Goal: Information Seeking & Learning: Understand process/instructions

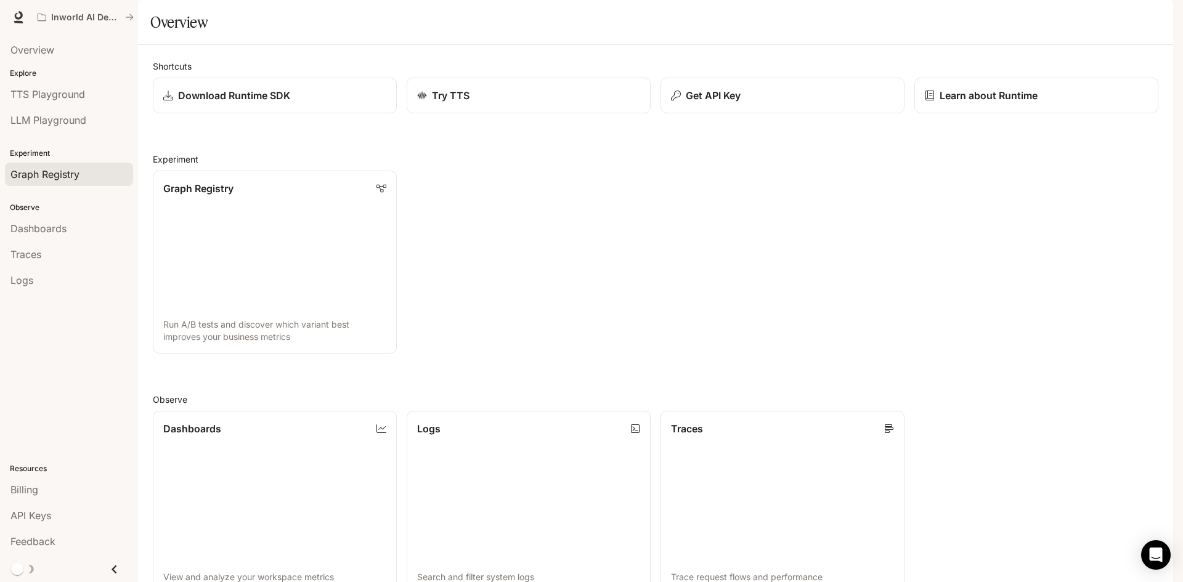
click at [49, 176] on span "Graph Registry" at bounding box center [44, 174] width 69 height 15
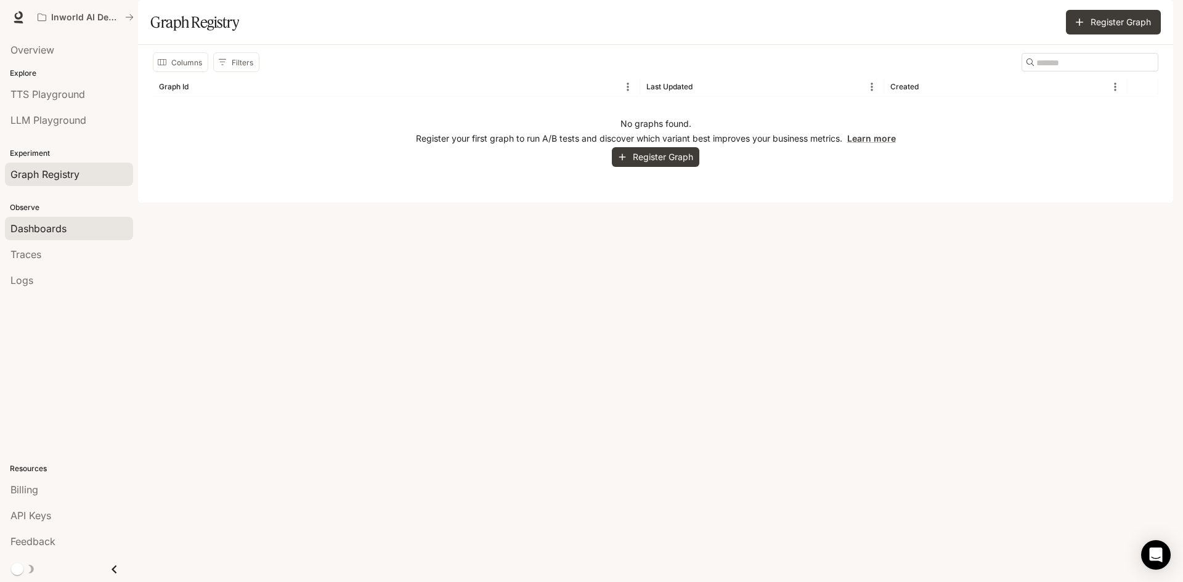
click at [38, 230] on span "Dashboards" at bounding box center [38, 228] width 56 height 15
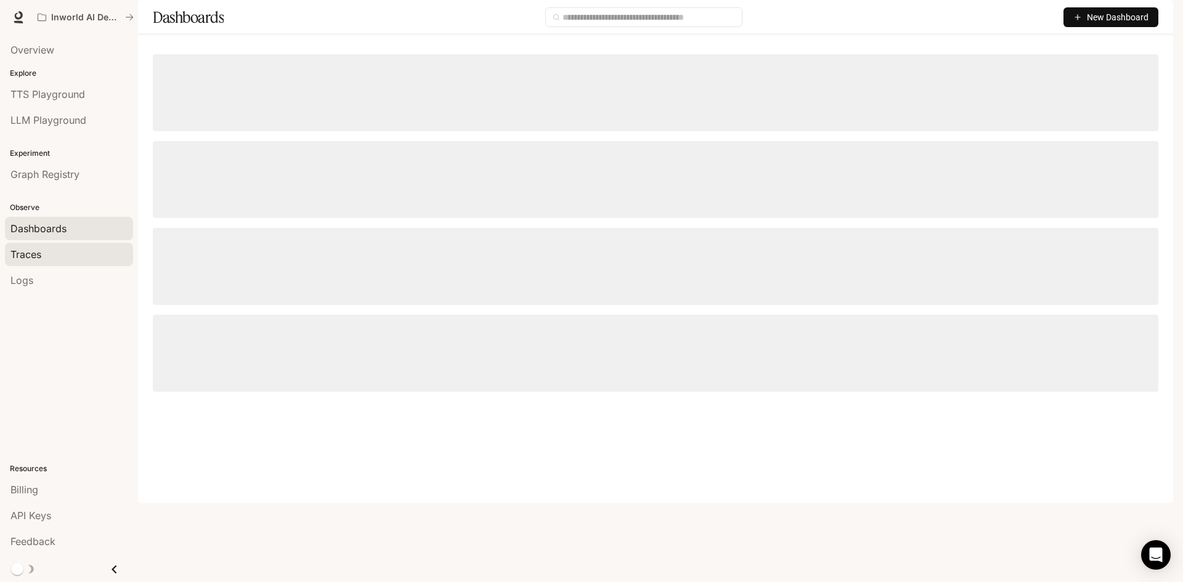
click at [30, 252] on span "Traces" at bounding box center [25, 254] width 31 height 15
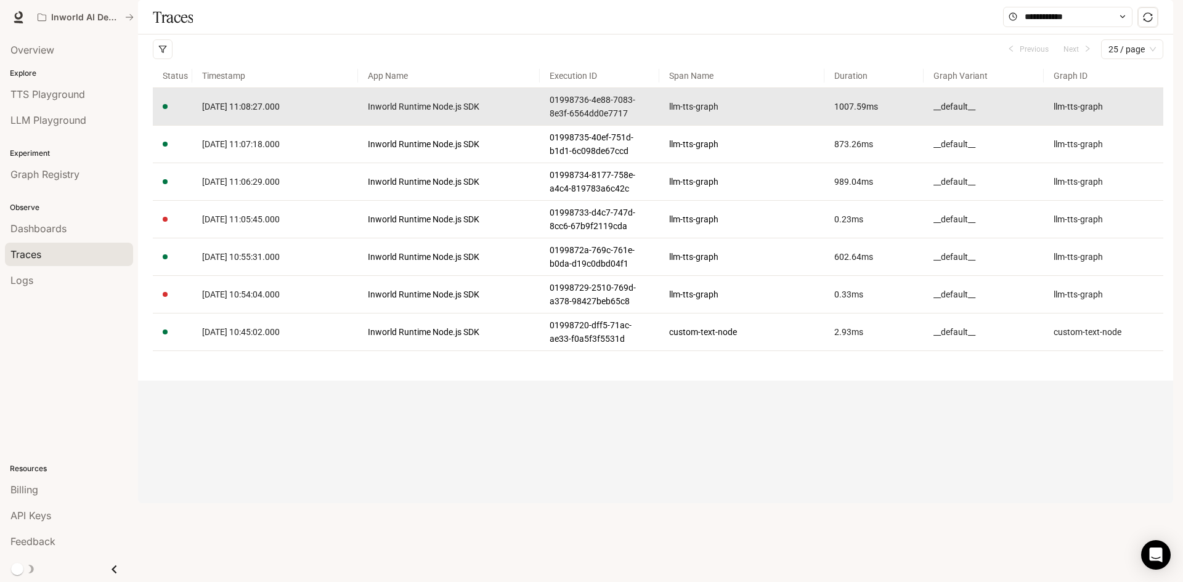
click at [298, 126] on td "[DATE] 11:08:27.000" at bounding box center [274, 107] width 165 height 38
click at [294, 113] on link "[DATE] 11:08:27.000" at bounding box center [274, 107] width 145 height 14
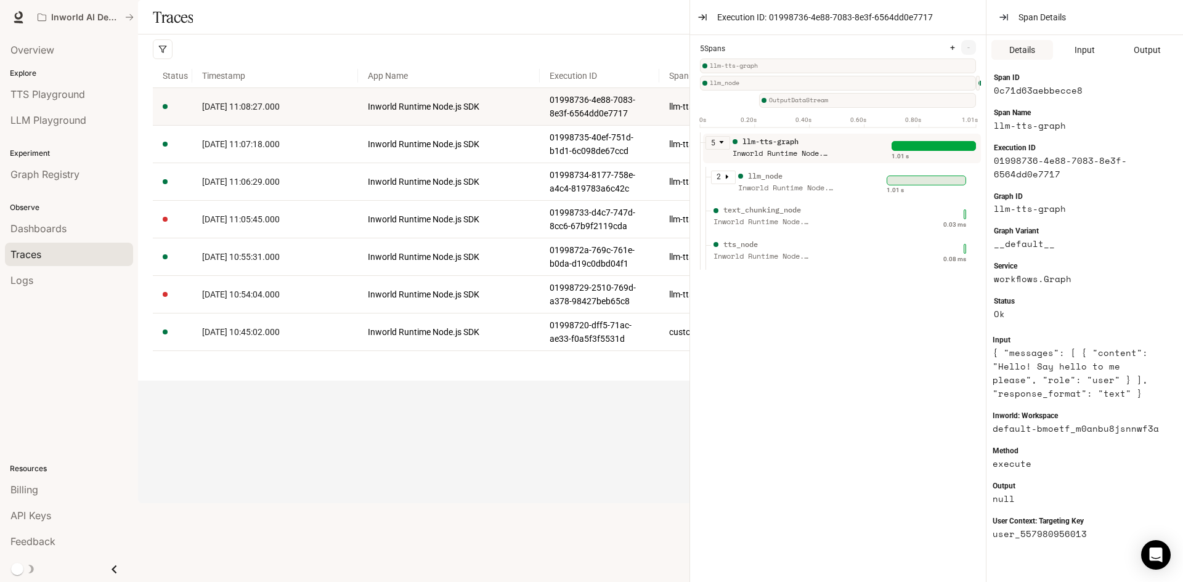
scroll to position [205, 0]
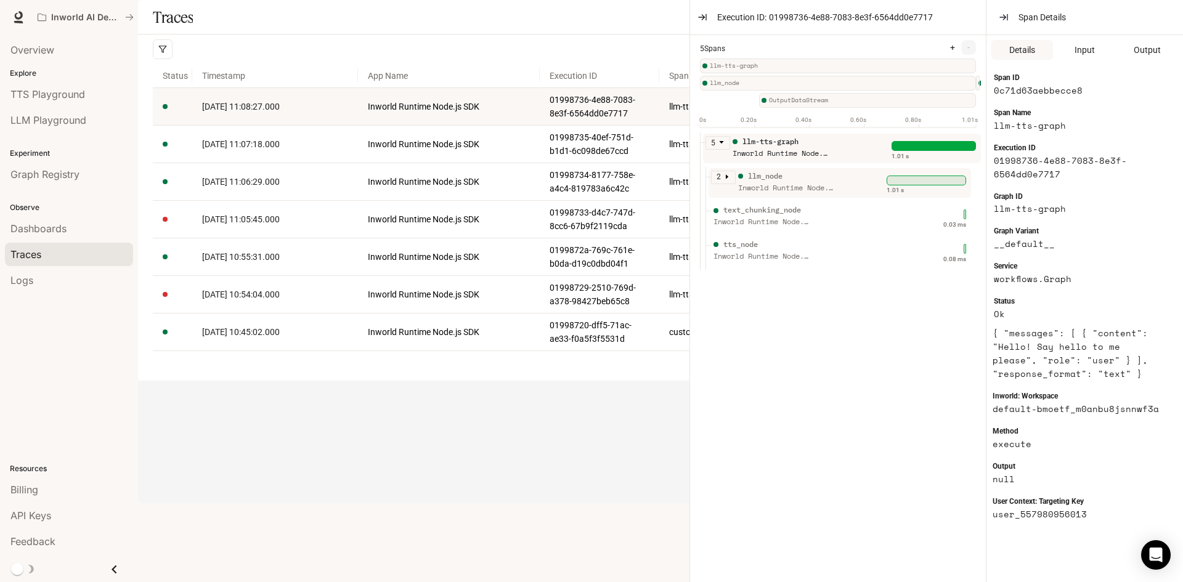
click at [790, 182] on div "llm_node" at bounding box center [787, 177] width 99 height 12
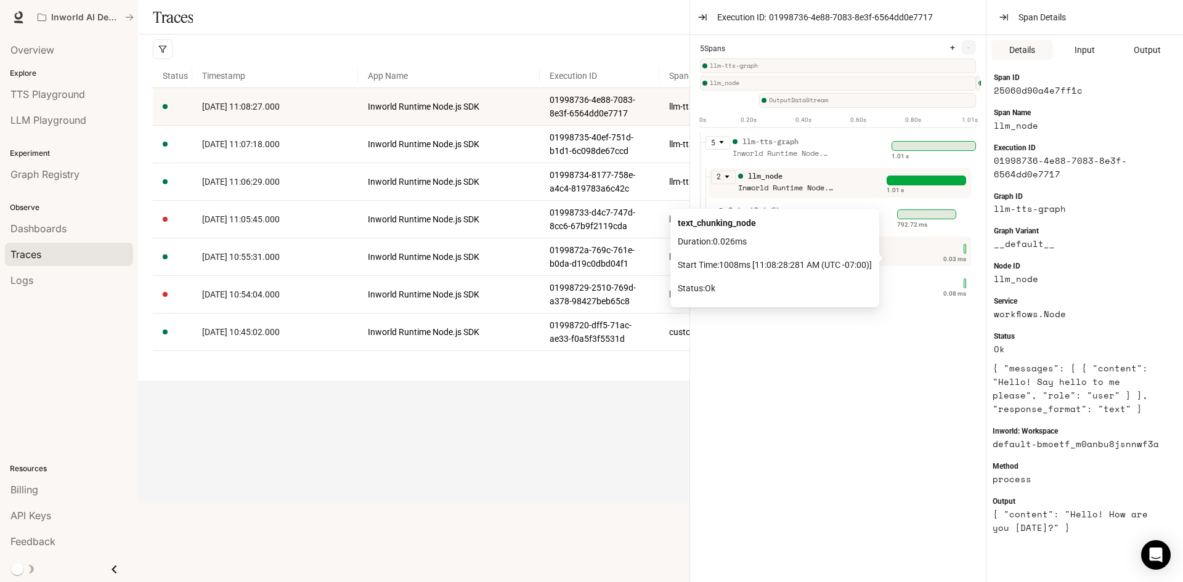
click at [844, 222] on div "text_chunking_node" at bounding box center [775, 223] width 194 height 14
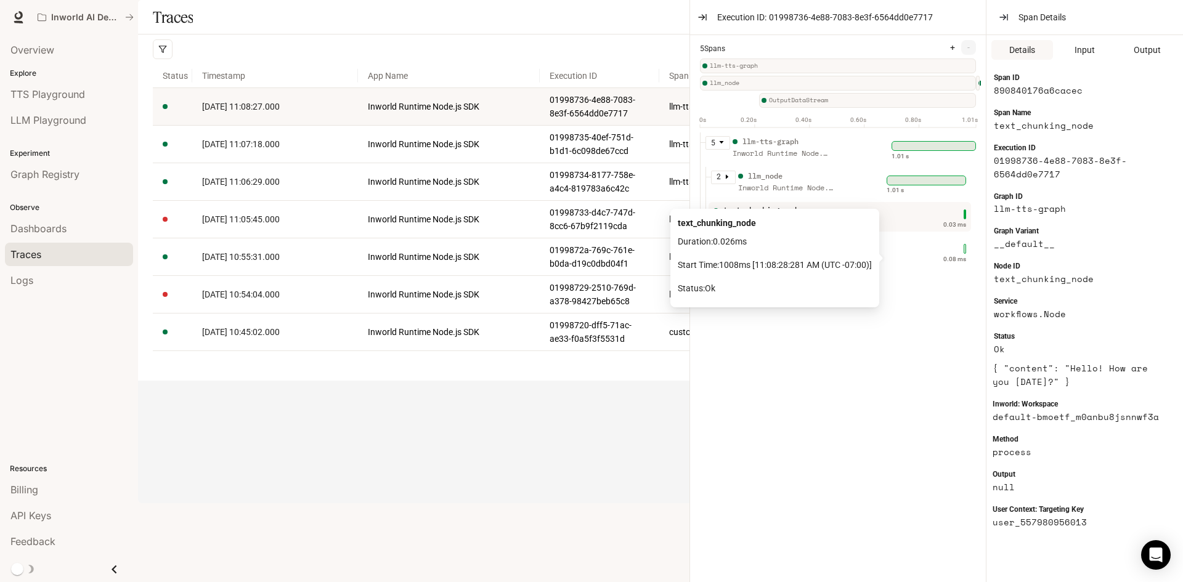
scroll to position [177, 0]
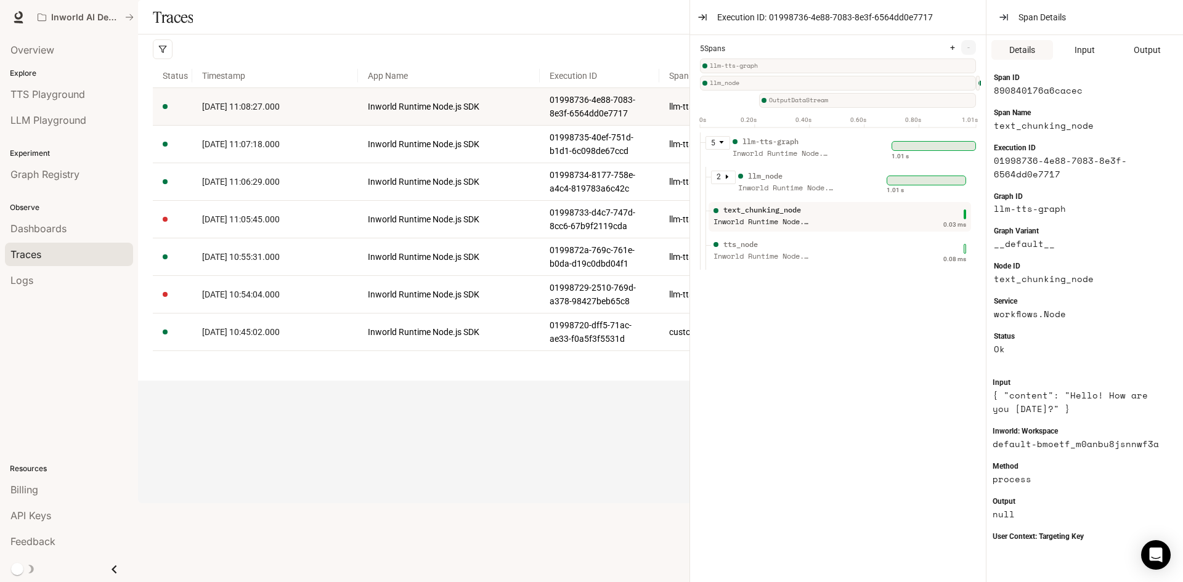
click at [881, 232] on div "text_chunking_node Inworld Runtime Node.js SDK" at bounding box center [799, 220] width 176 height 31
click at [852, 254] on div "tts_node Inworld Runtime Node.js SDK" at bounding box center [799, 254] width 176 height 31
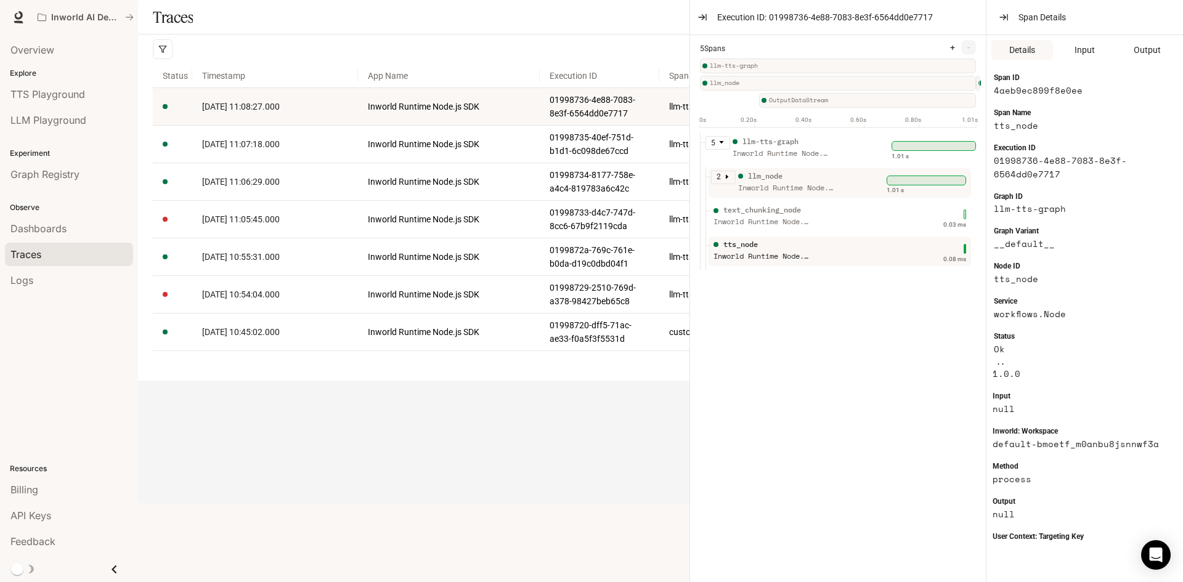
click at [823, 194] on div "Inworld Runtime Node.js SDK" at bounding box center [787, 188] width 99 height 12
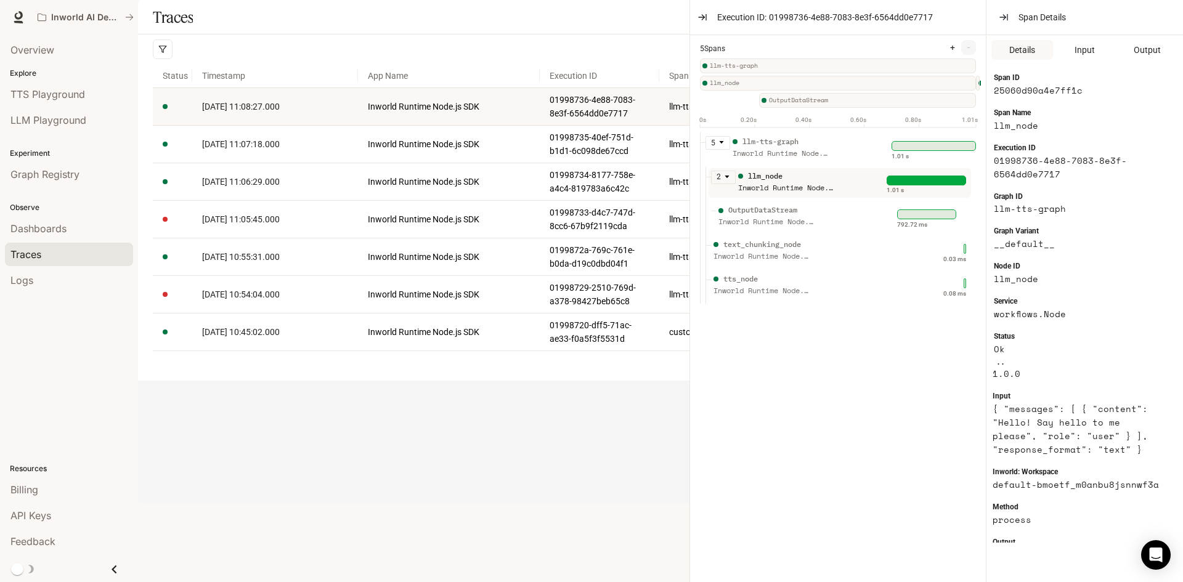
scroll to position [205, 0]
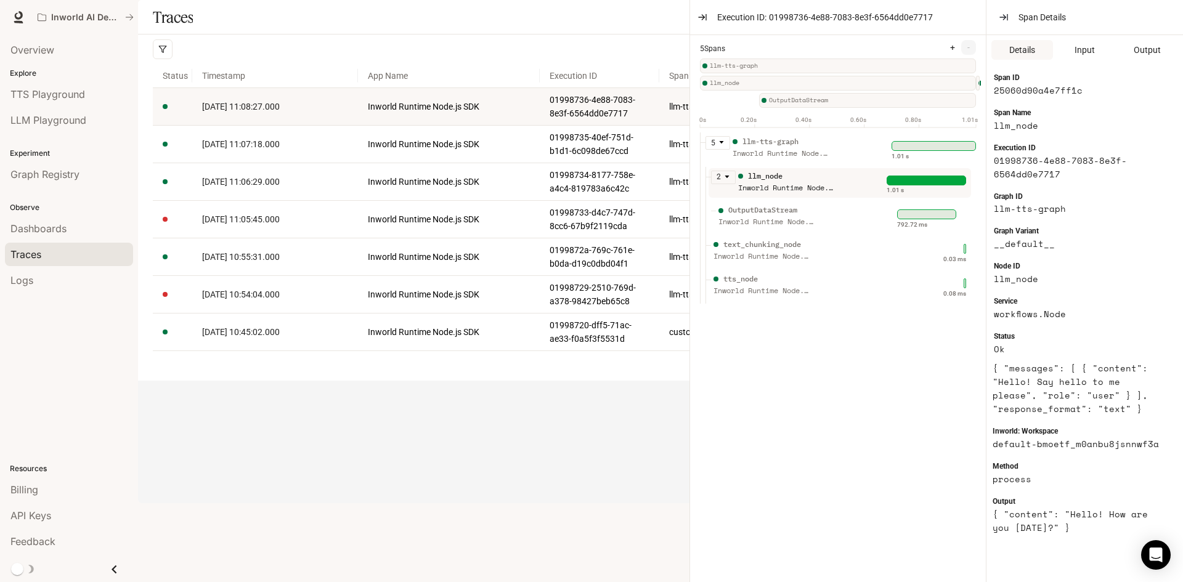
click at [813, 160] on div "Inworld Runtime Node.js SDK" at bounding box center [782, 154] width 99 height 12
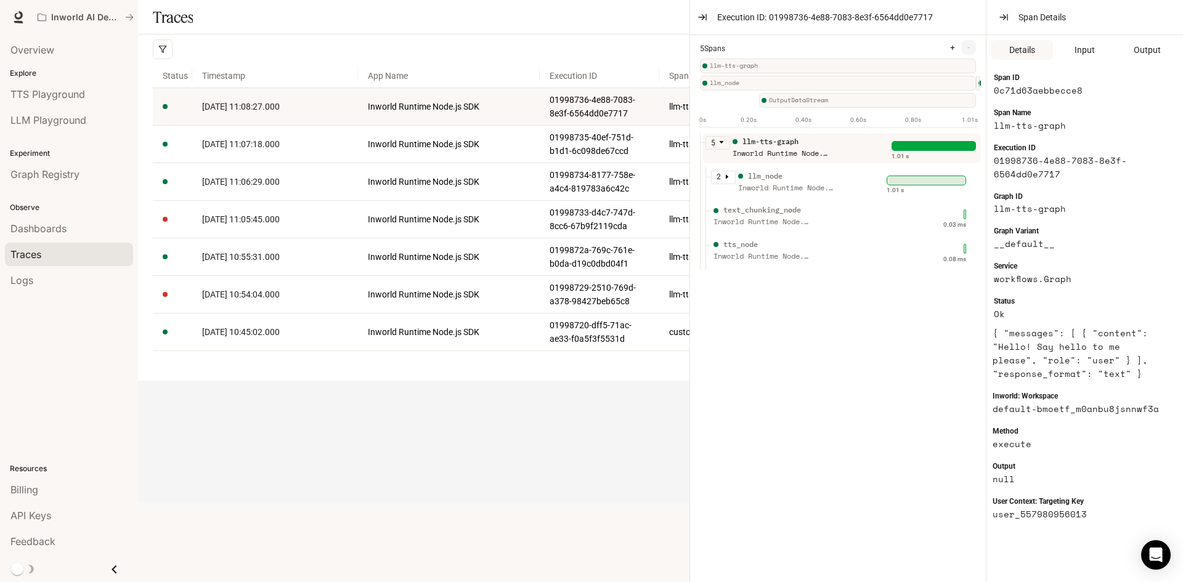
click at [720, 145] on icon "caret-down" at bounding box center [721, 142] width 6 height 6
click at [720, 145] on icon "caret-right" at bounding box center [721, 142] width 6 height 6
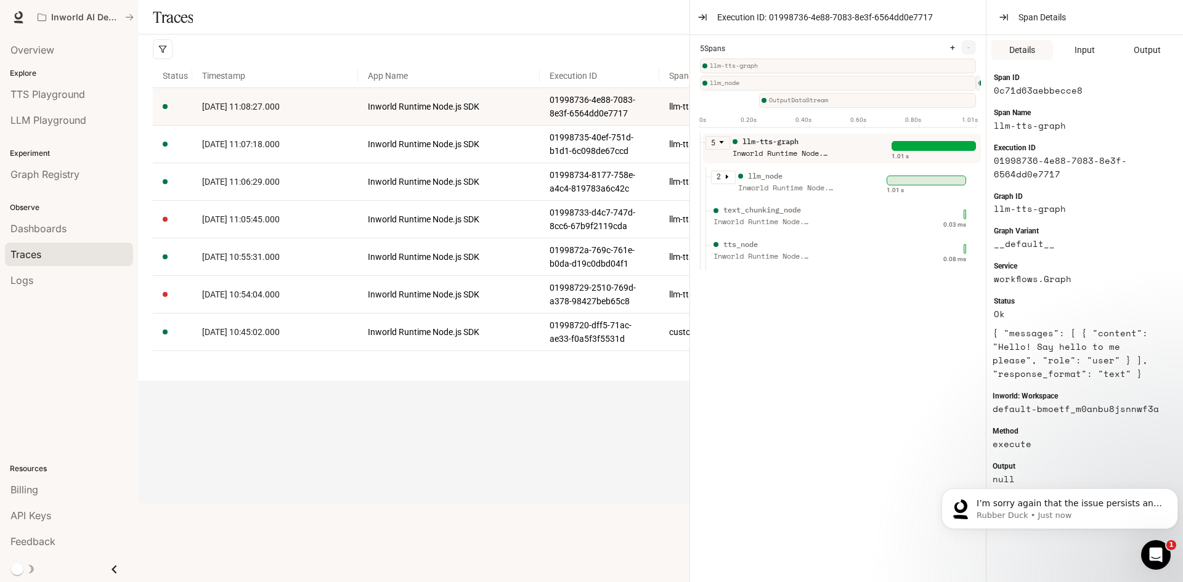
scroll to position [0, 0]
click at [44, 51] on span "Overview" at bounding box center [32, 50] width 44 height 15
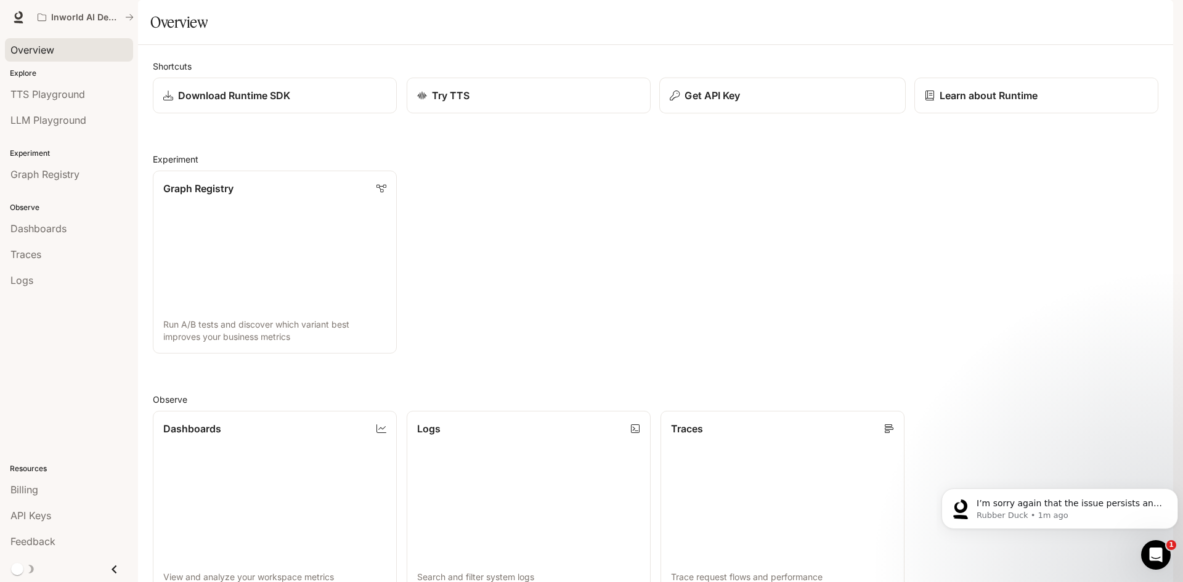
click at [799, 103] on div "Get API Key" at bounding box center [783, 95] width 226 height 15
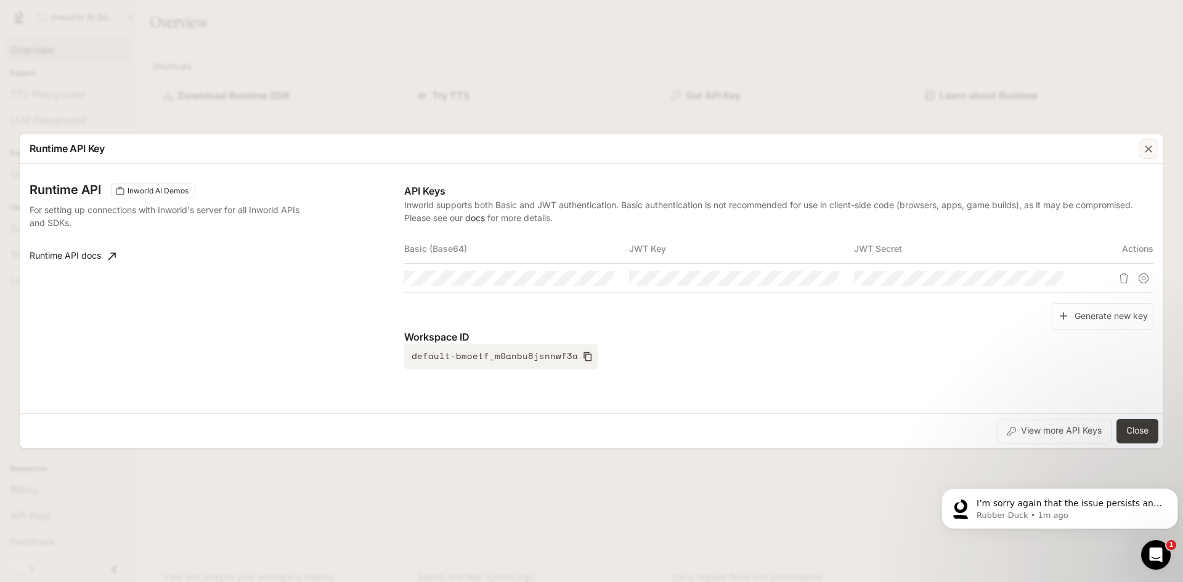
click at [1149, 155] on div "button" at bounding box center [1149, 149] width 20 height 20
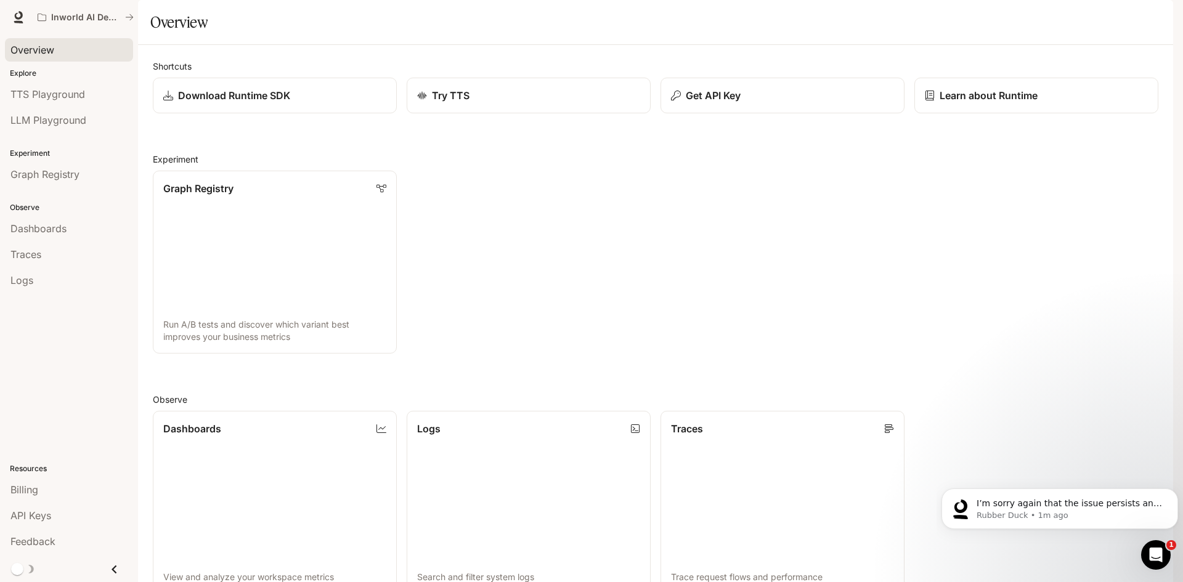
click at [1158, 20] on img "button" at bounding box center [1155, 17] width 17 height 17
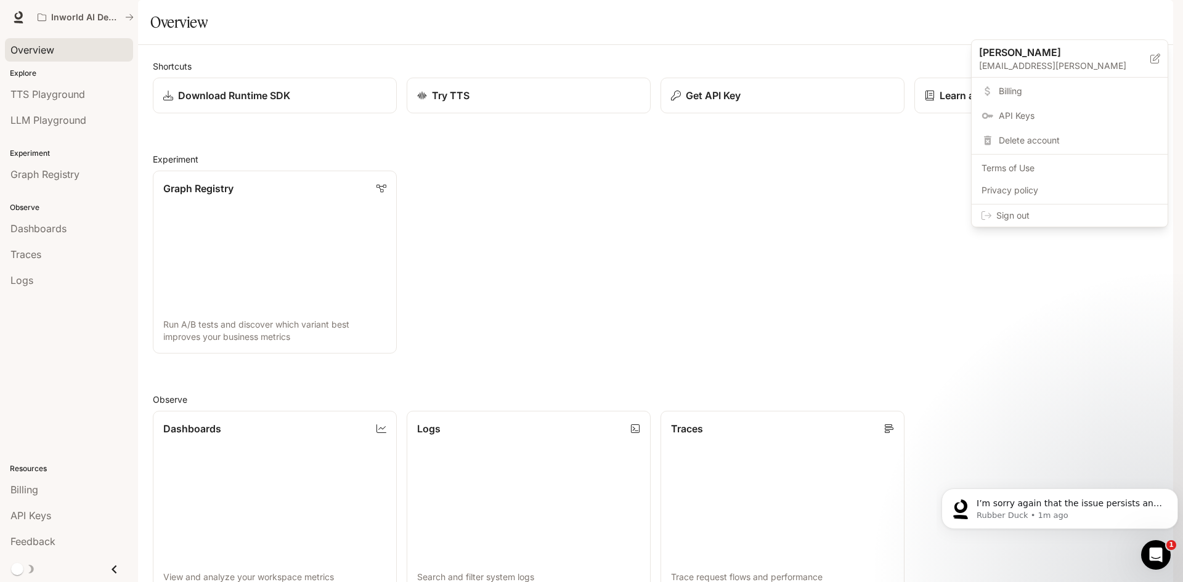
click at [739, 25] on div at bounding box center [591, 291] width 1183 height 582
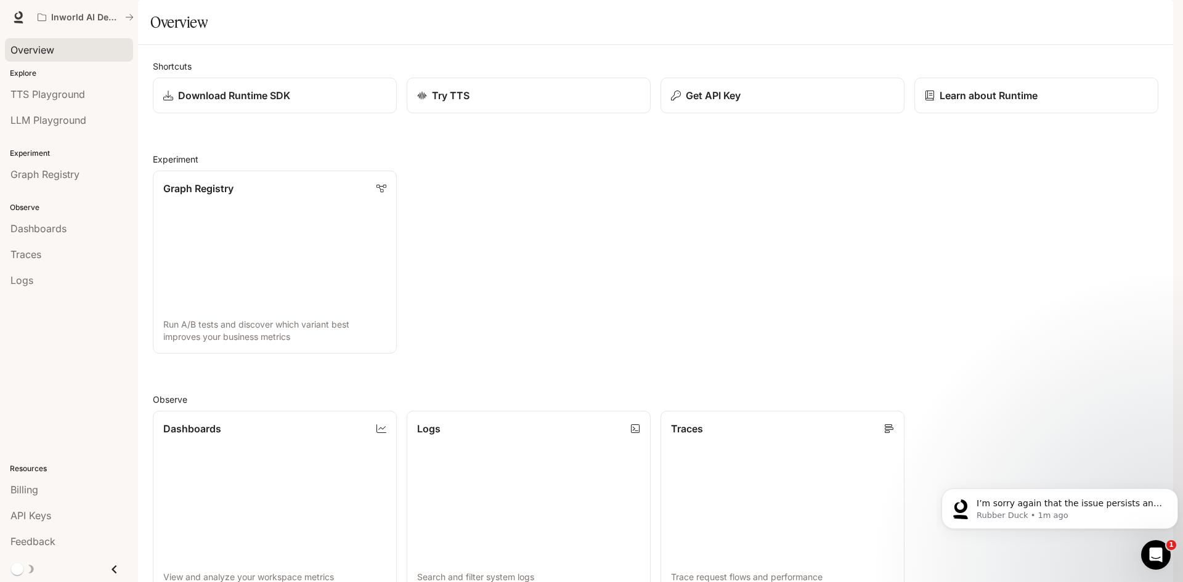
click at [697, 113] on button "Get API Key" at bounding box center [783, 96] width 244 height 36
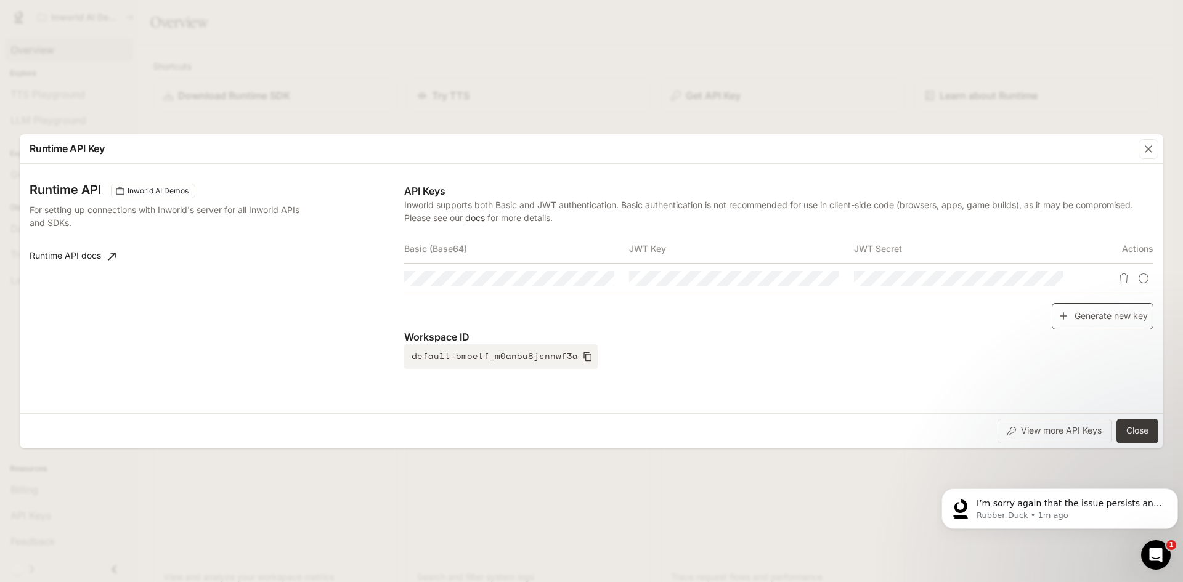
click at [1085, 315] on button "Generate new key" at bounding box center [1103, 316] width 102 height 26
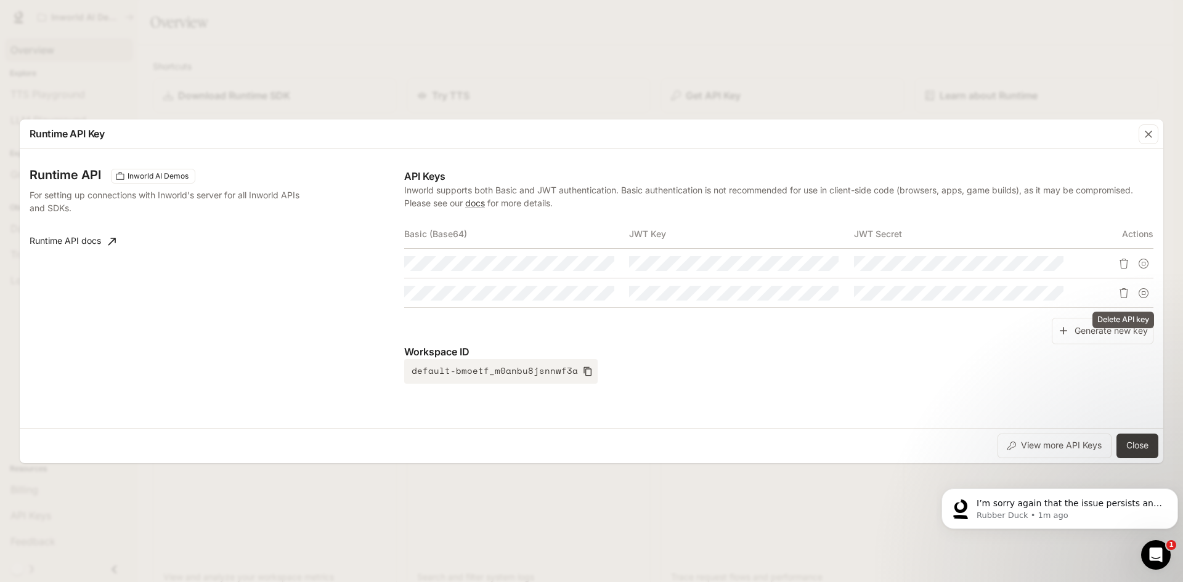
click at [1123, 296] on icon "Delete API key" at bounding box center [1124, 293] width 10 height 10
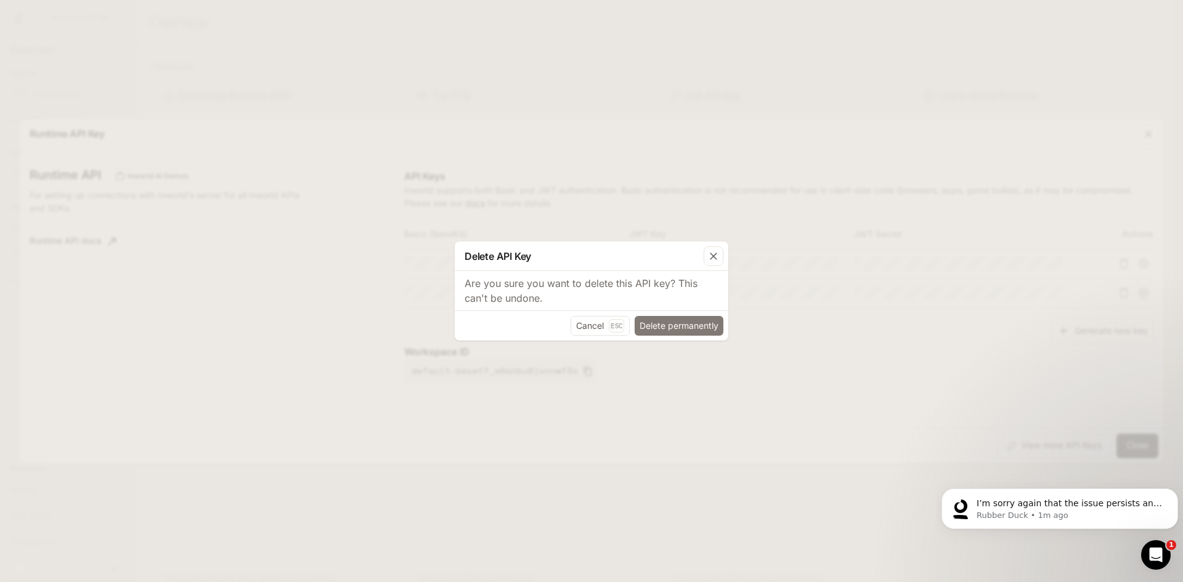
click at [672, 319] on button "Delete permanently" at bounding box center [679, 326] width 89 height 20
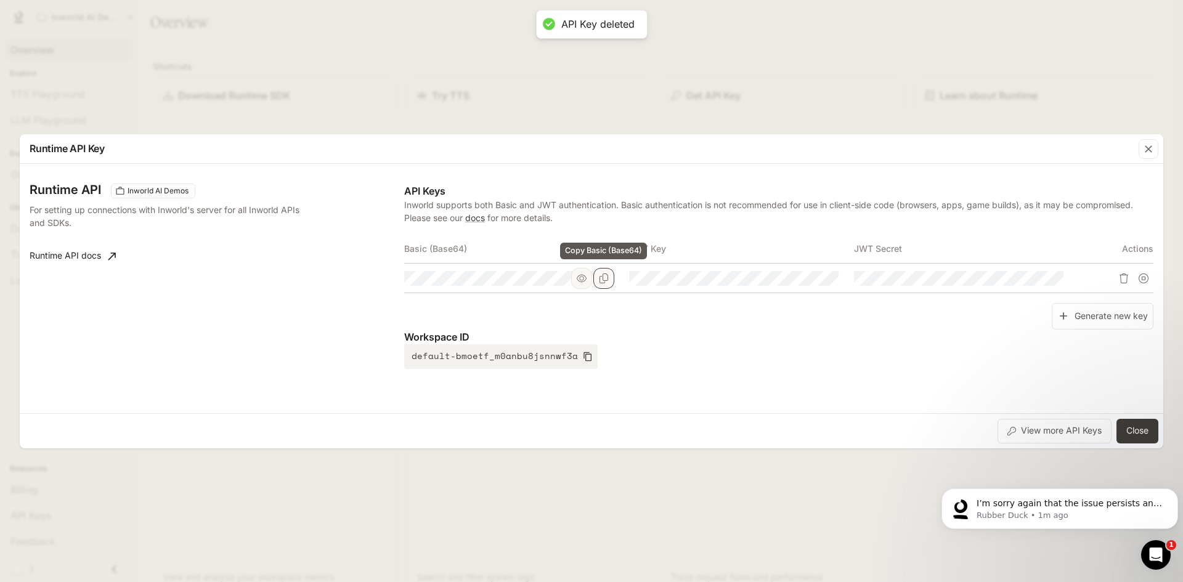
click at [608, 283] on button "Copy Basic (Base64)" at bounding box center [603, 278] width 21 height 21
click at [599, 282] on icon "Copy Basic (Base64)" at bounding box center [604, 279] width 10 height 10
click at [1102, 521] on div "I’m sorry again that the issue persists and I want to make sure you get the hel…" at bounding box center [1060, 509] width 237 height 41
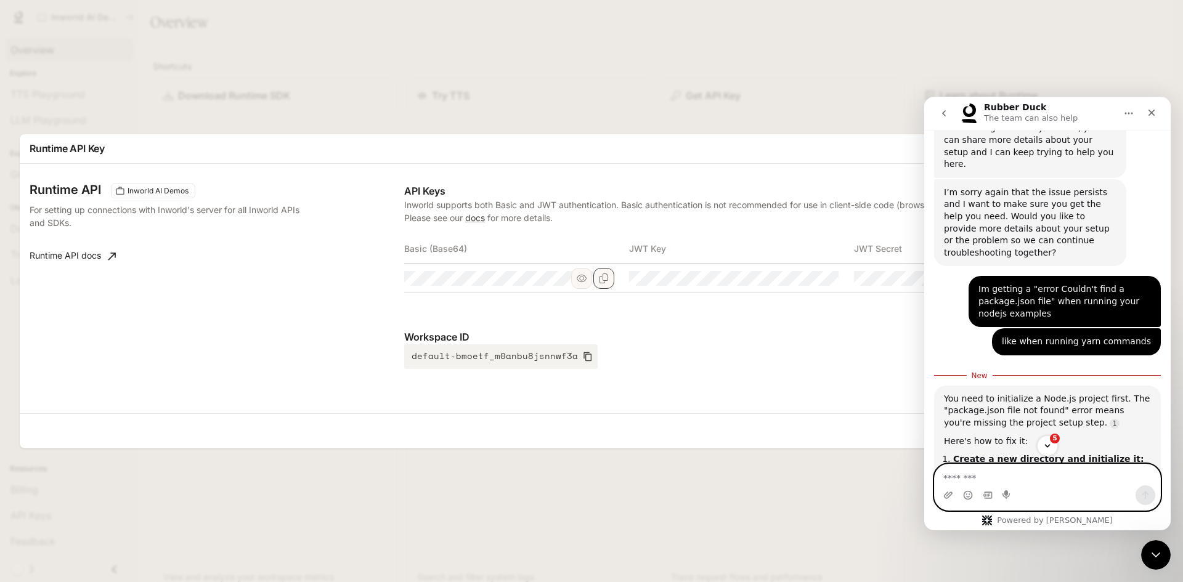
scroll to position [6833, 0]
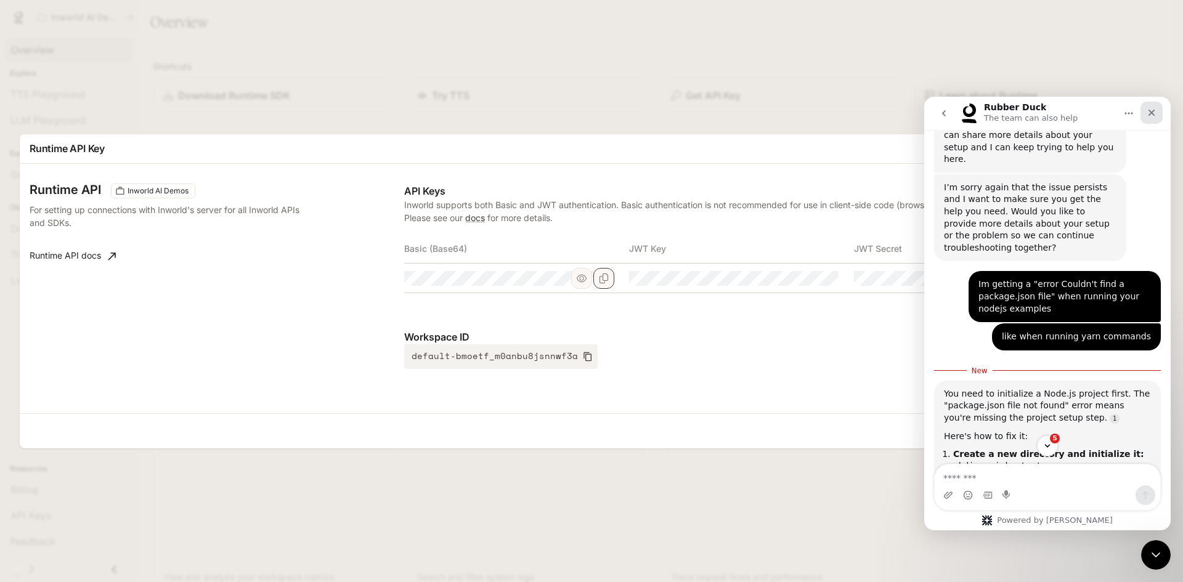
click at [1155, 113] on icon "Close" at bounding box center [1152, 113] width 10 height 10
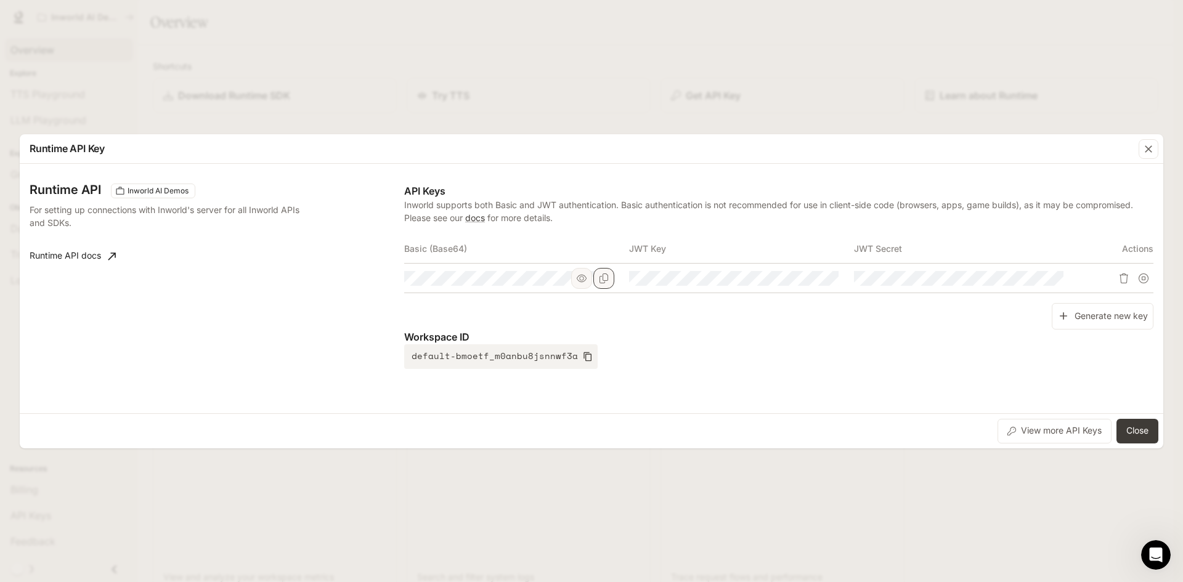
scroll to position [7256, 0]
click at [1142, 144] on div "button" at bounding box center [1149, 149] width 20 height 20
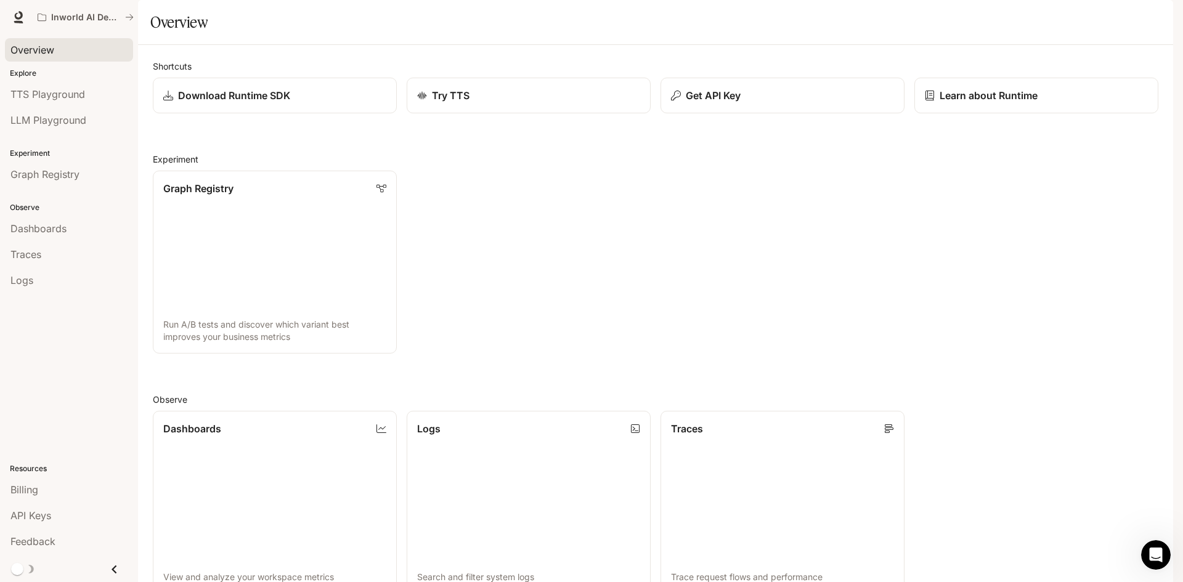
click at [43, 267] on li "Traces" at bounding box center [69, 255] width 138 height 26
click at [42, 264] on link "Traces" at bounding box center [69, 254] width 128 height 23
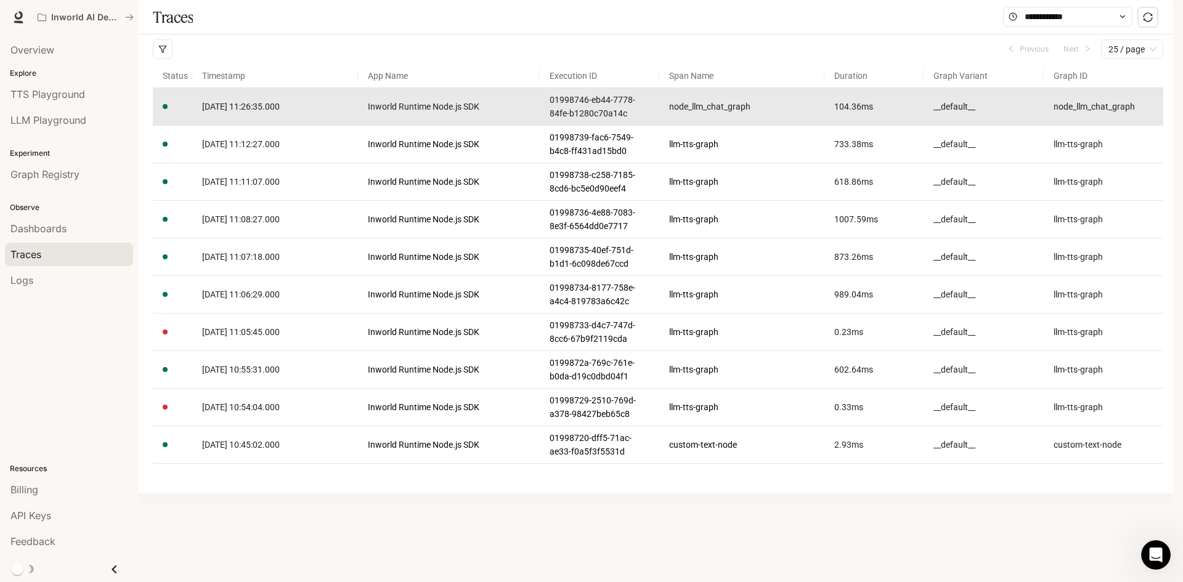
click at [235, 112] on span "2025-09-26 11:26:35.000" at bounding box center [241, 107] width 78 height 10
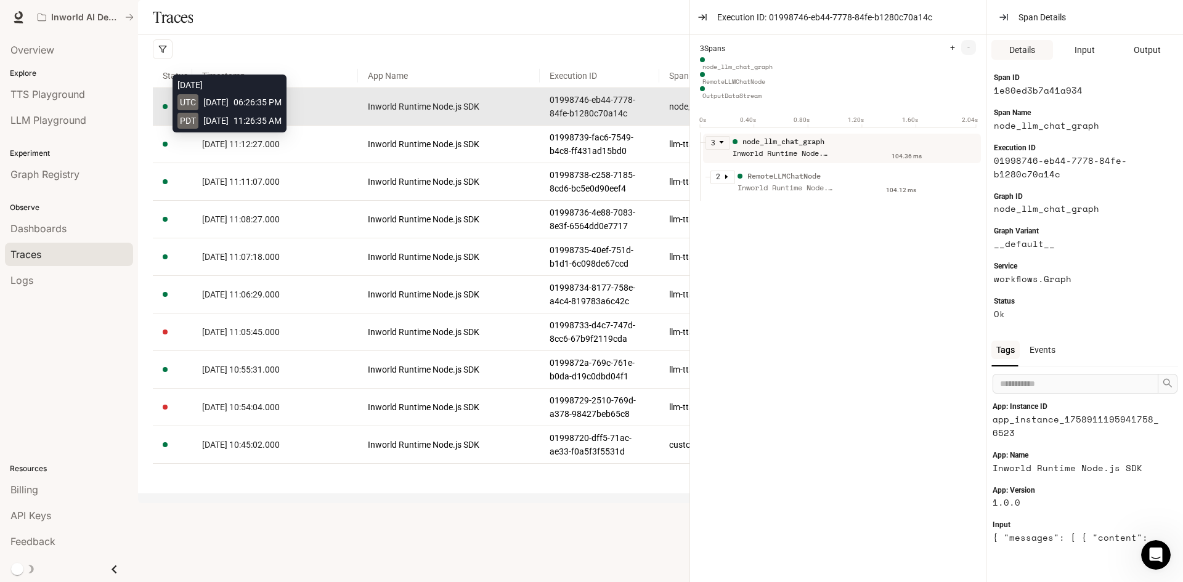
click at [235, 112] on span "2025-09-26 11:26:35.000" at bounding box center [241, 107] width 78 height 10
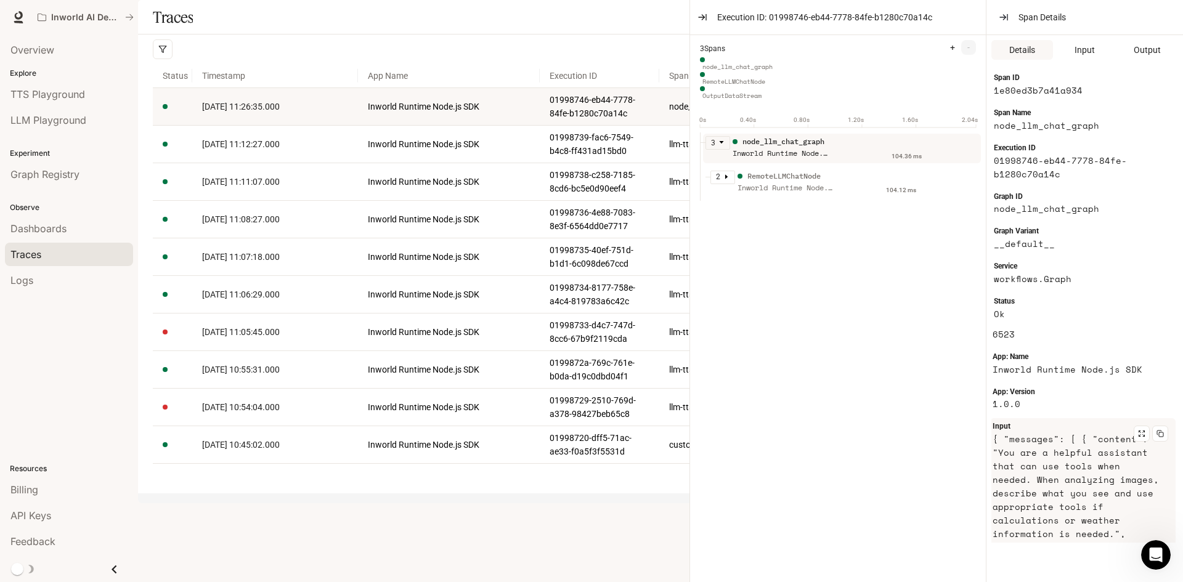
scroll to position [62, 0]
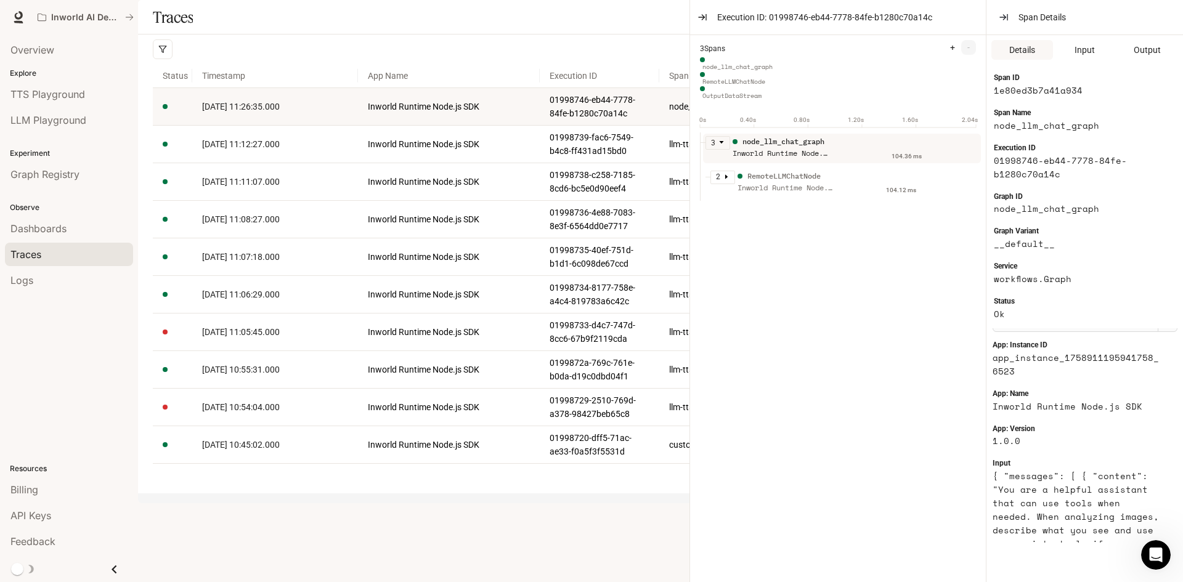
click at [495, 494] on div "Traces Filters Duration MIN ms MAX ms Clear All Status Clear All App Name Clear…" at bounding box center [655, 247] width 1035 height 494
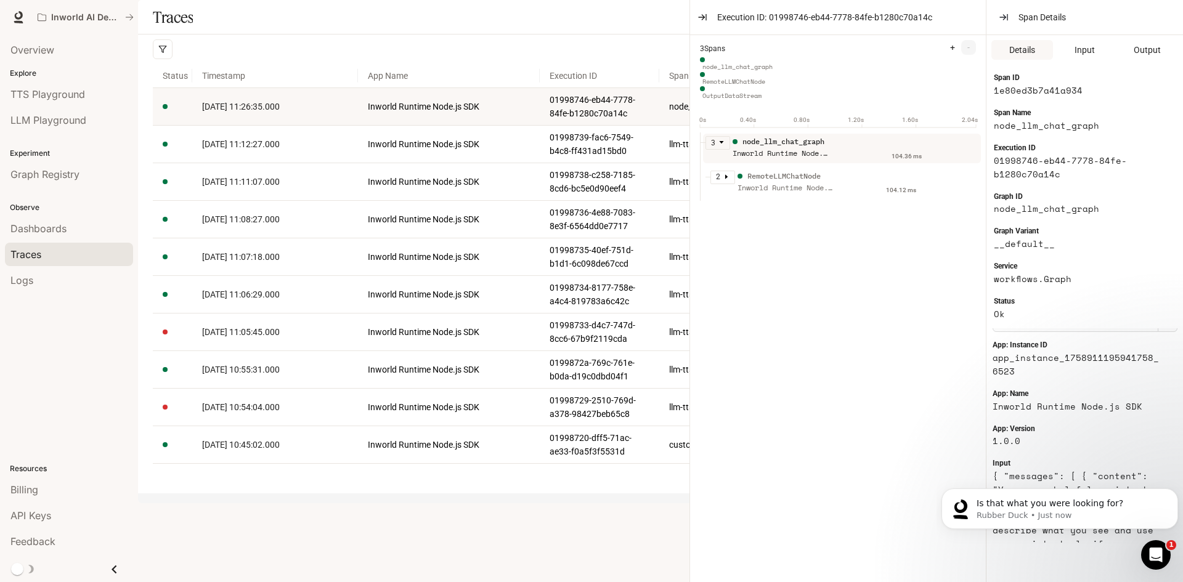
scroll to position [10073, 0]
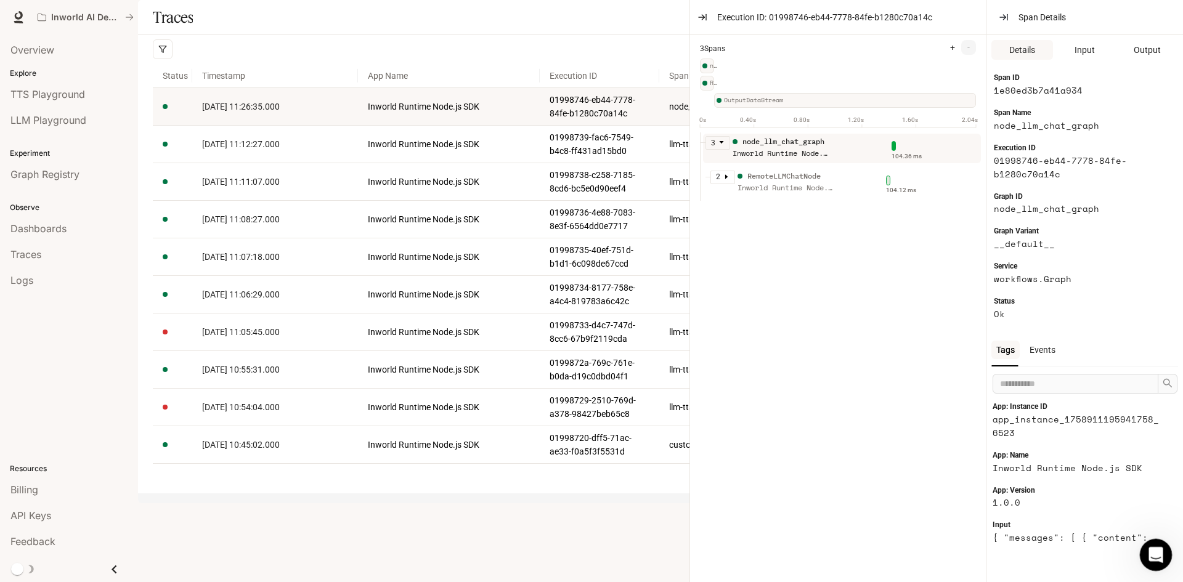
click at [1152, 551] on icon "Open Intercom Messenger" at bounding box center [1154, 553] width 20 height 20
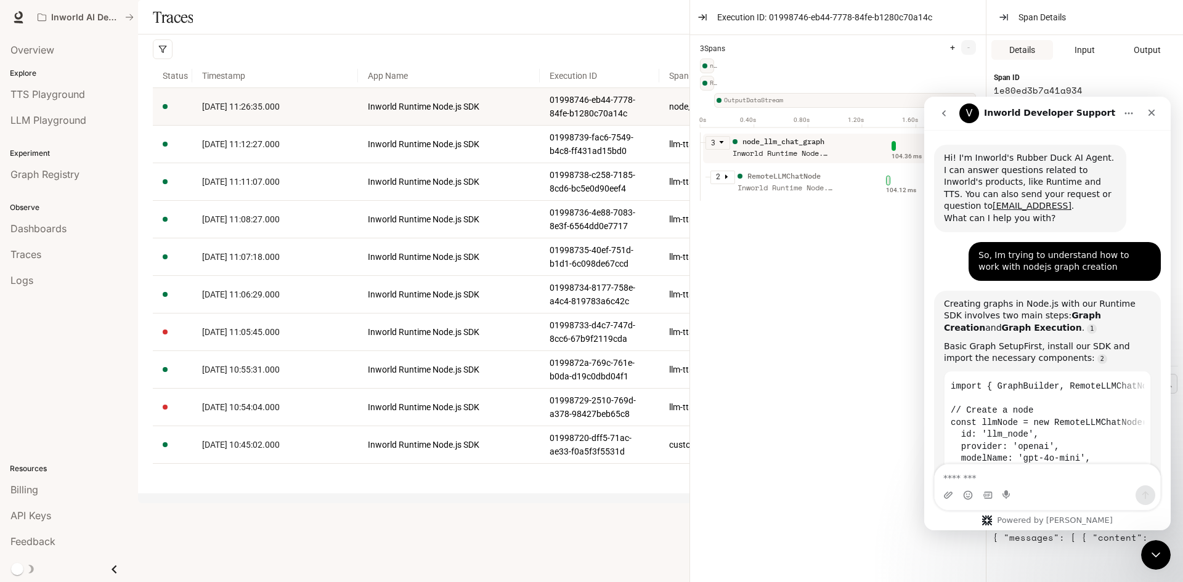
scroll to position [12938, 0]
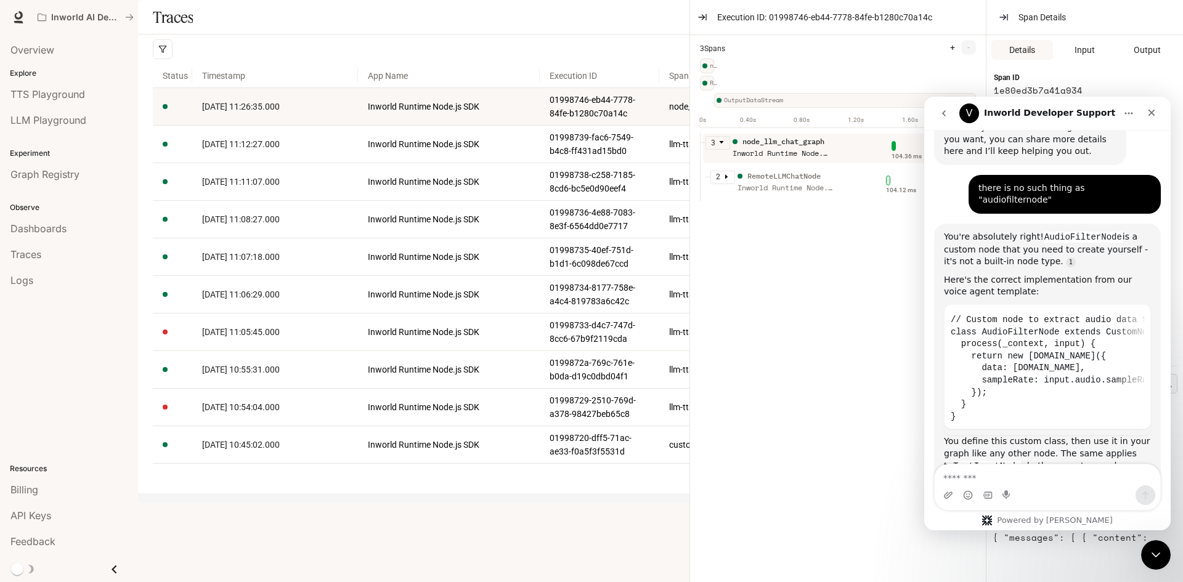
click at [1017, 477] on textarea "Message…" at bounding box center [1048, 475] width 226 height 21
type textarea "**********"
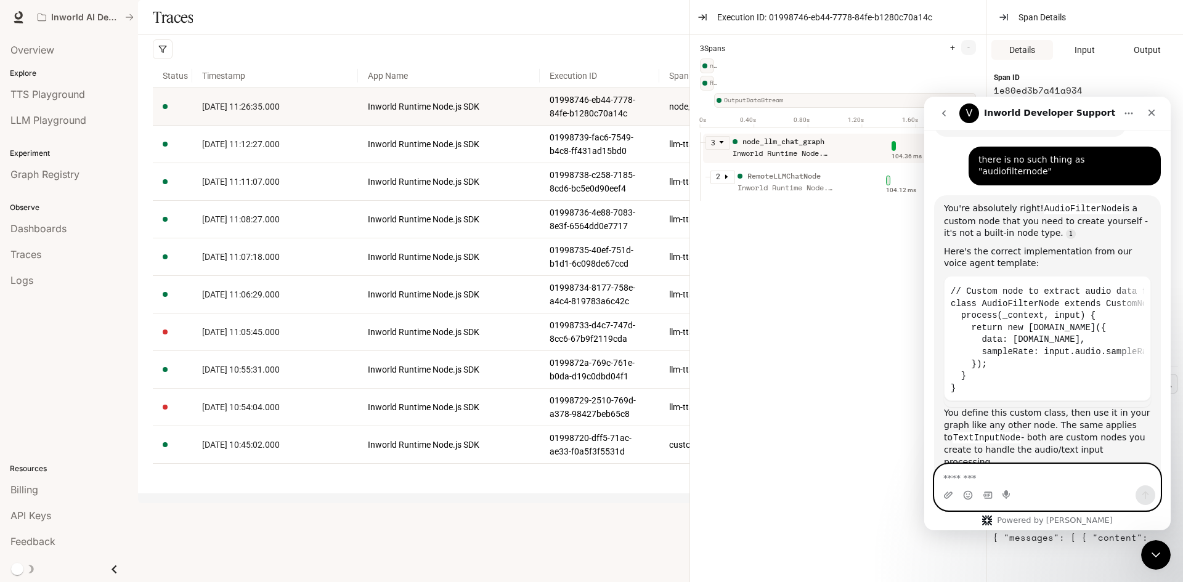
scroll to position [12994, 0]
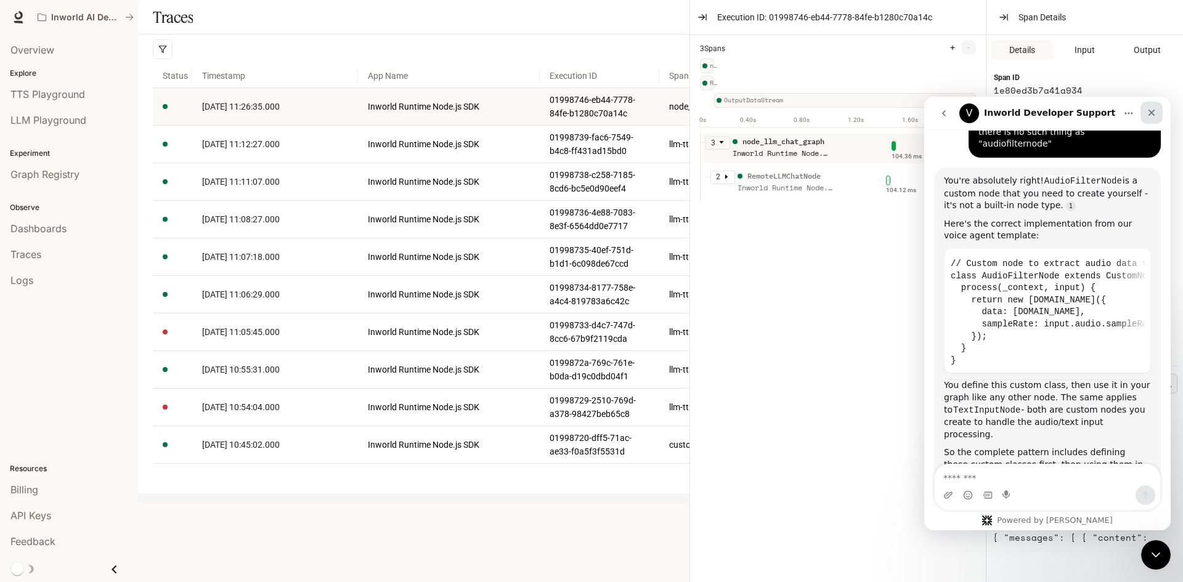
click at [1145, 112] on div "Close" at bounding box center [1152, 113] width 22 height 22
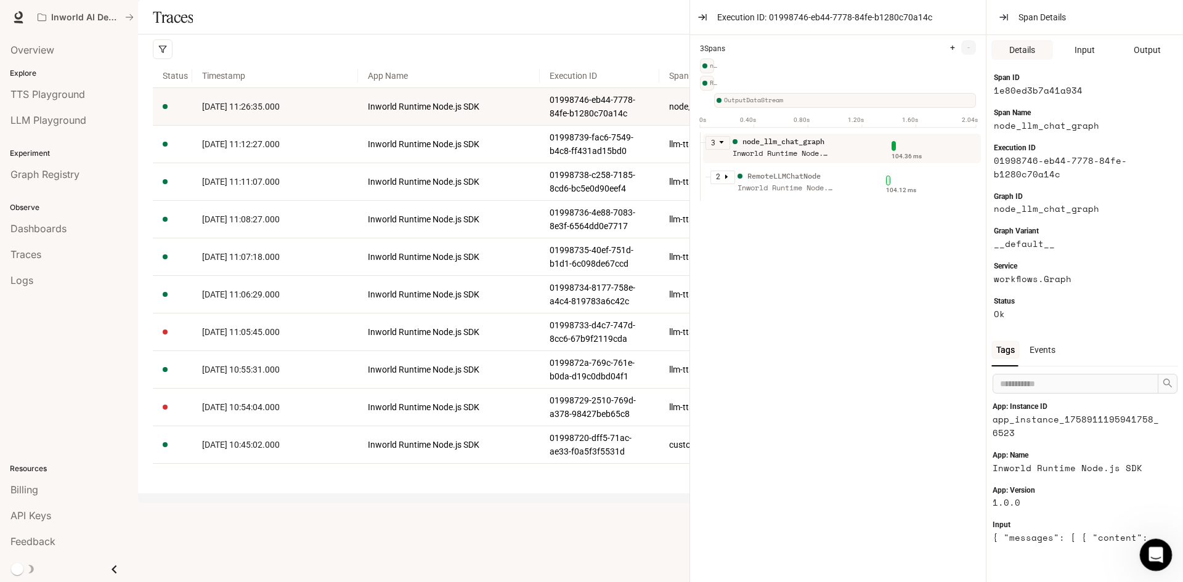
click at [1144, 548] on div "Open Intercom Messenger" at bounding box center [1154, 553] width 41 height 41
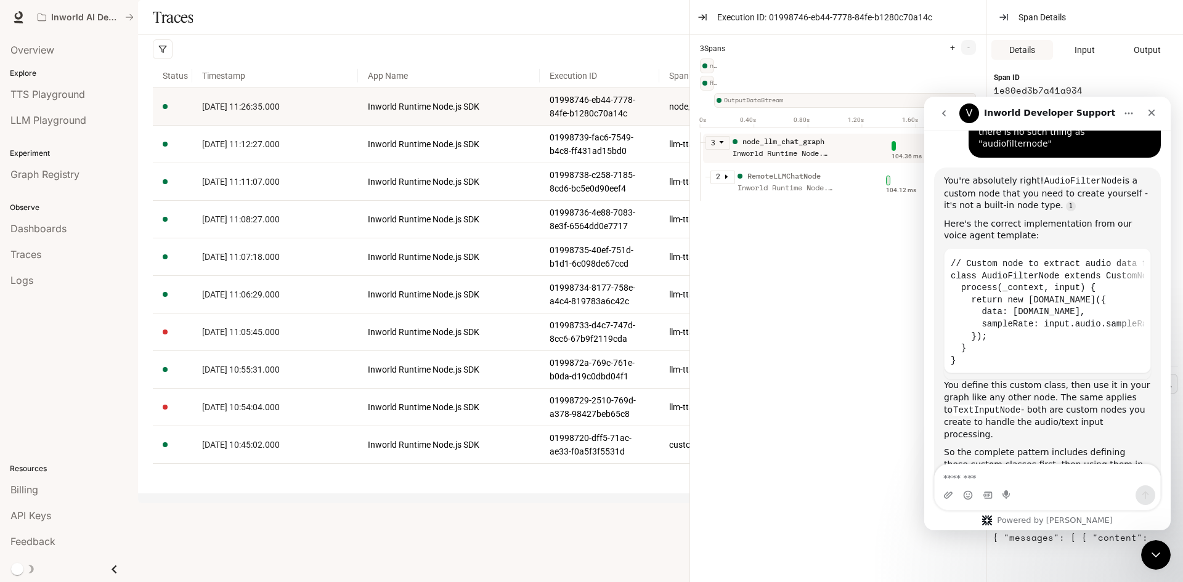
click at [1002, 471] on textarea "Message…" at bounding box center [1048, 475] width 226 height 21
type textarea "*********"
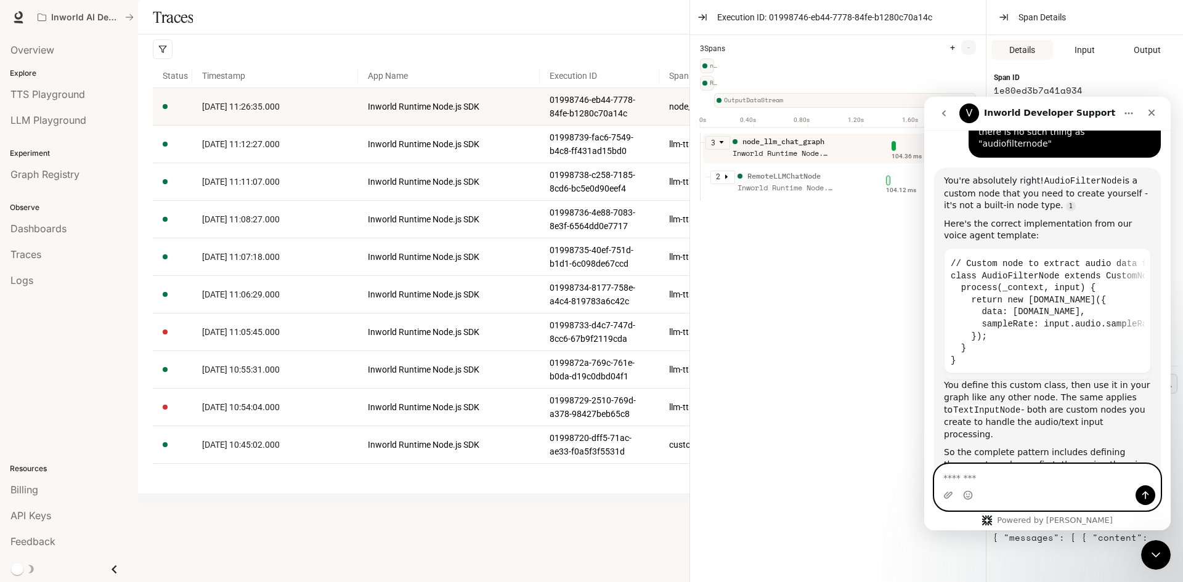
scroll to position [13022, 0]
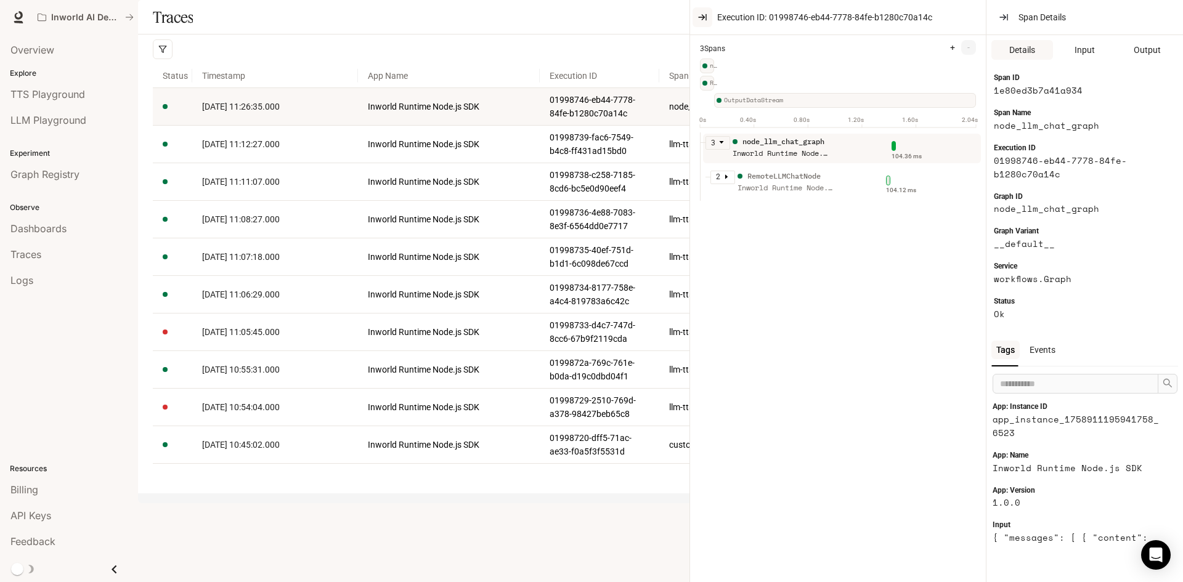
click at [710, 17] on button "button" at bounding box center [703, 17] width 20 height 20
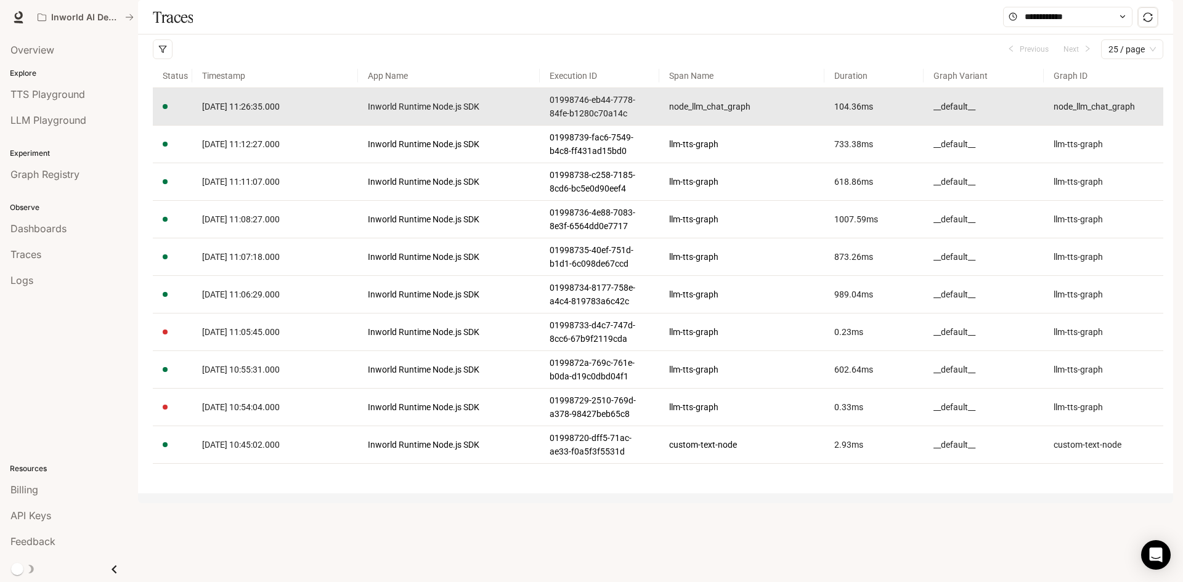
click at [1087, 126] on td "node_llm_chat_graph" at bounding box center [1104, 107] width 120 height 38
click at [1091, 113] on article "node_llm_chat_graph" at bounding box center [1104, 107] width 100 height 14
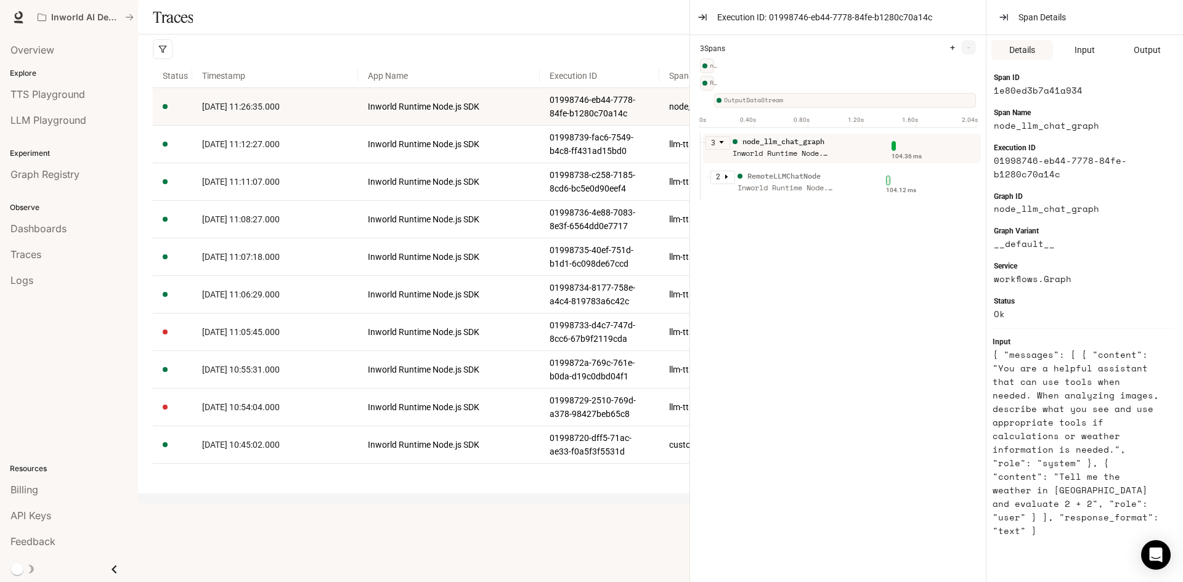
scroll to position [123, 0]
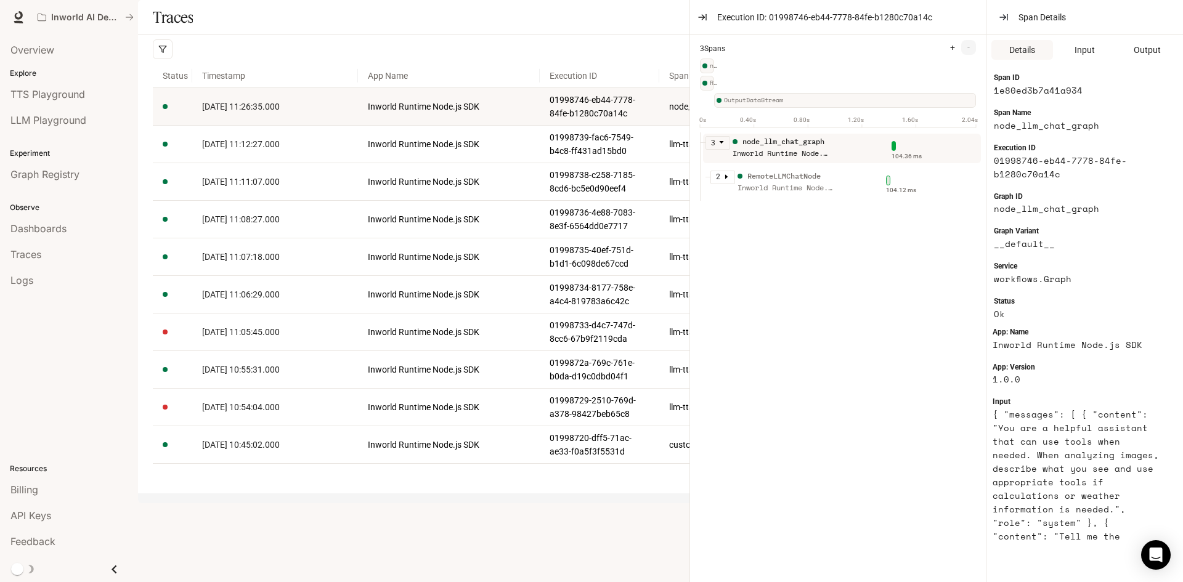
drag, startPoint x: 701, startPoint y: 15, endPoint x: 572, endPoint y: 4, distance: 129.3
click at [701, 15] on icon "button" at bounding box center [703, 17] width 10 height 10
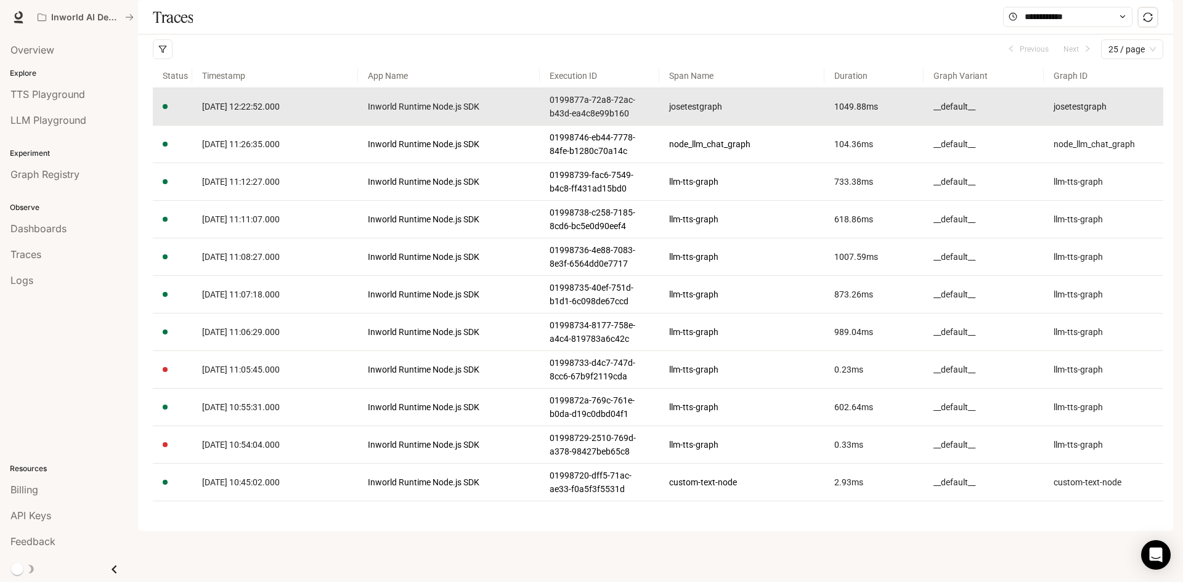
click at [338, 126] on td "2025-09-26 12:22:52.000" at bounding box center [274, 107] width 165 height 38
click at [308, 113] on link "2025-09-26 12:22:52.000" at bounding box center [274, 107] width 145 height 14
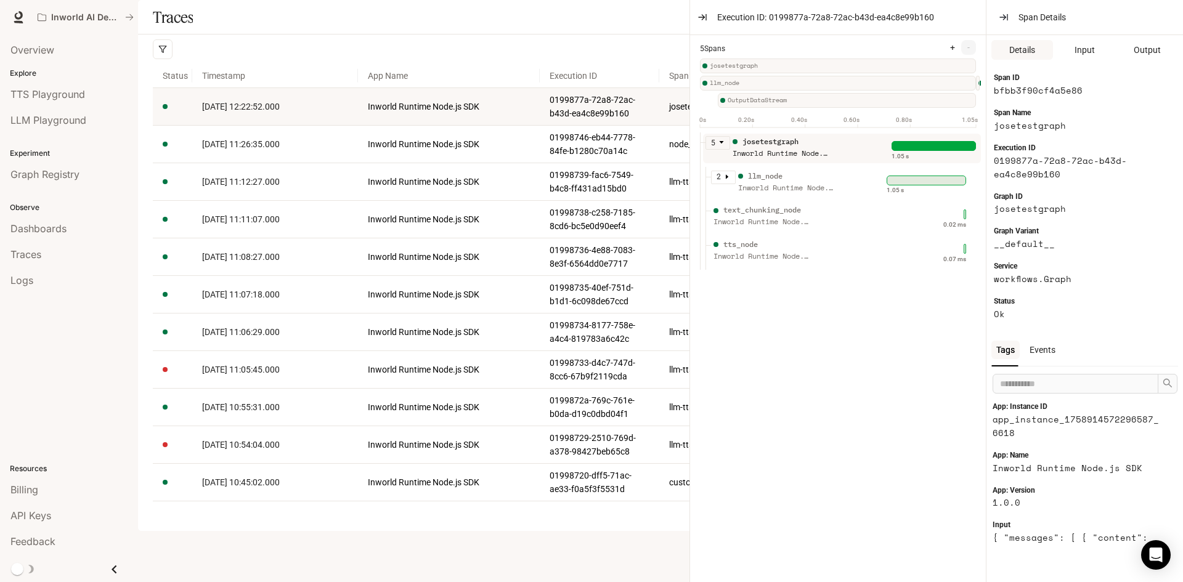
click at [803, 160] on div "Inworld Runtime Node.js SDK" at bounding box center [782, 154] width 99 height 12
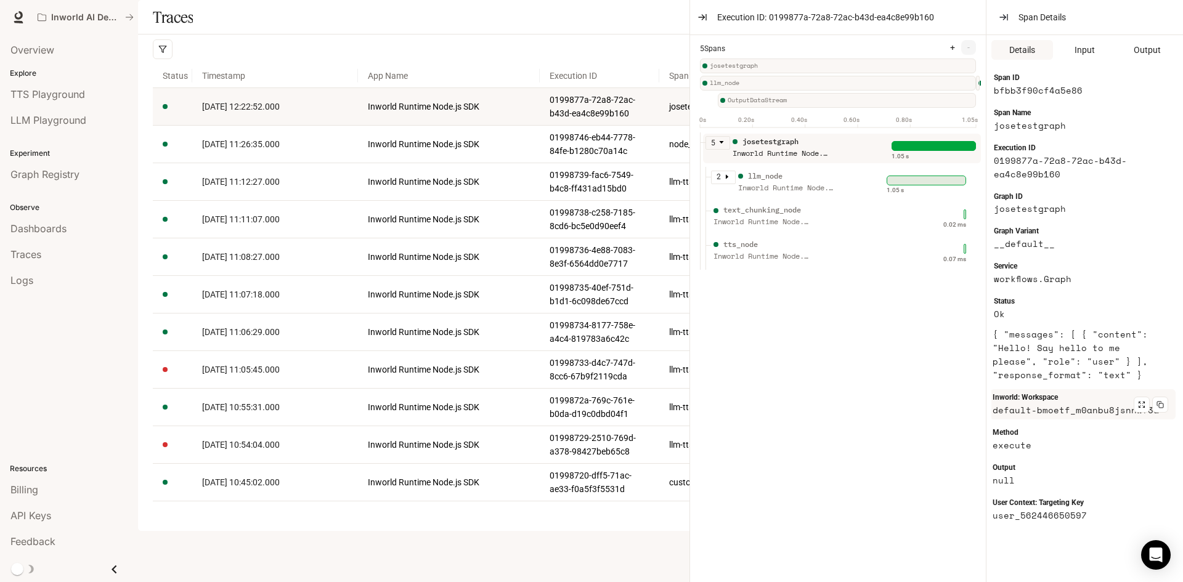
scroll to position [205, 0]
click at [831, 193] on div "Inworld Runtime Node.js SDK" at bounding box center [787, 188] width 99 height 12
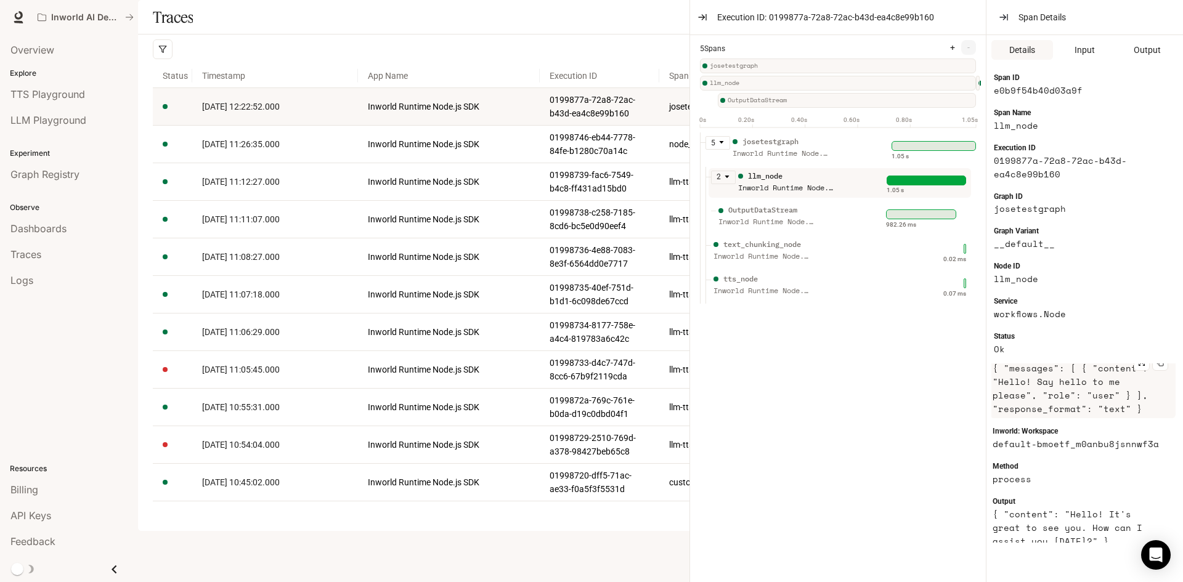
scroll to position [266, 0]
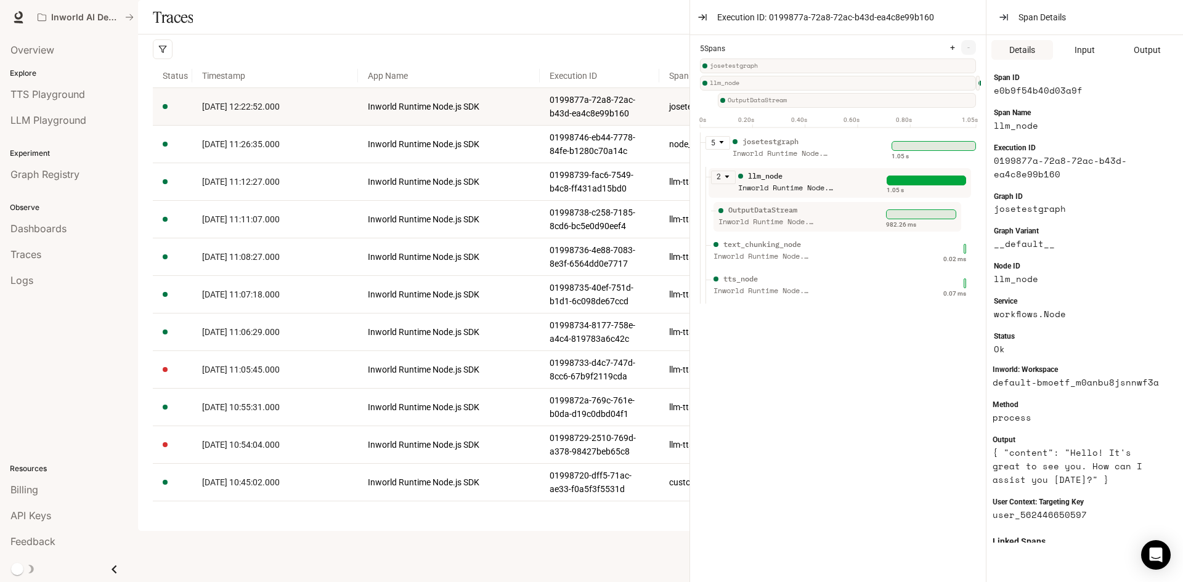
click at [834, 214] on div "OutputDataStream Inworld Runtime Node.js SDK" at bounding box center [798, 220] width 165 height 31
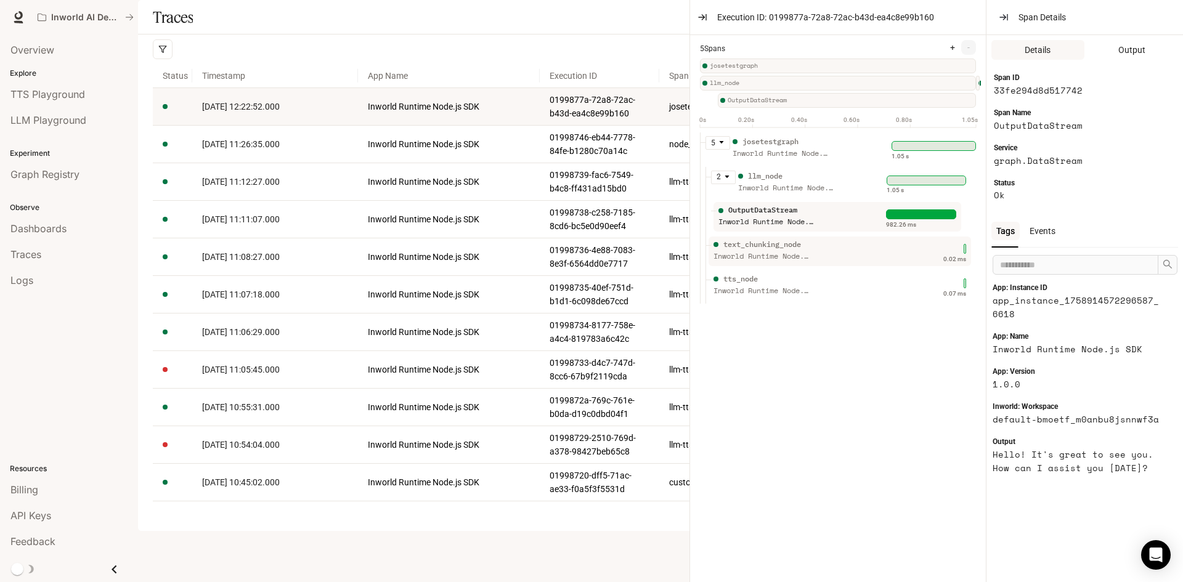
click at [800, 262] on div "Inworld Runtime Node.js SDK" at bounding box center [763, 257] width 99 height 12
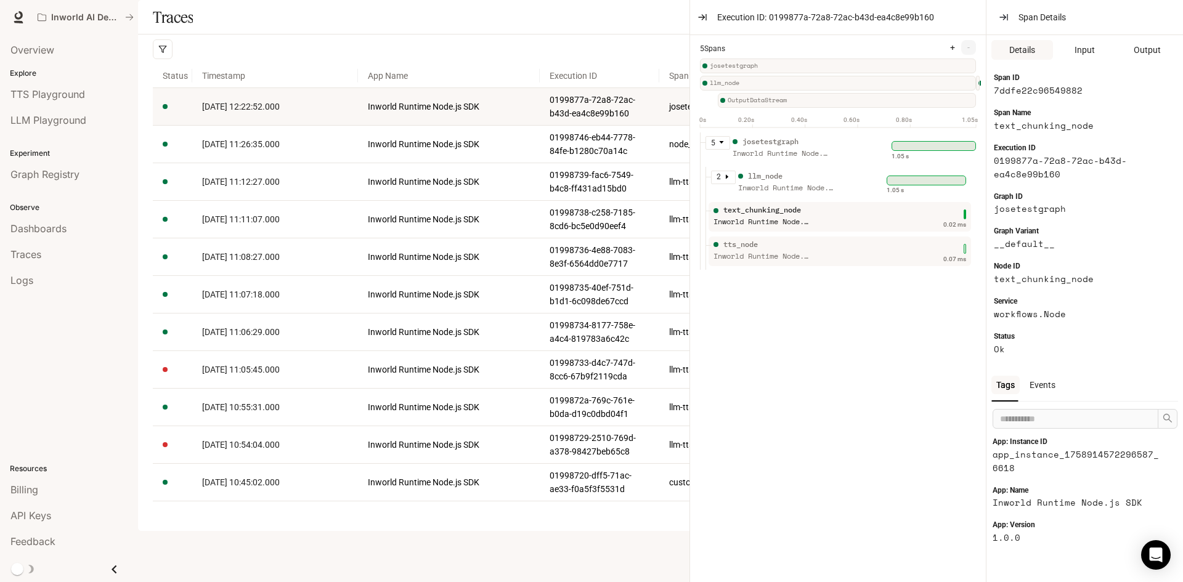
click at [832, 259] on div "tts_node Inworld Runtime Node.js SDK" at bounding box center [799, 254] width 176 height 31
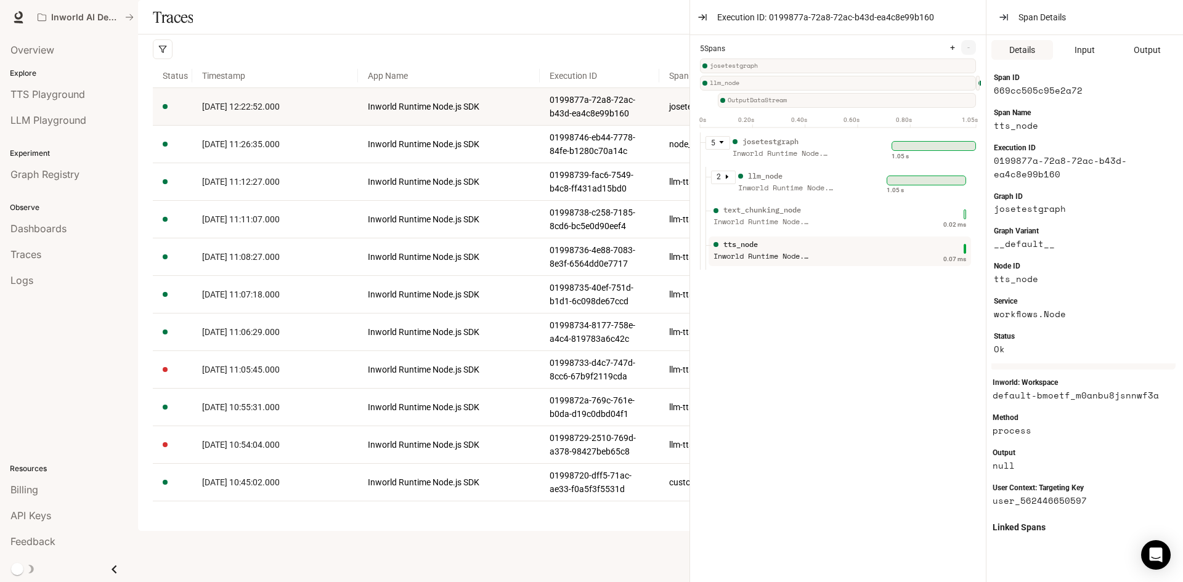
scroll to position [185, 0]
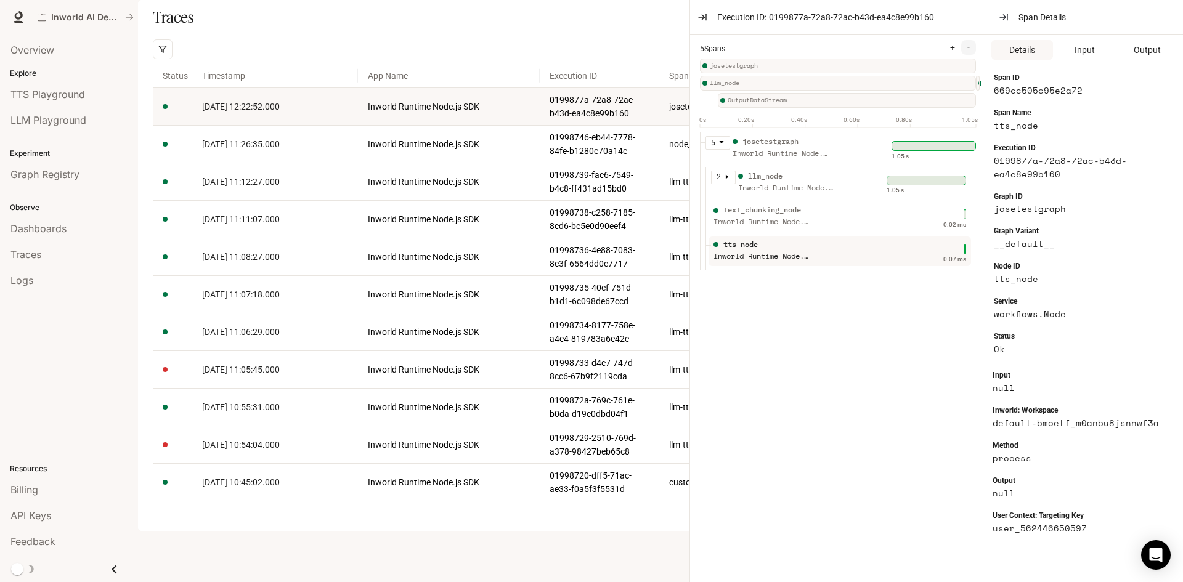
click at [767, 160] on div "Inworld Runtime Node.js SDK" at bounding box center [782, 154] width 99 height 12
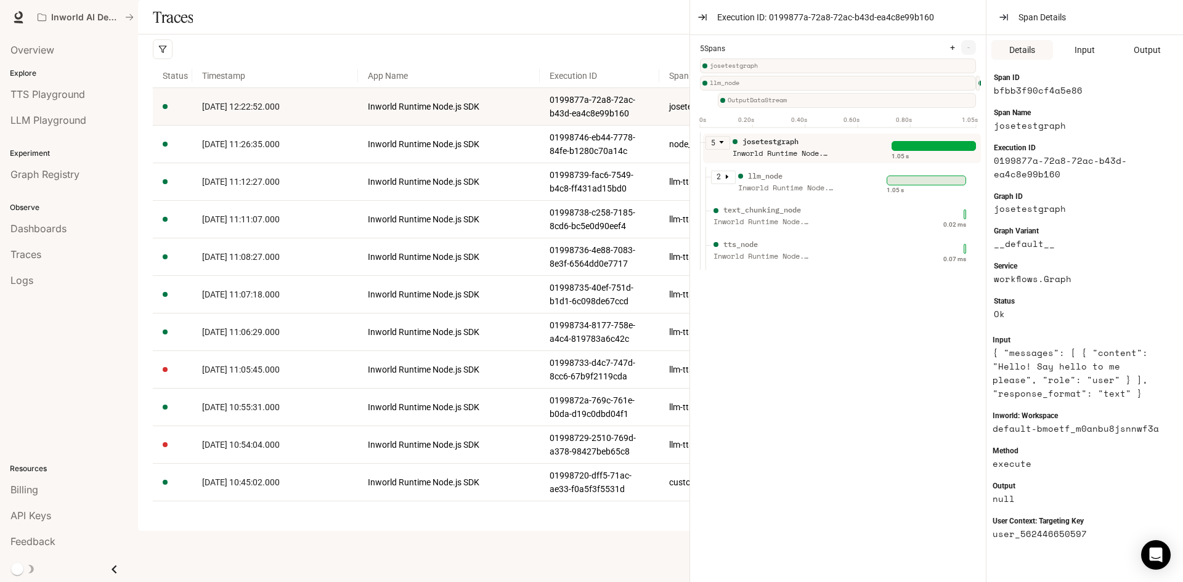
scroll to position [205, 0]
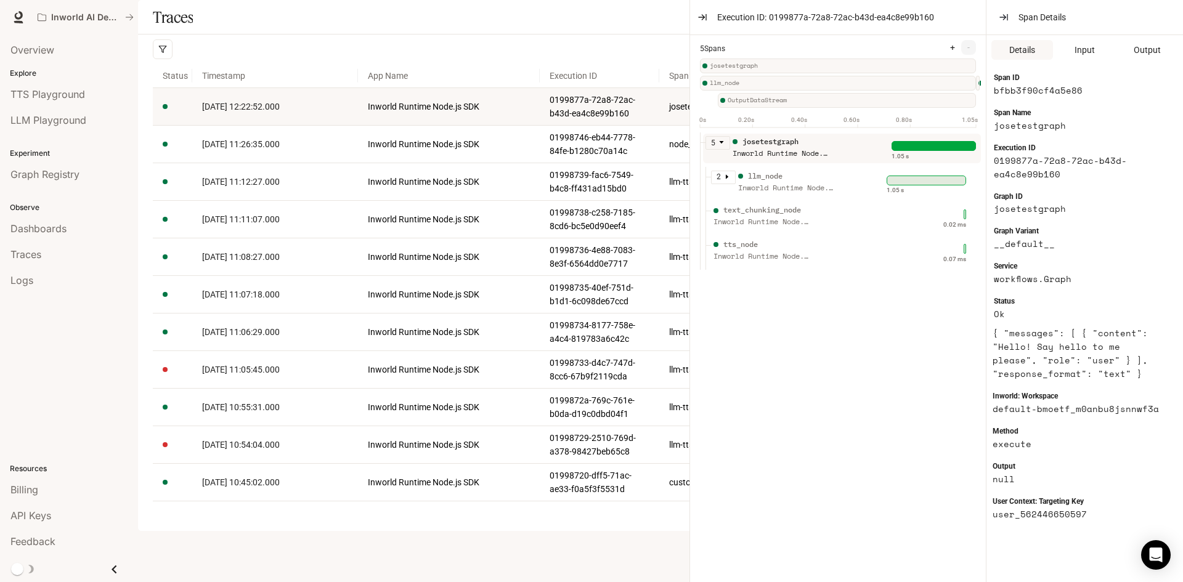
click at [720, 145] on icon "caret-down" at bounding box center [721, 142] width 6 height 6
click at [720, 145] on icon "caret-right" at bounding box center [721, 142] width 6 height 6
click at [725, 180] on icon "caret-right" at bounding box center [727, 177] width 6 height 6
click at [755, 226] on div "Inworld Runtime Node.js SDK" at bounding box center [767, 222] width 99 height 12
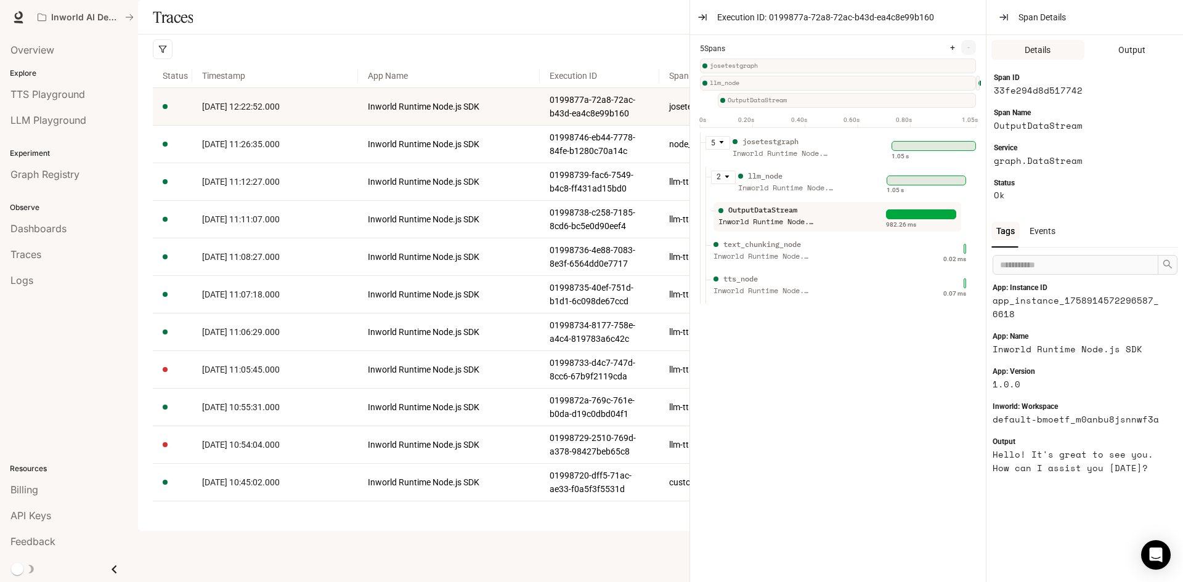
scroll to position [0, 0]
click at [766, 260] on div "Inworld Runtime Node.js SDK" at bounding box center [763, 257] width 99 height 12
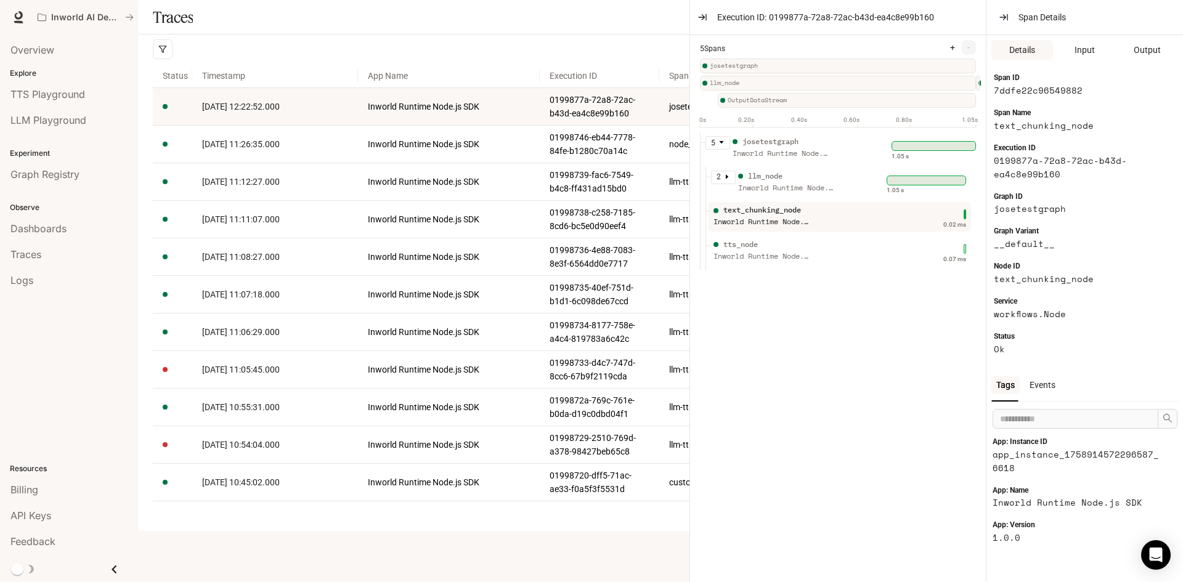
click at [767, 287] on li "5 josetestgraph Inworld Runtime Node.js SDK 1.05 s 2 llm_node Inworld Runtime N…" at bounding box center [843, 215] width 286 height 167
click at [760, 73] on div "josetestgraph llm_node OutputDataStream text_chunking_node tts_node" at bounding box center [838, 83] width 276 height 52
click at [756, 66] on span "josetestgraph" at bounding box center [843, 66] width 266 height 10
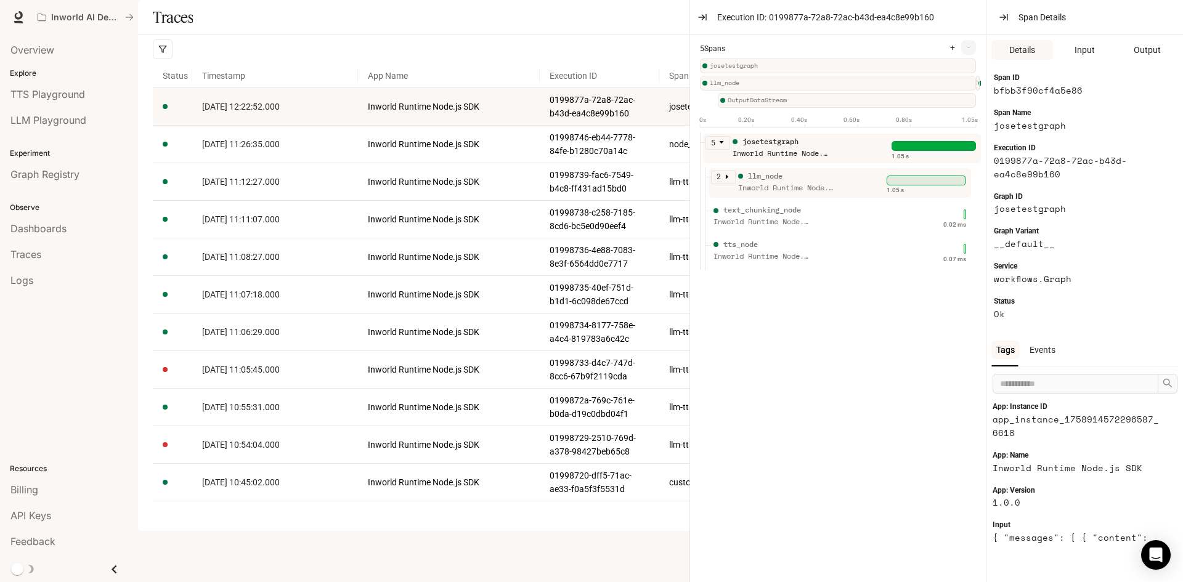
click at [957, 79] on span "llm_node" at bounding box center [843, 83] width 266 height 10
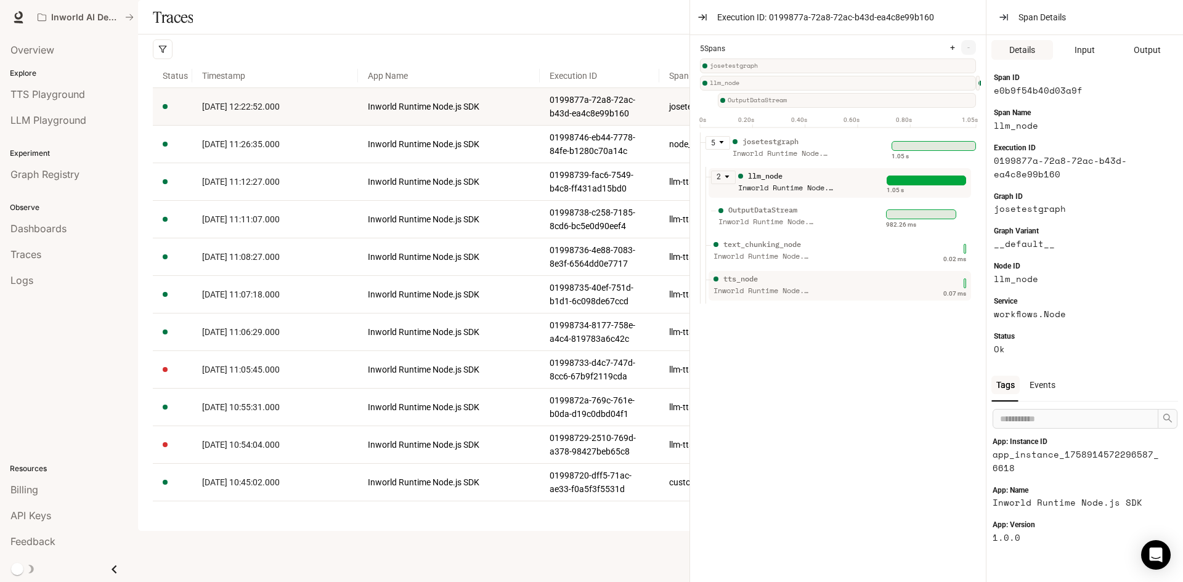
click at [978, 80] on div "tts_node" at bounding box center [978, 83] width 4 height 15
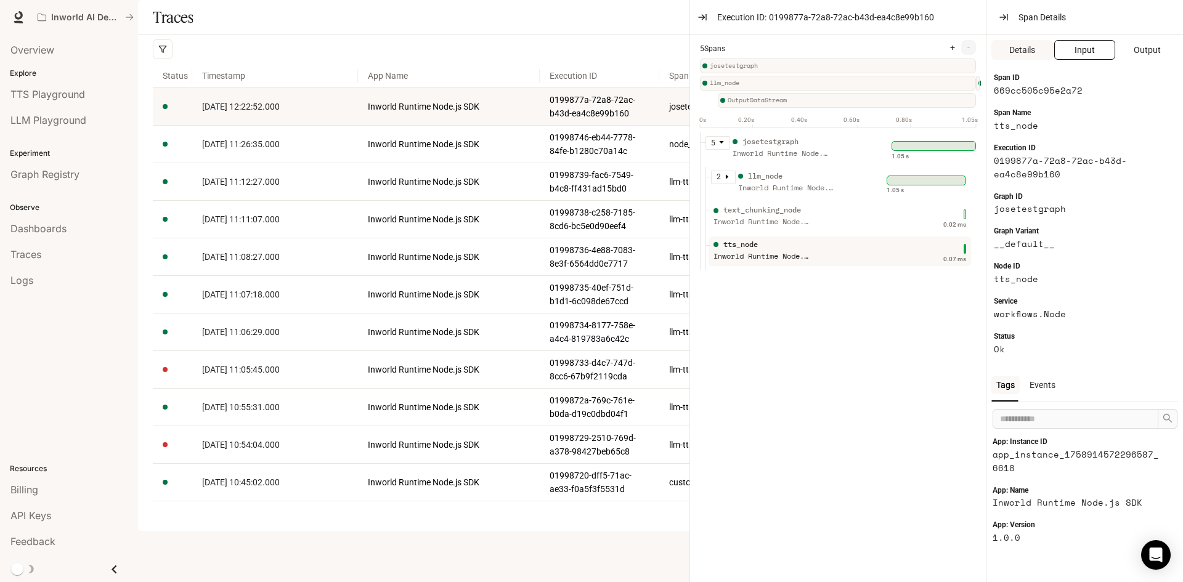
click at [1081, 49] on span "Input" at bounding box center [1085, 50] width 20 height 14
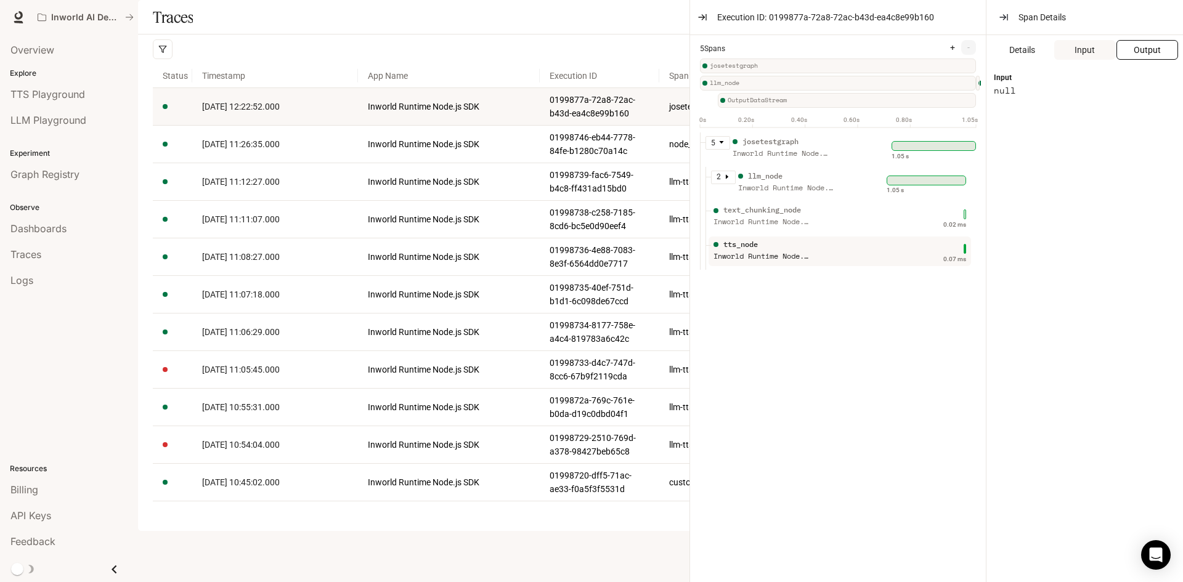
click at [1174, 59] on button "Output" at bounding box center [1148, 50] width 62 height 20
click at [825, 230] on div "text_chunking_node Inworld Runtime Node.js SDK" at bounding box center [799, 220] width 176 height 31
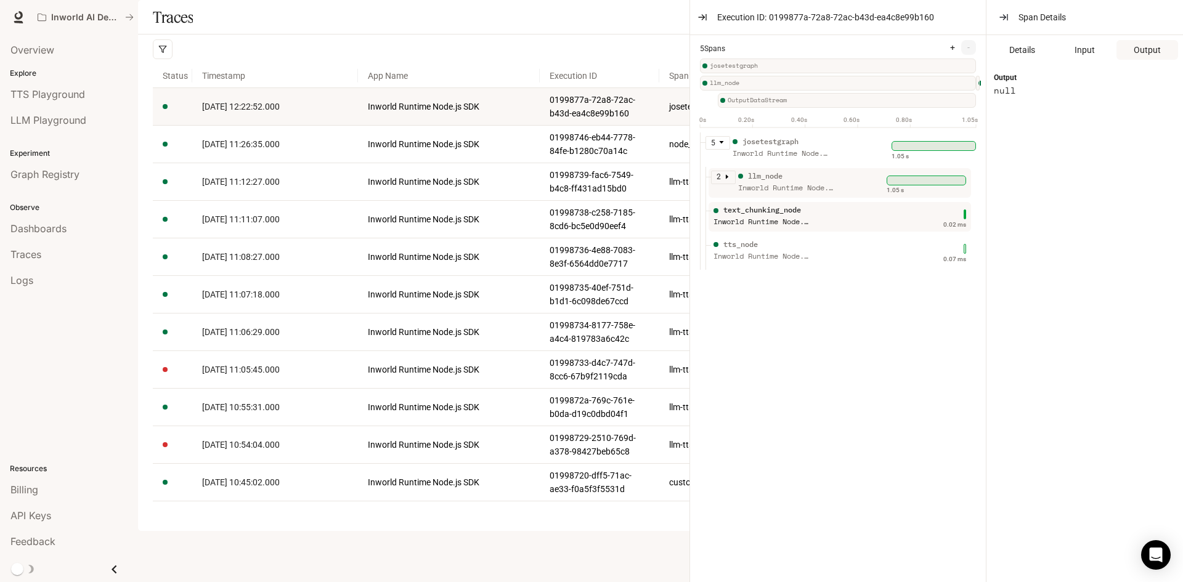
click at [800, 194] on div "Inworld Runtime Node.js SDK" at bounding box center [787, 188] width 99 height 12
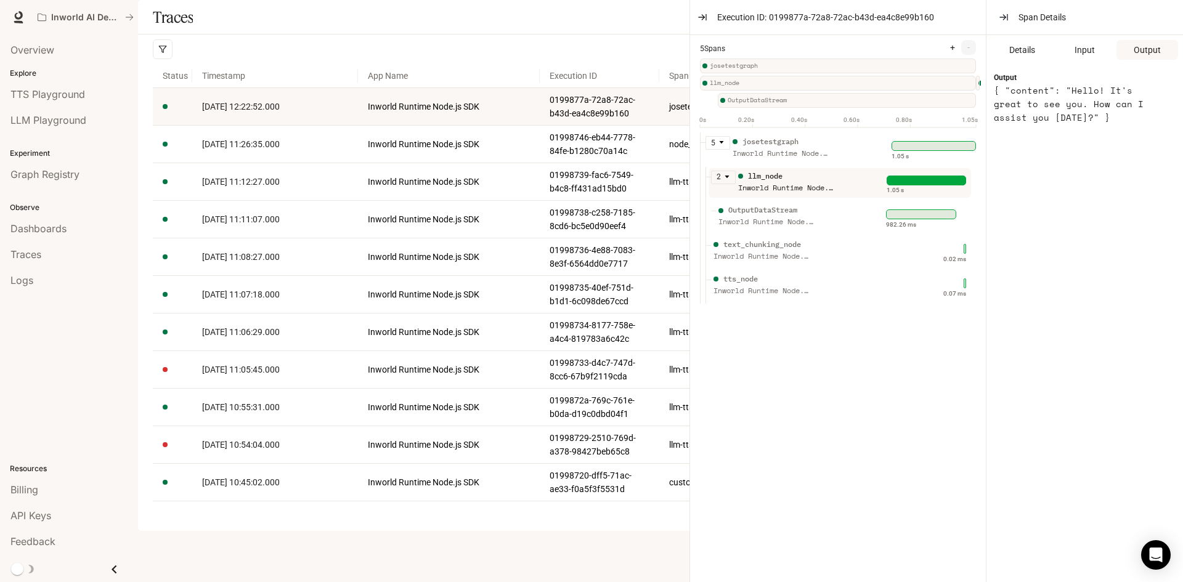
click at [792, 160] on div "Inworld Runtime Node.js SDK" at bounding box center [782, 154] width 99 height 12
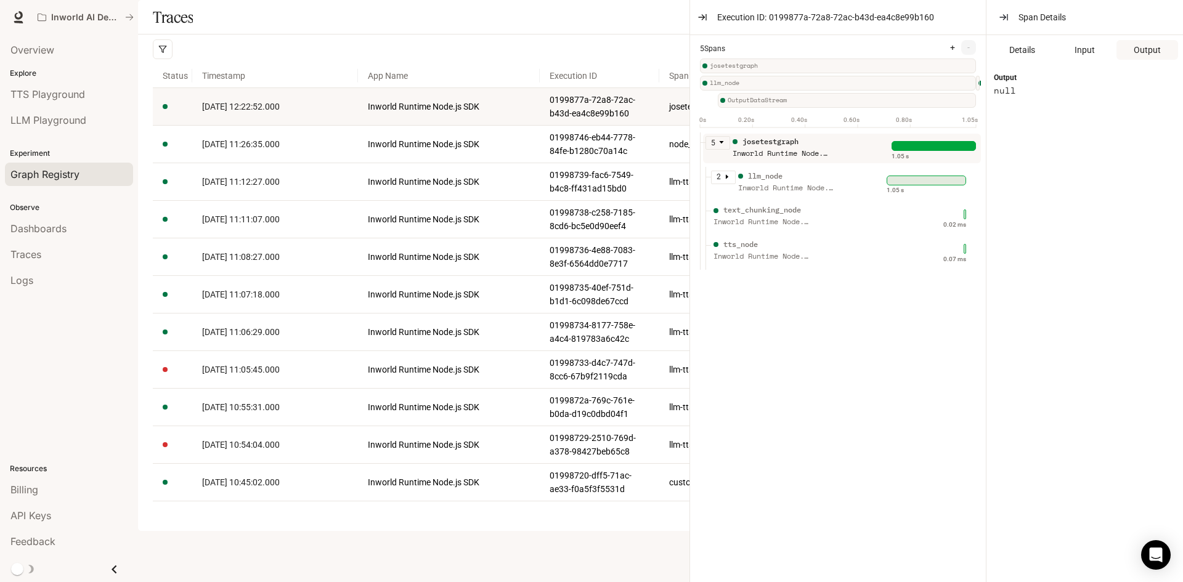
click at [65, 182] on link "Graph Registry" at bounding box center [69, 174] width 128 height 23
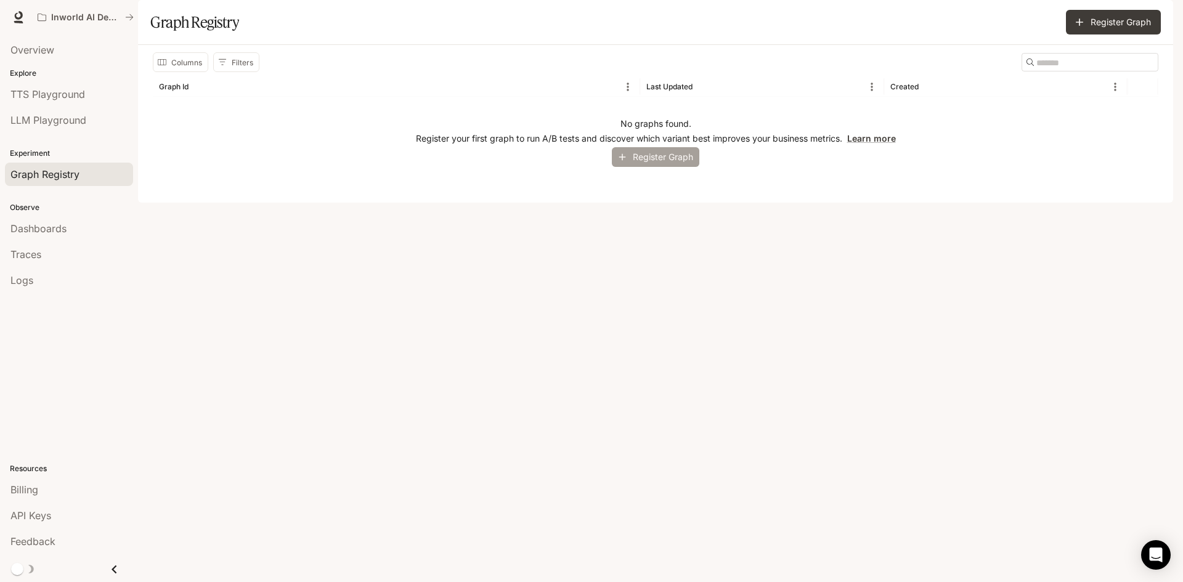
click at [676, 168] on button "Register Graph" at bounding box center [655, 157] width 87 height 20
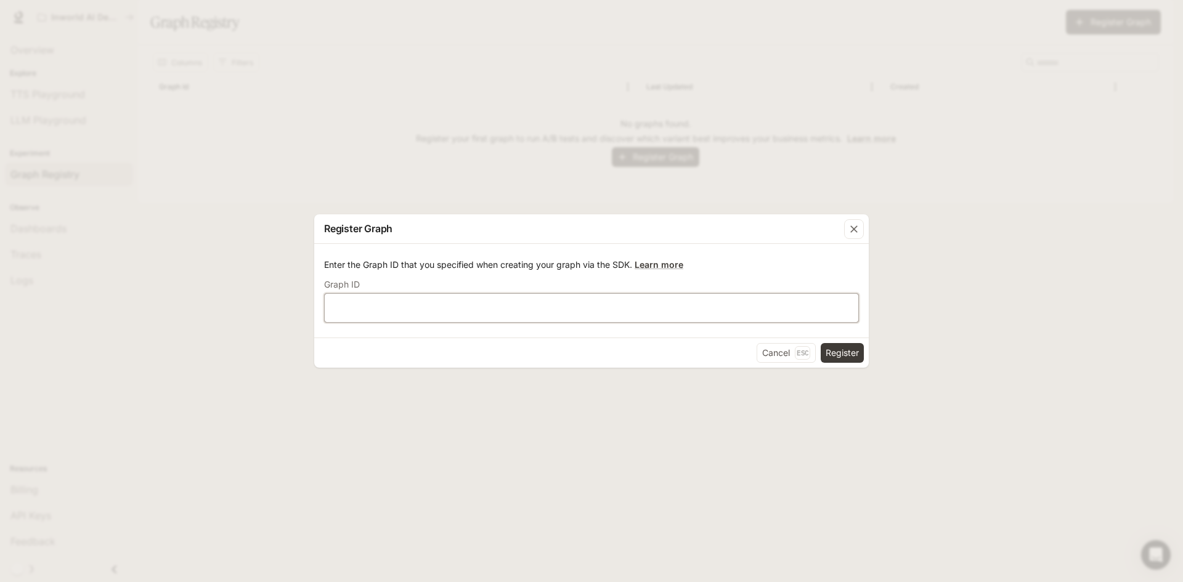
click at [553, 302] on input "text" at bounding box center [592, 308] width 534 height 12
click at [607, 310] on input "text" at bounding box center [592, 308] width 534 height 12
paste input "**********"
type input "**********"
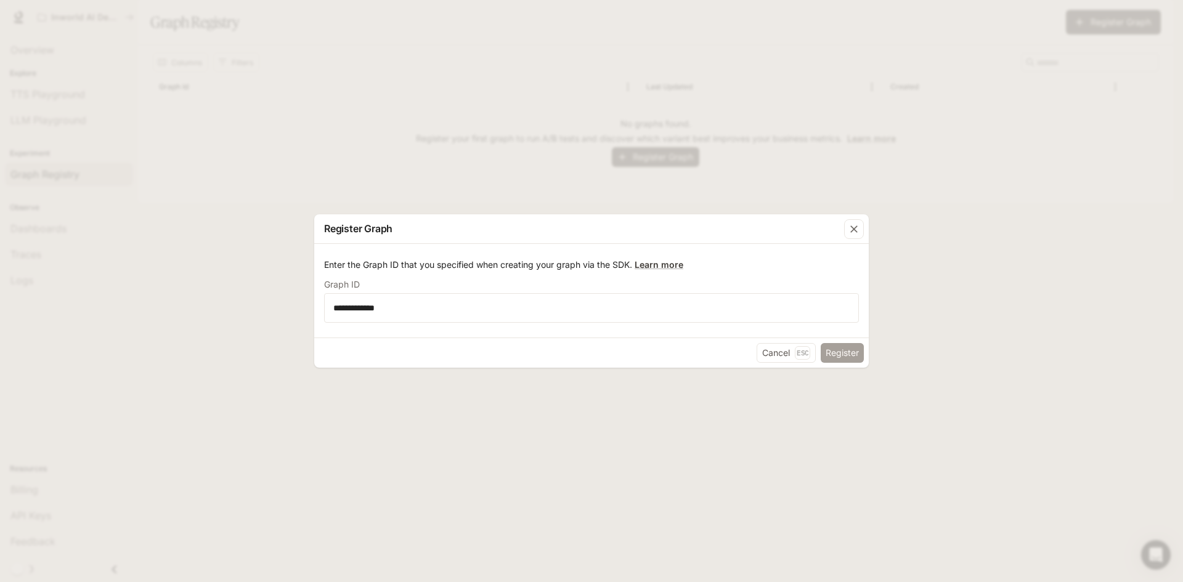
click at [840, 353] on button "Register" at bounding box center [842, 353] width 43 height 20
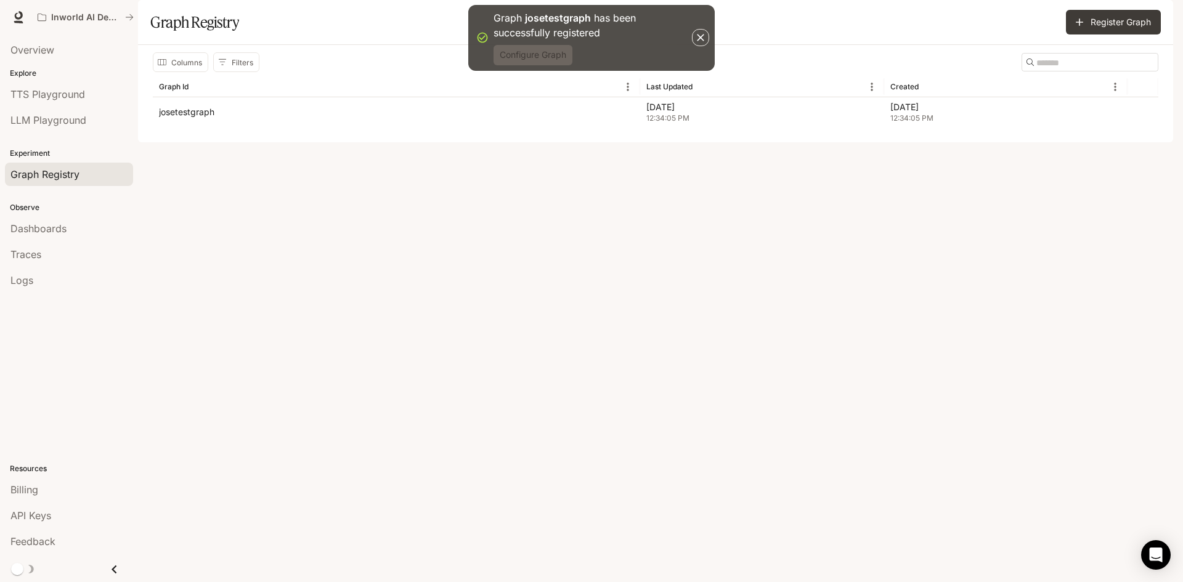
click at [532, 53] on button "Configure Graph" at bounding box center [533, 55] width 79 height 20
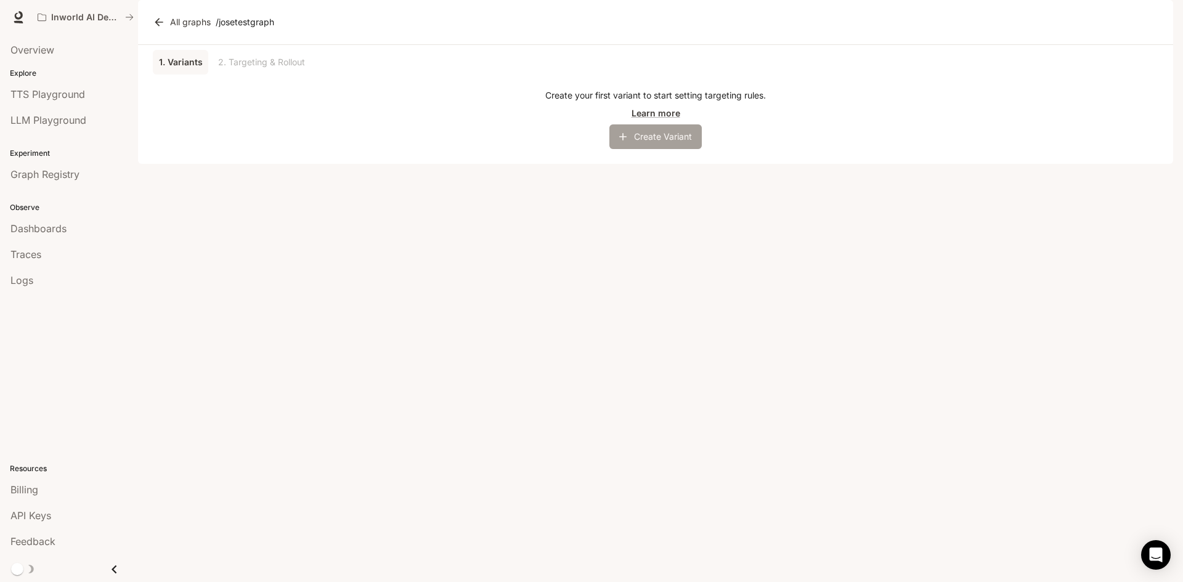
click at [667, 149] on button "Create Variant" at bounding box center [655, 136] width 92 height 25
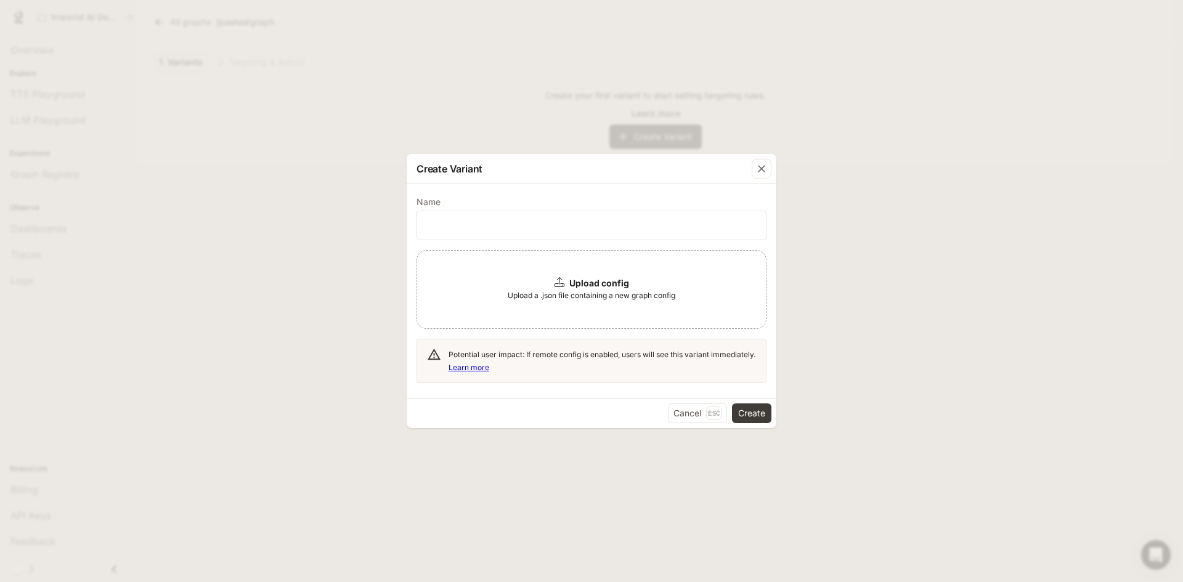
click at [555, 285] on icon at bounding box center [560, 282] width 10 height 10
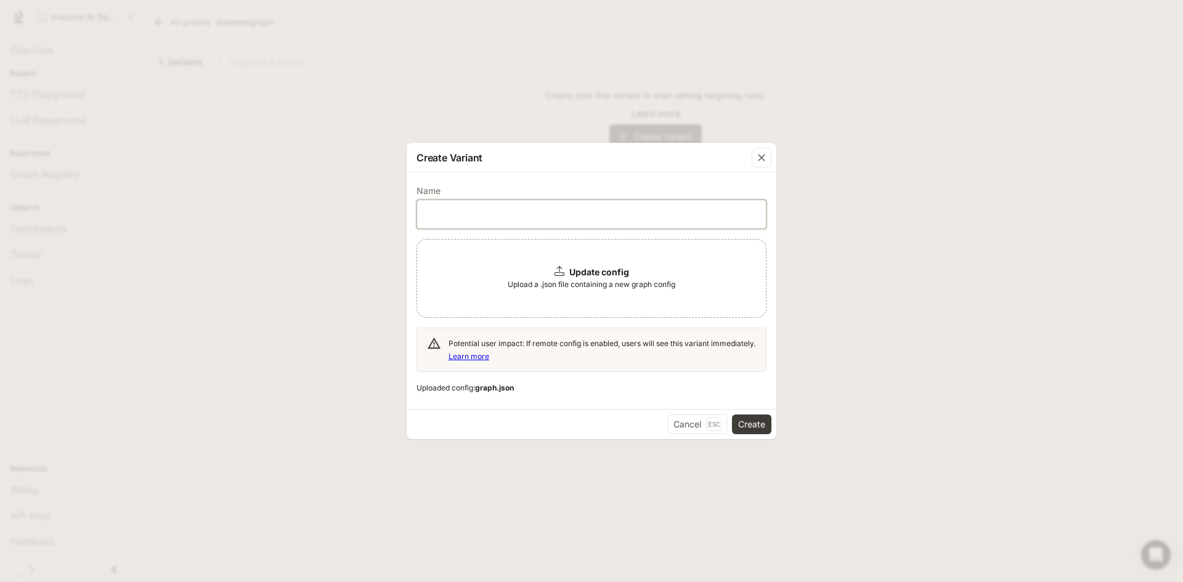
click at [555, 220] on input "text" at bounding box center [591, 214] width 349 height 12
type input "**********"
click at [757, 422] on button "Create" at bounding box center [751, 425] width 39 height 20
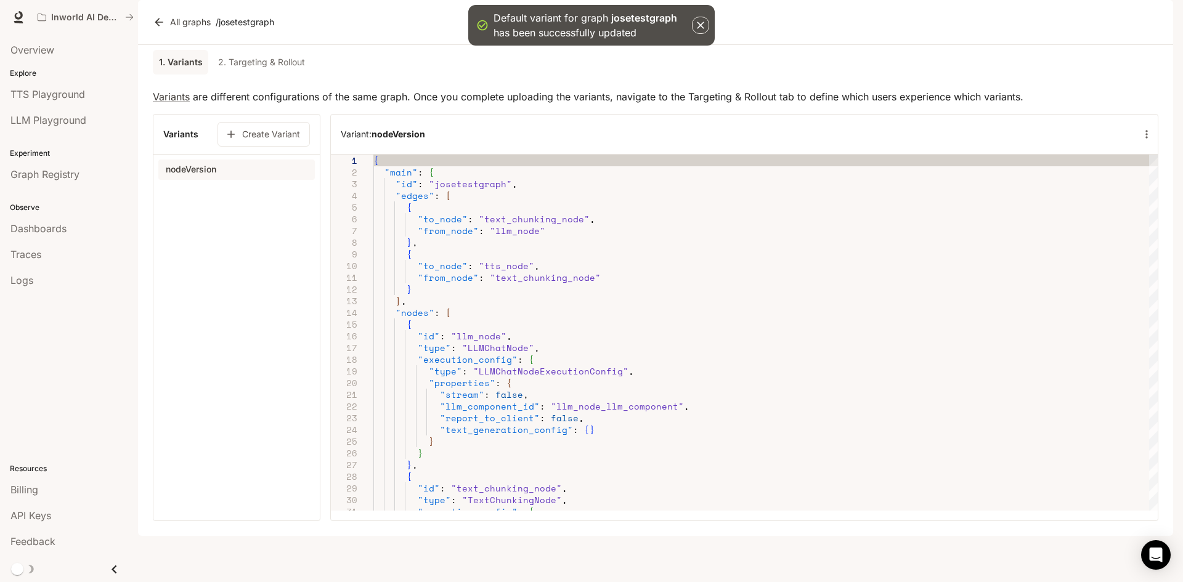
click at [234, 75] on link "2. Targeting & Rollout" at bounding box center [261, 62] width 97 height 25
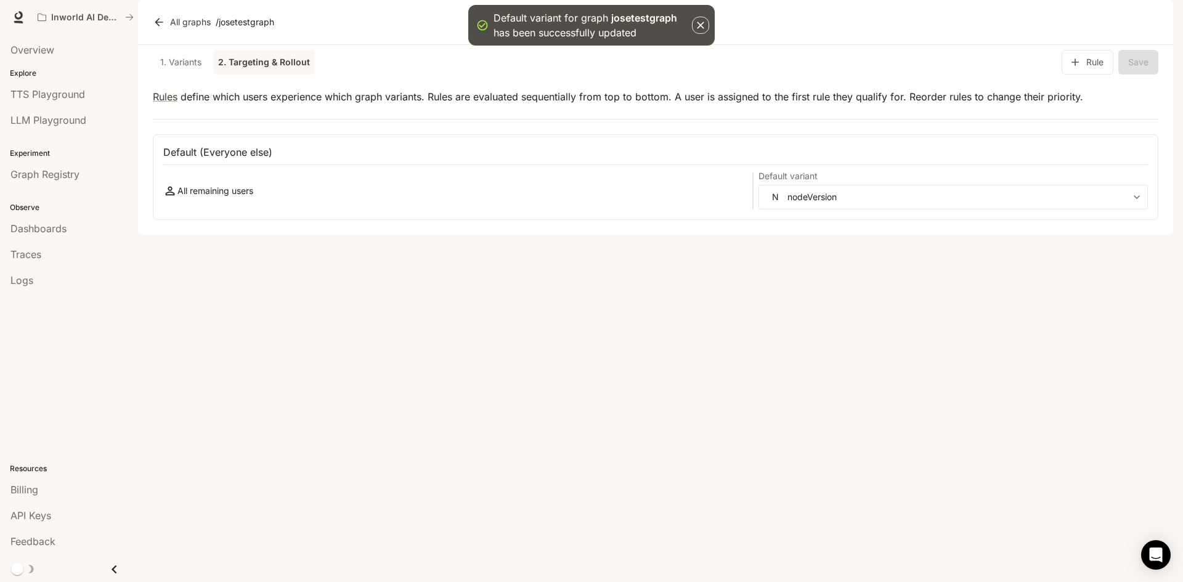
click at [192, 210] on div "**********" at bounding box center [655, 191] width 985 height 37
click at [201, 197] on p "All remaining users" at bounding box center [215, 191] width 76 height 12
click at [990, 235] on body "Default variant for graph josetestgraph has been successfully updated Skip to m…" at bounding box center [591, 291] width 1183 height 582
click at [683, 272] on div at bounding box center [591, 291] width 1183 height 582
click at [190, 35] on link "All graphs" at bounding box center [182, 22] width 65 height 25
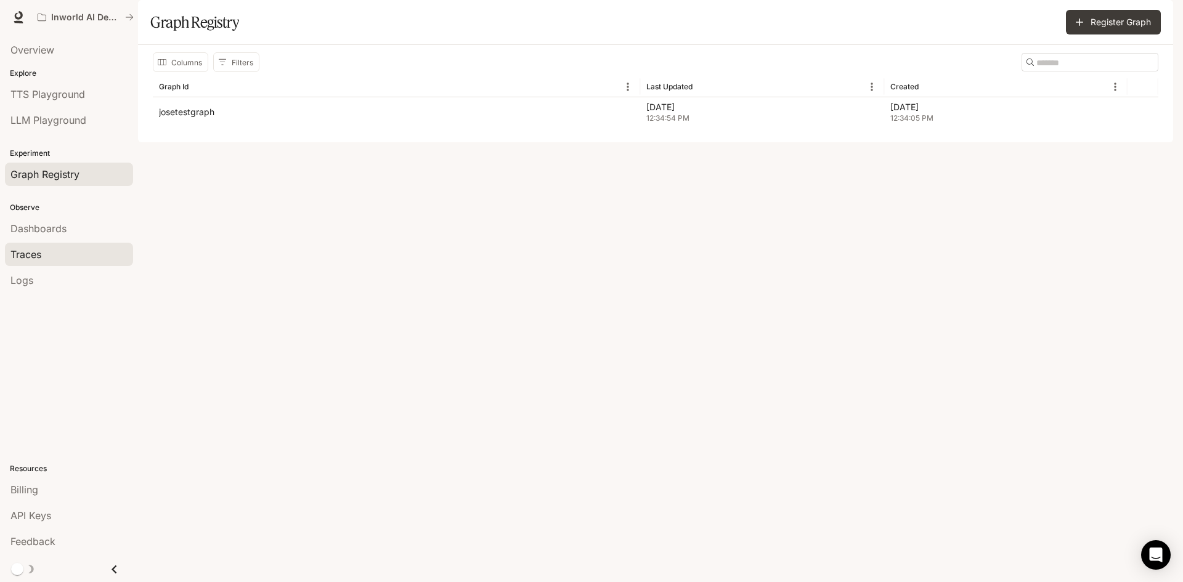
click at [50, 247] on div "Traces" at bounding box center [68, 254] width 117 height 15
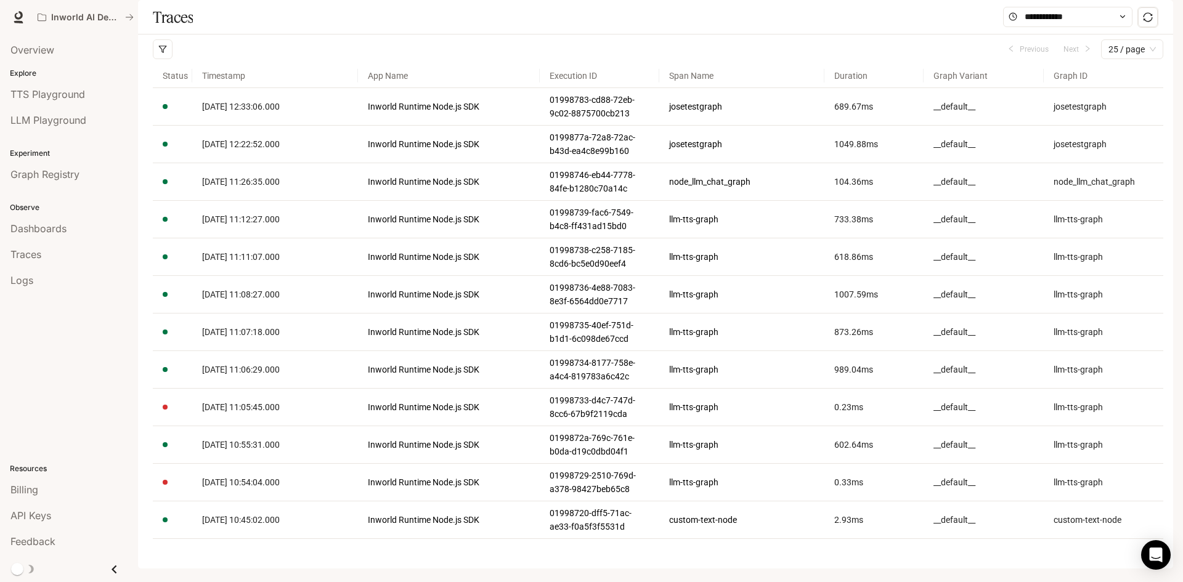
click at [1165, 19] on button "button" at bounding box center [1156, 17] width 25 height 25
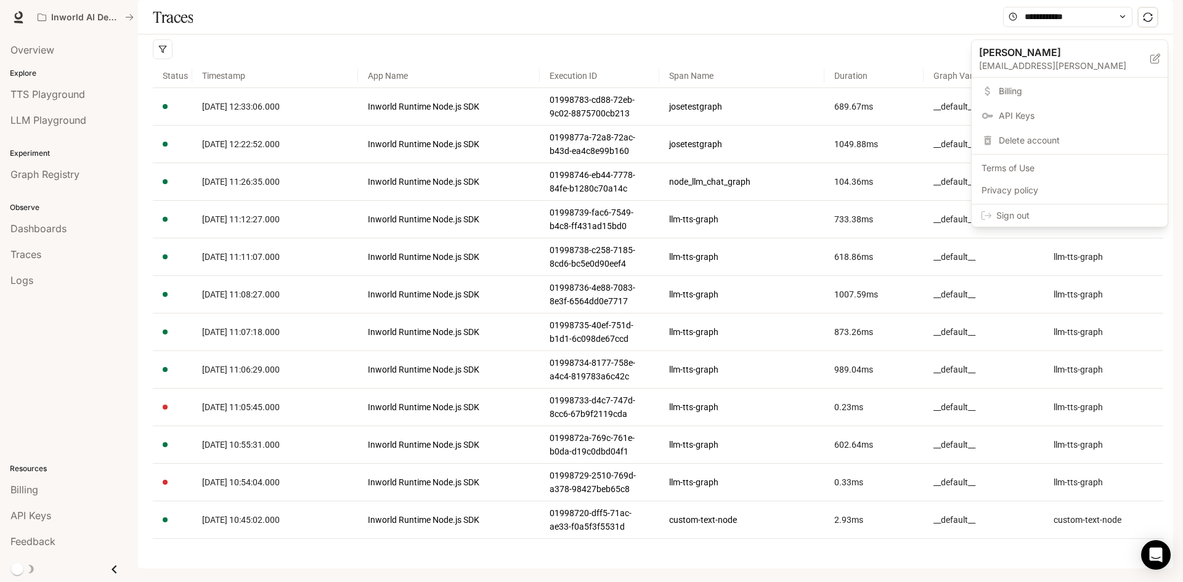
click at [1053, 123] on link "API Keys" at bounding box center [1069, 116] width 191 height 22
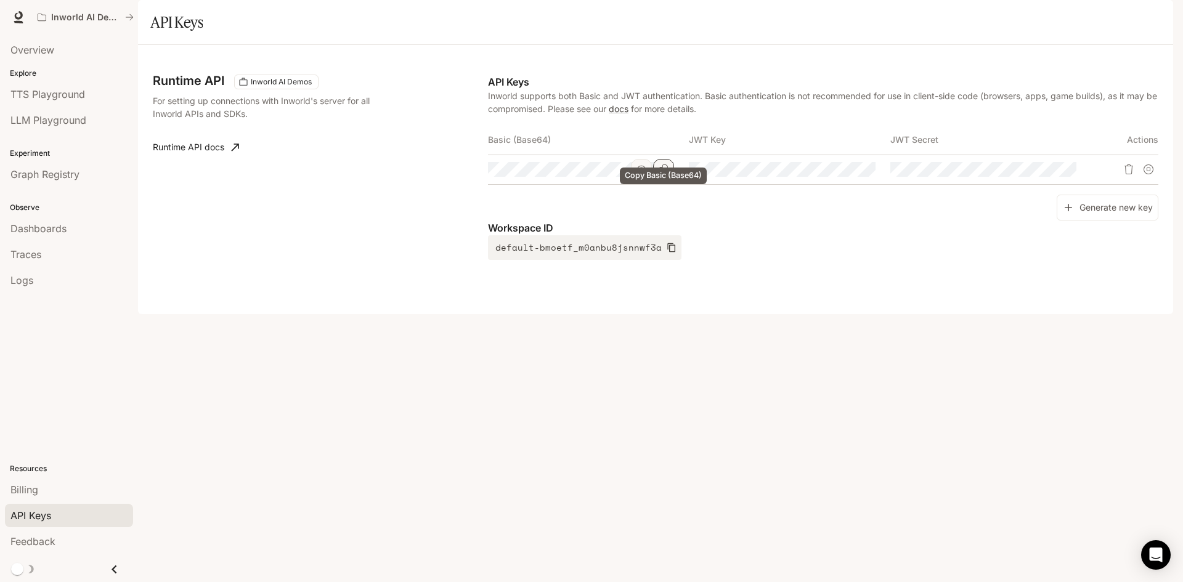
click at [661, 174] on icon "Copy Basic (Base64)" at bounding box center [664, 170] width 10 height 10
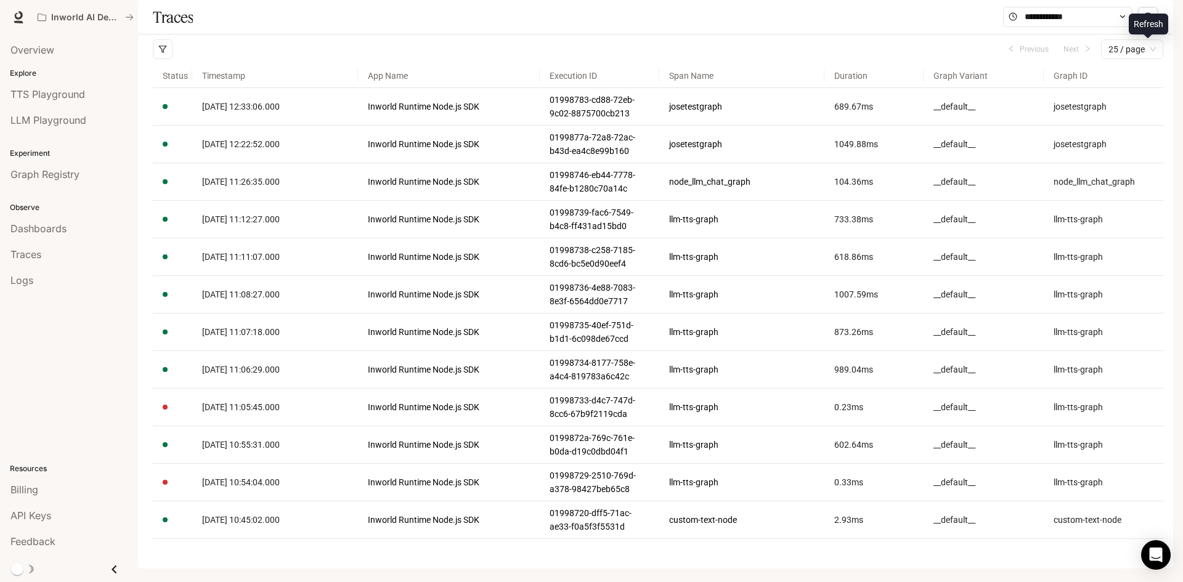
click at [1151, 22] on icon "sync" at bounding box center [1148, 17] width 10 height 10
click at [1143, 22] on icon "sync" at bounding box center [1148, 17] width 10 height 10
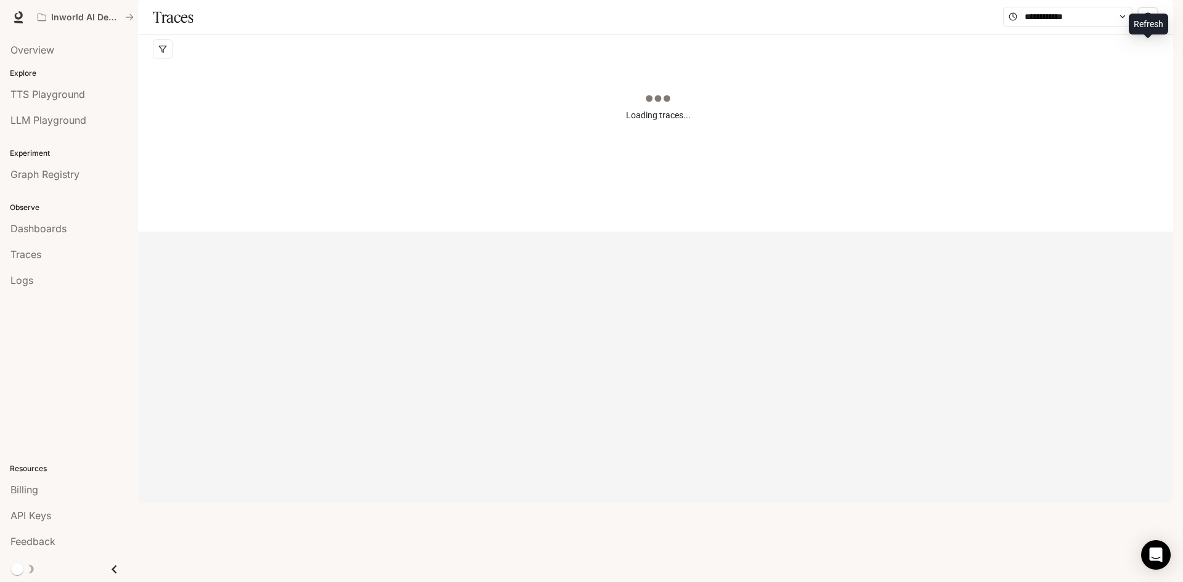
click at [1143, 22] on icon "sync" at bounding box center [1148, 17] width 10 height 10
click at [1079, 27] on span at bounding box center [1067, 17] width 129 height 20
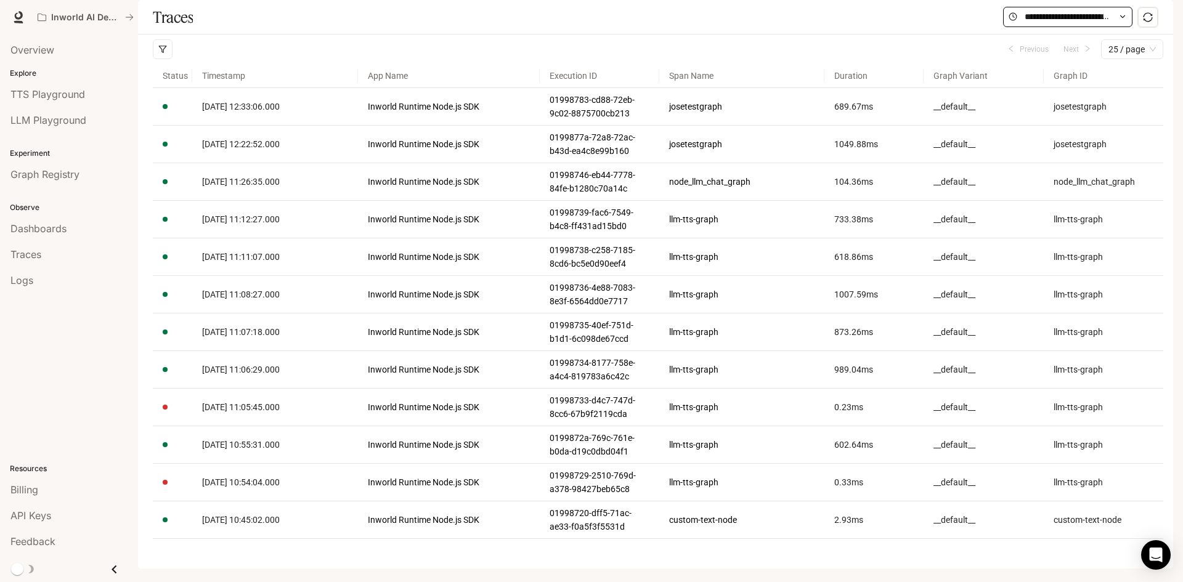
click at [1121, 18] on icon at bounding box center [1123, 16] width 4 height 2
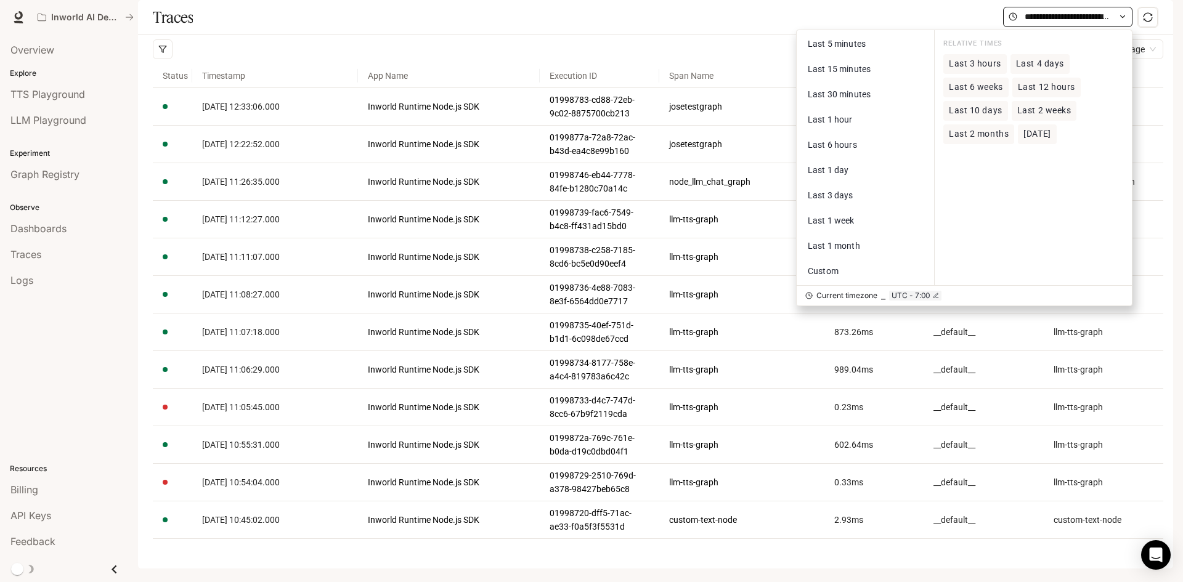
click at [1121, 18] on icon at bounding box center [1123, 16] width 4 height 2
click at [860, 49] on span "Last 5 minutes" at bounding box center [837, 44] width 58 height 10
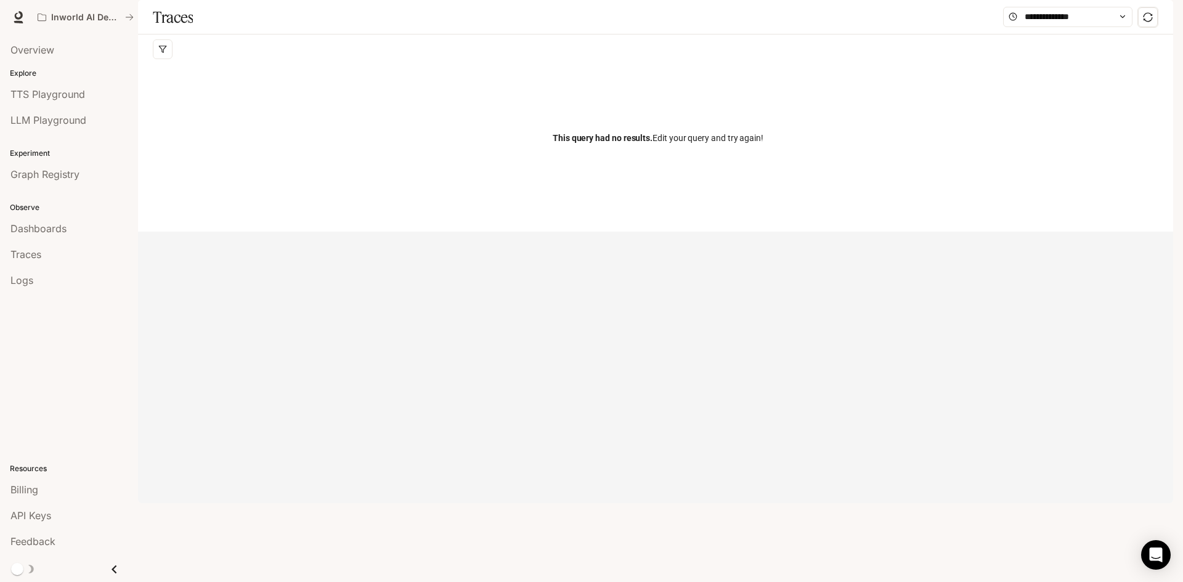
click at [878, 35] on div "Traces Last 5 minutes Last 15 minutes Last 30 minutes Last 1 hour Last 6 hours …" at bounding box center [655, 17] width 1035 height 35
click at [1141, 27] on button "button" at bounding box center [1148, 17] width 20 height 20
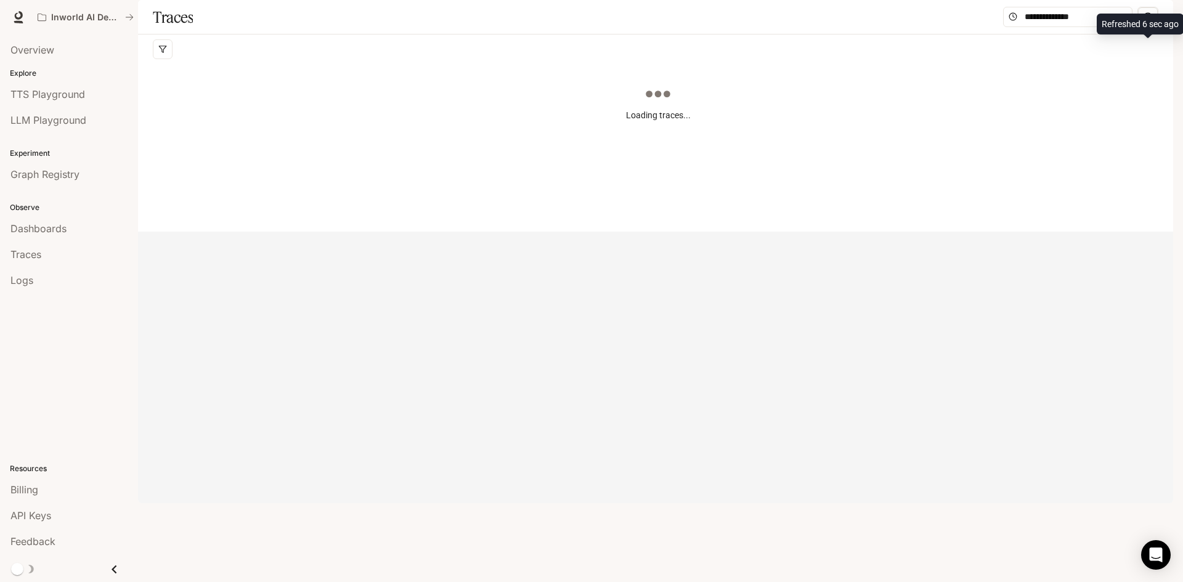
click at [1141, 27] on button "button" at bounding box center [1148, 17] width 20 height 20
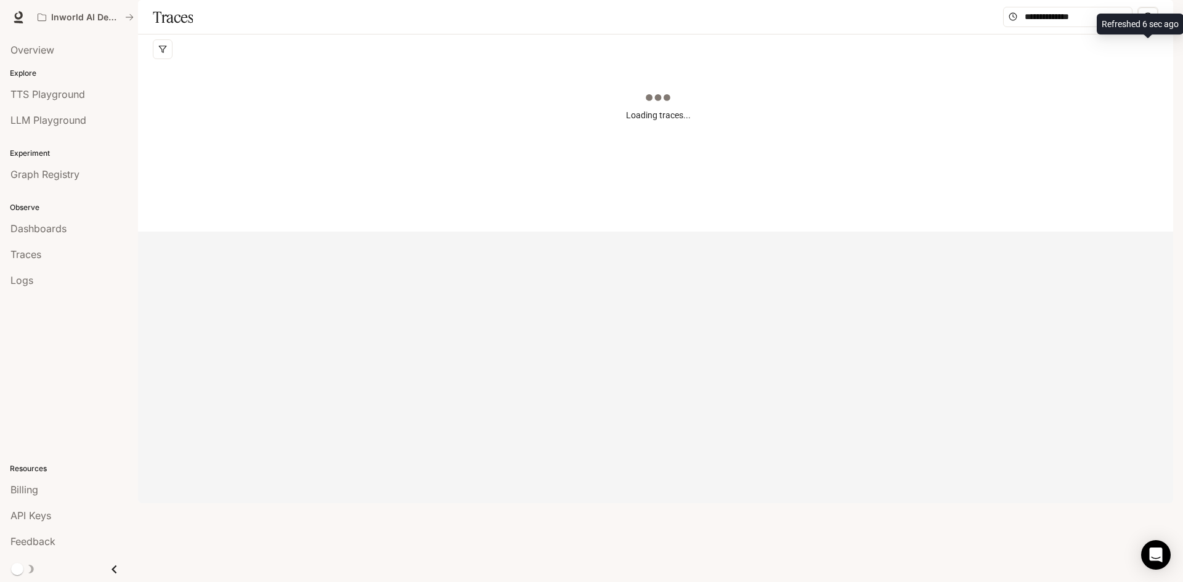
click at [1141, 27] on button "button" at bounding box center [1148, 17] width 20 height 20
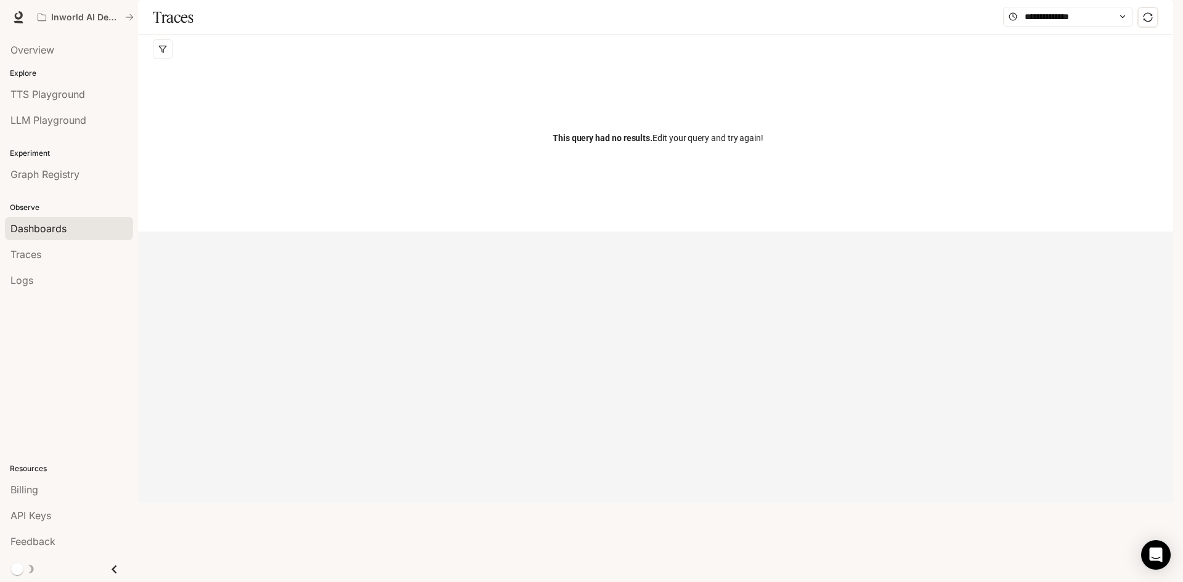
click at [45, 220] on link "Dashboards" at bounding box center [69, 228] width 128 height 23
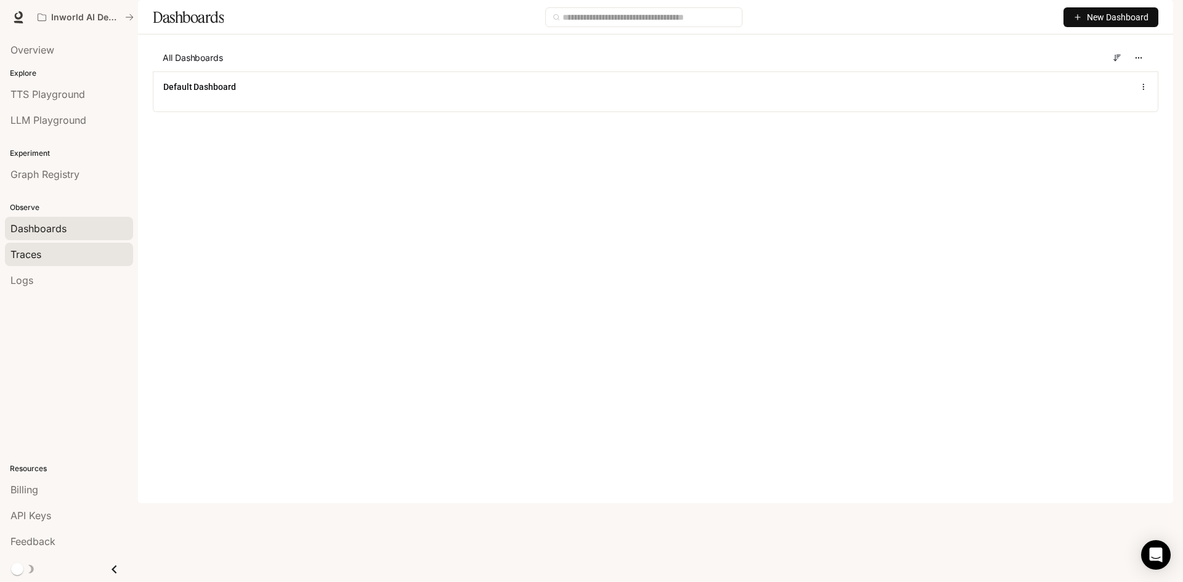
click at [31, 256] on span "Traces" at bounding box center [25, 254] width 31 height 15
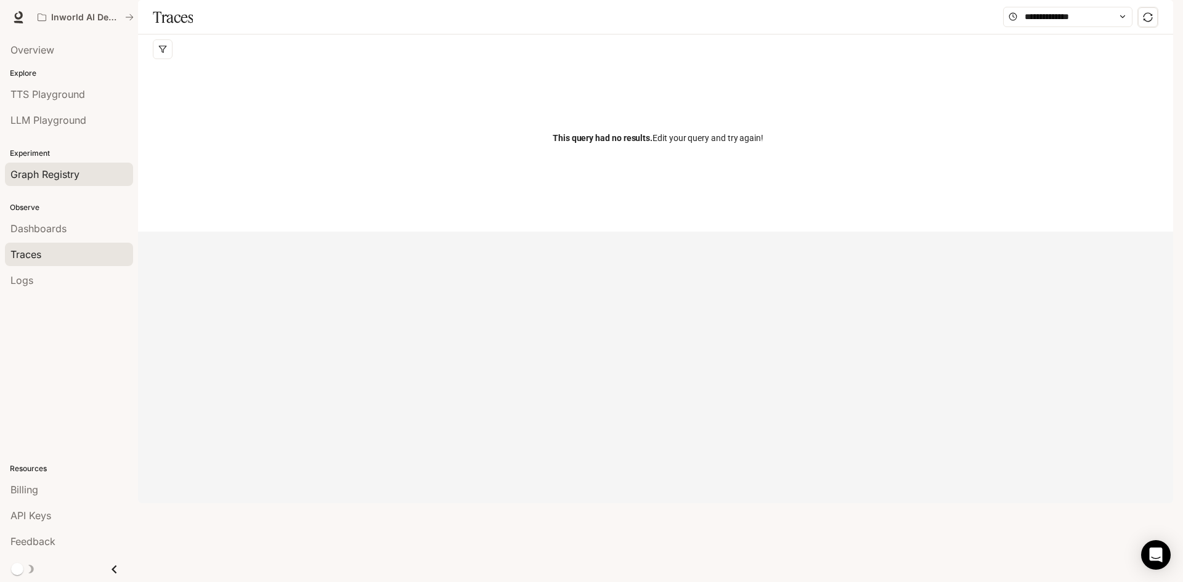
click at [55, 176] on span "Graph Registry" at bounding box center [44, 174] width 69 height 15
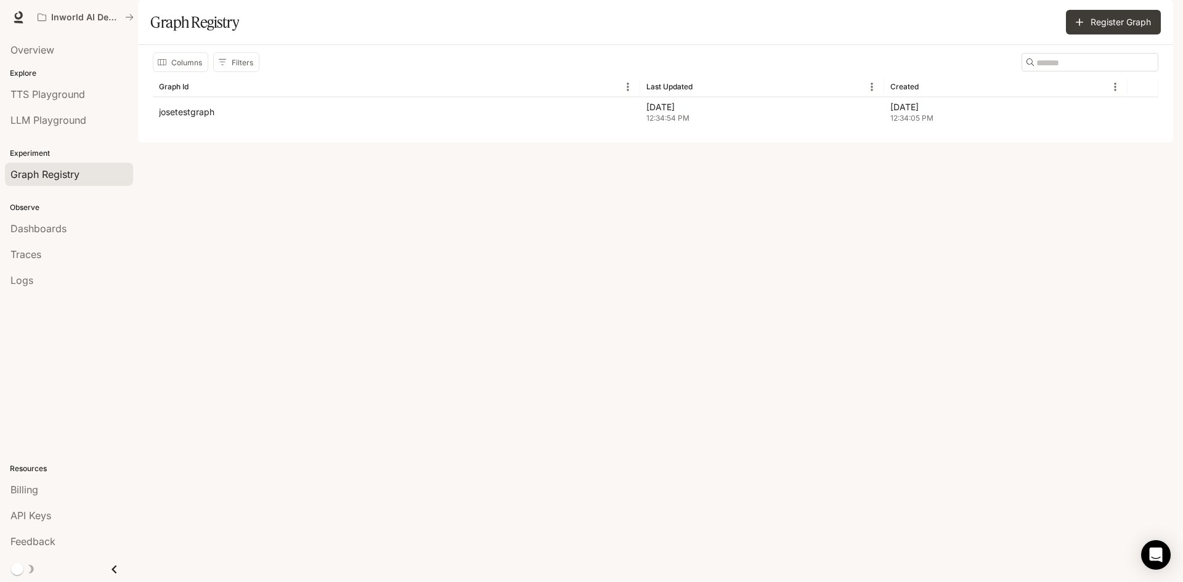
click at [1155, 16] on img "button" at bounding box center [1155, 17] width 17 height 17
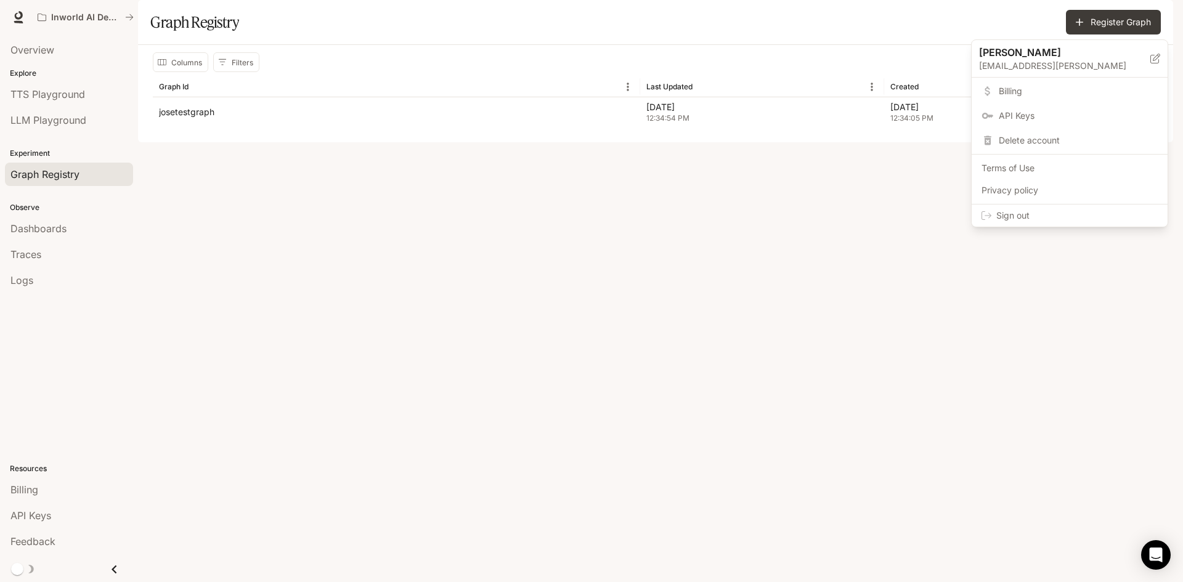
click at [17, 253] on div at bounding box center [591, 291] width 1183 height 582
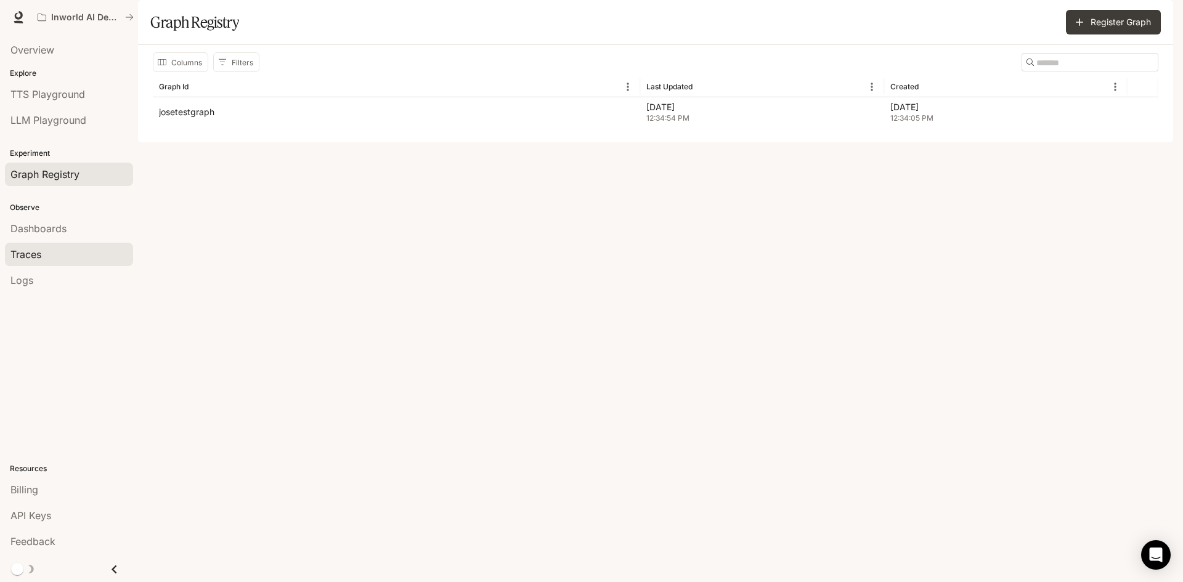
click at [32, 264] on link "Traces" at bounding box center [69, 254] width 128 height 23
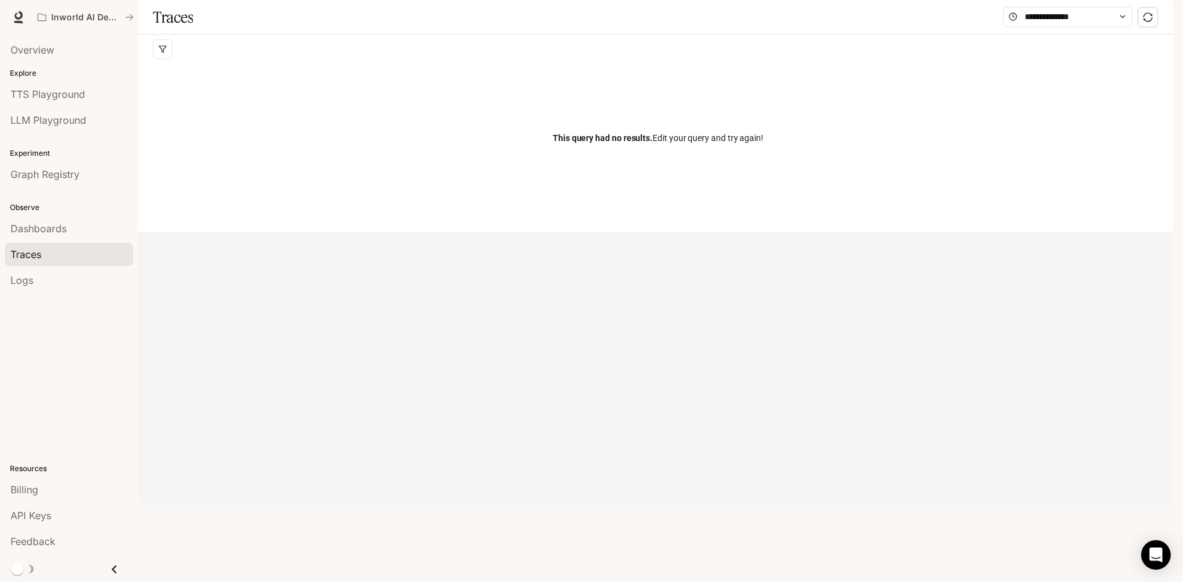
click at [1145, 15] on button "button" at bounding box center [1156, 17] width 25 height 25
click at [1038, 110] on span "API Keys" at bounding box center [1078, 116] width 159 height 12
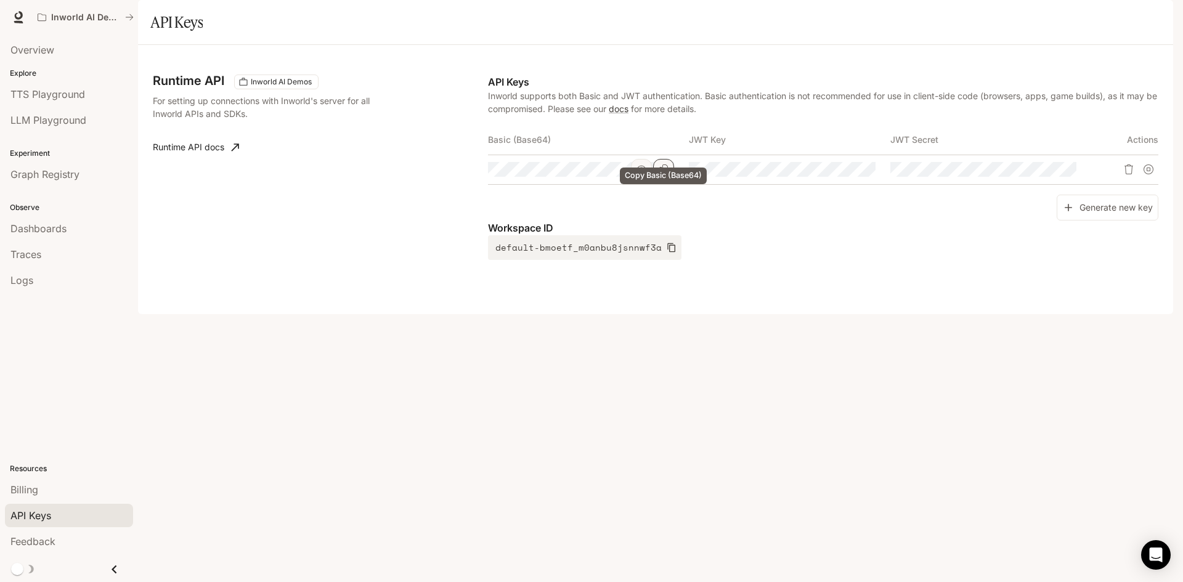
click at [664, 174] on icon "Copy Basic (Base64)" at bounding box center [664, 170] width 10 height 10
click at [30, 248] on span "Traces" at bounding box center [25, 254] width 31 height 15
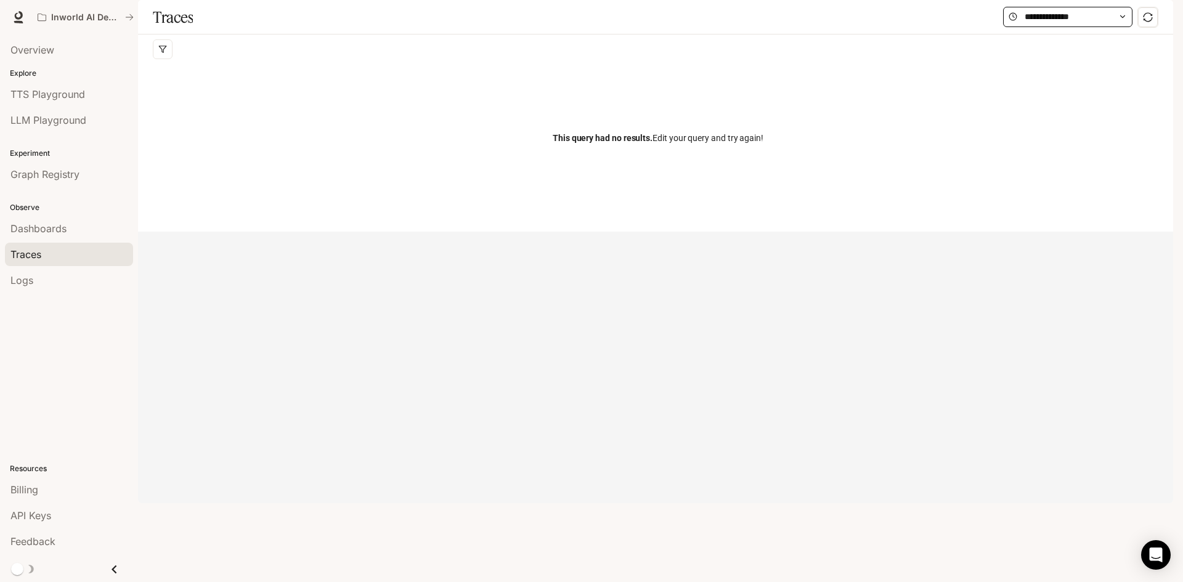
click at [1122, 27] on span at bounding box center [1067, 17] width 129 height 20
click at [1116, 27] on span at bounding box center [1067, 17] width 129 height 20
click at [1133, 28] on div at bounding box center [1080, 17] width 155 height 21
click at [1126, 27] on span at bounding box center [1067, 17] width 129 height 20
click at [1126, 21] on icon at bounding box center [1122, 16] width 9 height 9
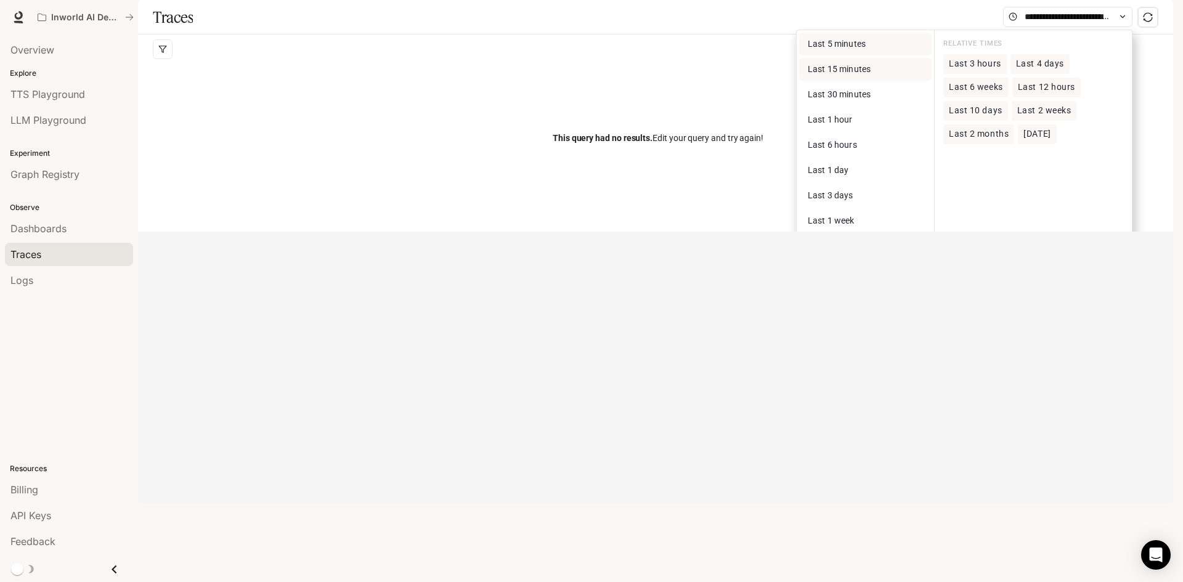
click at [832, 74] on span "Last 15 minutes" at bounding box center [839, 69] width 63 height 10
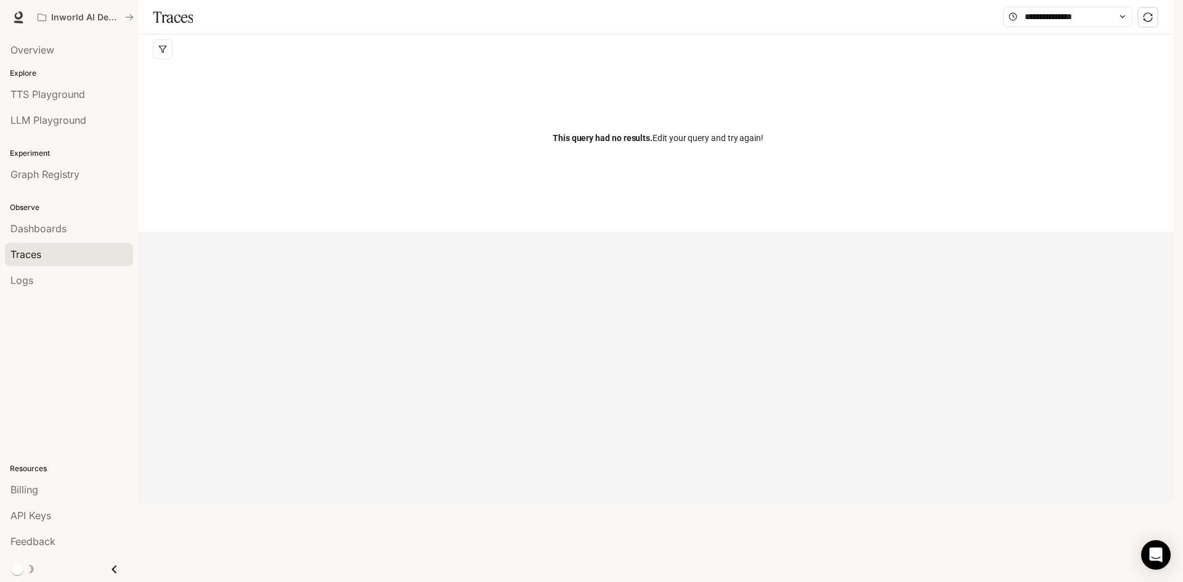
click at [1163, 20] on img "button" at bounding box center [1155, 17] width 17 height 17
click at [1038, 108] on link "API Keys" at bounding box center [1069, 116] width 191 height 22
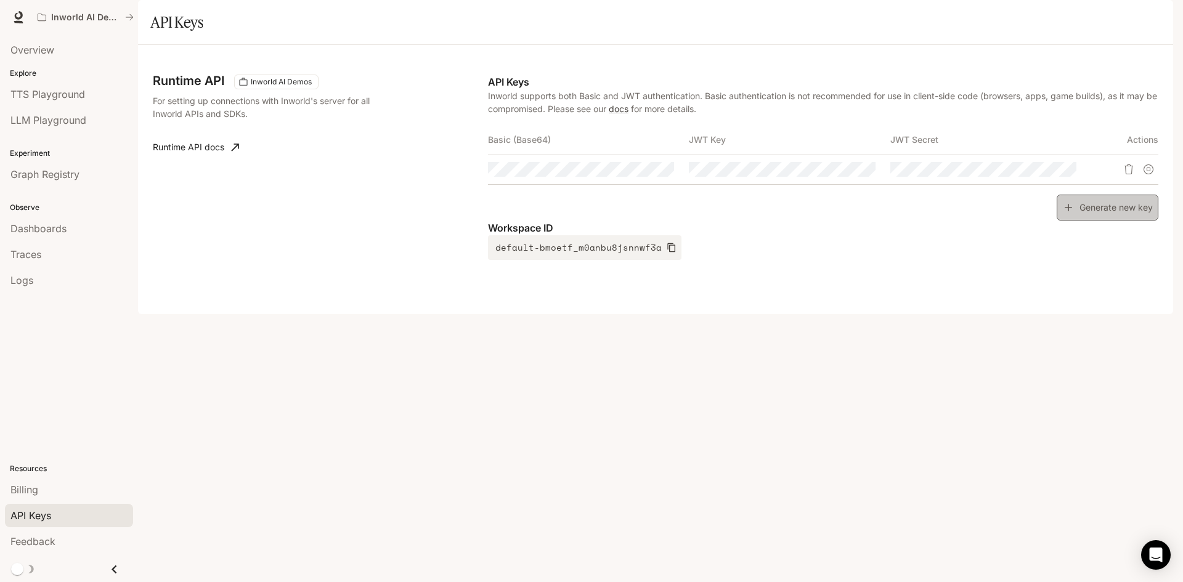
click at [1078, 221] on button "Generate new key" at bounding box center [1108, 208] width 102 height 26
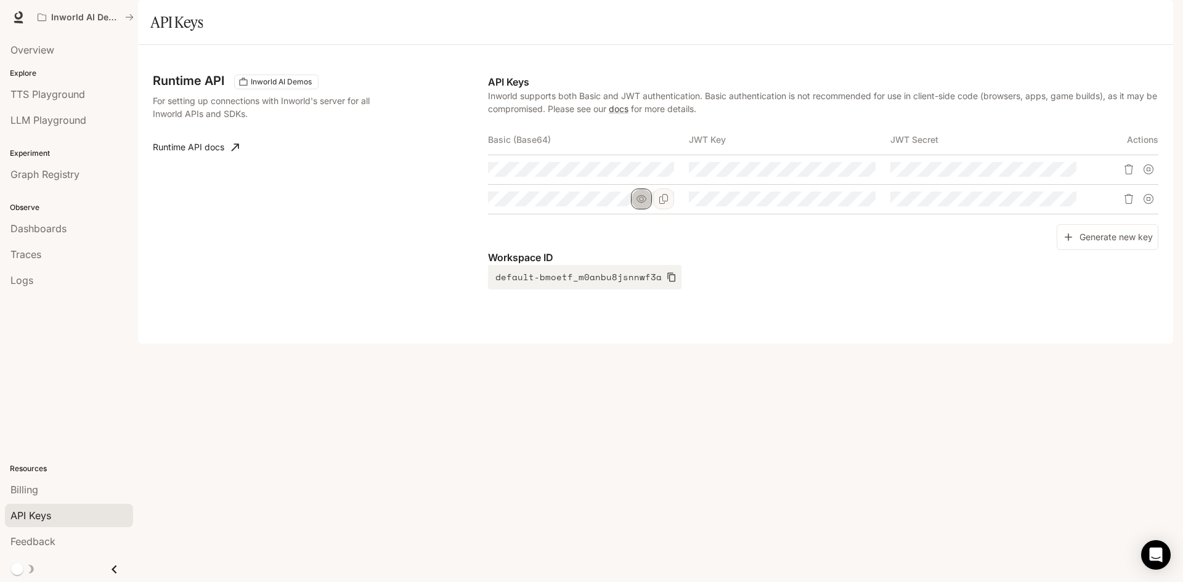
click at [642, 204] on icon "button" at bounding box center [642, 199] width 10 height 10
click at [664, 204] on icon "Copy Basic (Base64)" at bounding box center [664, 199] width 10 height 10
click at [58, 179] on span "Graph Registry" at bounding box center [44, 174] width 69 height 15
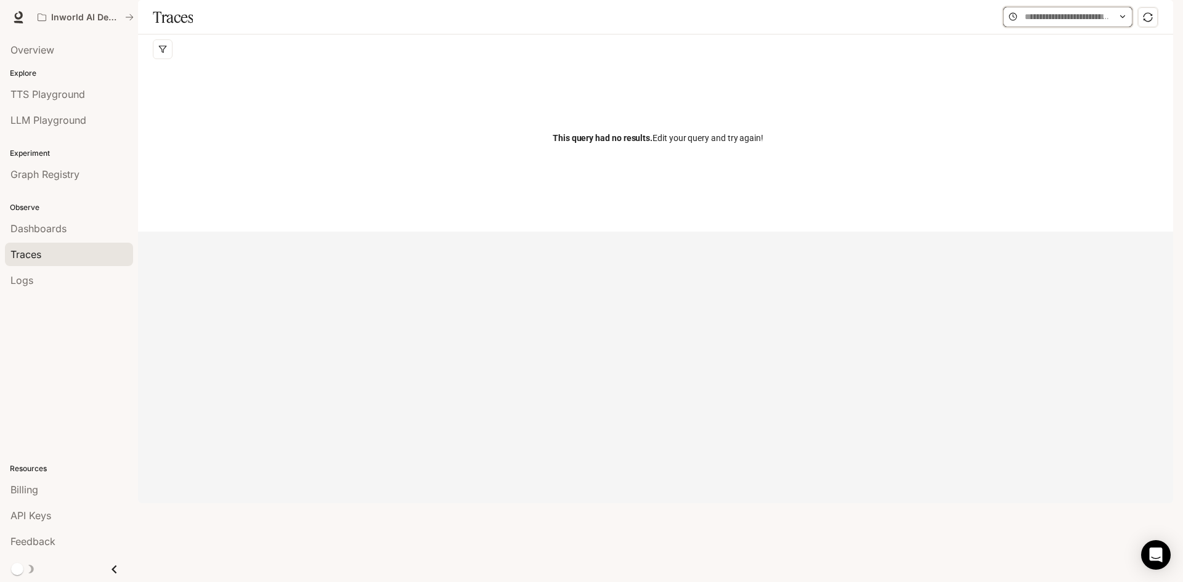
click at [1090, 23] on input "text" at bounding box center [1068, 17] width 86 height 14
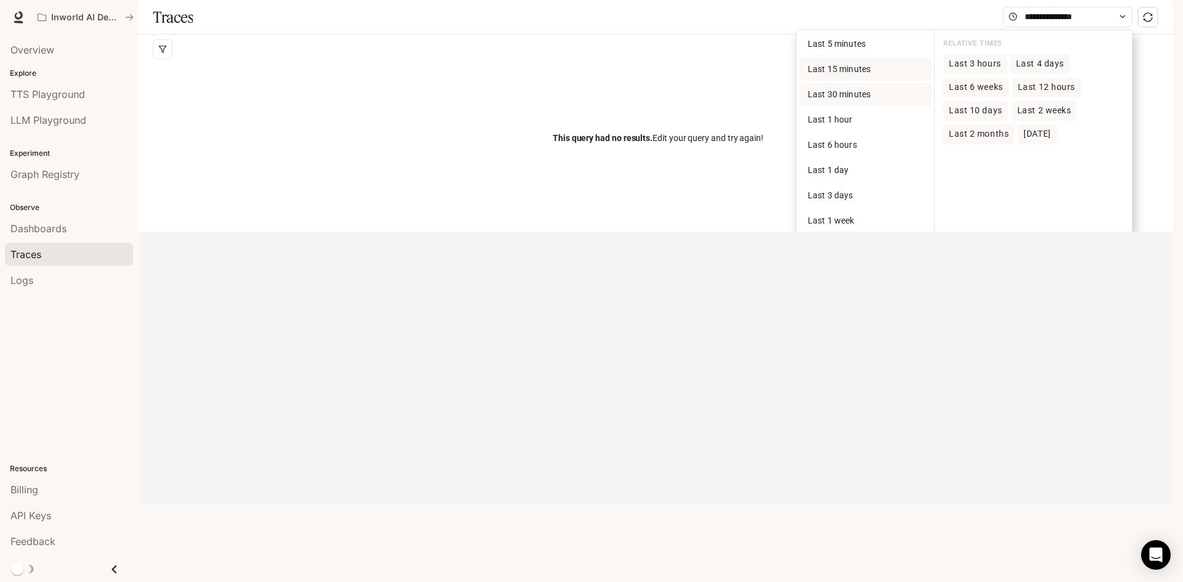
click at [856, 106] on button "Last 30 minutes" at bounding box center [865, 94] width 132 height 23
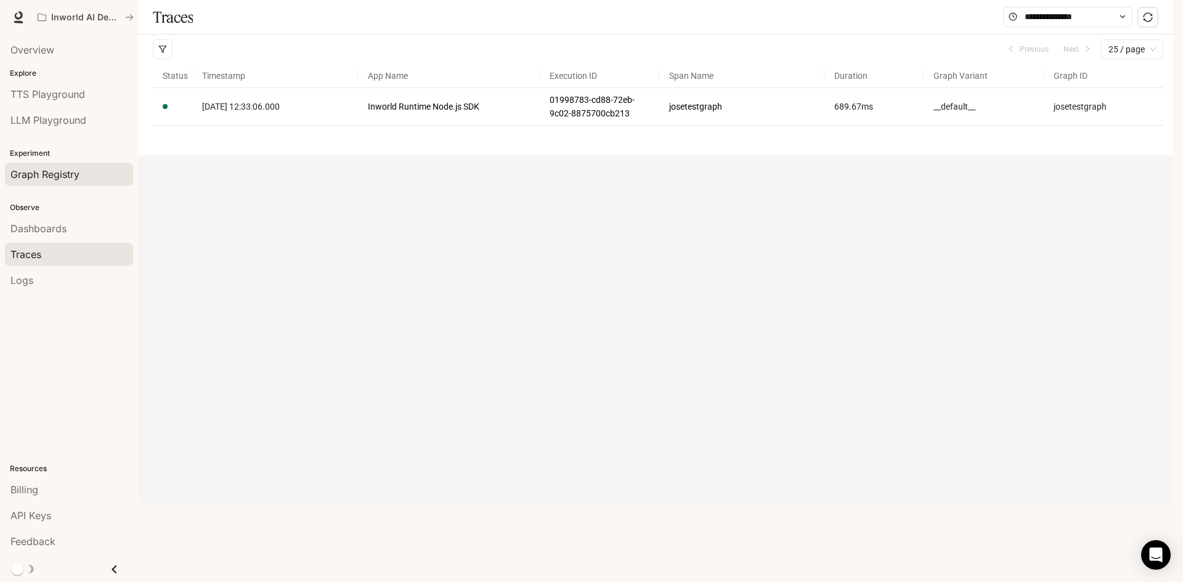
click at [70, 171] on span "Graph Registry" at bounding box center [44, 174] width 69 height 15
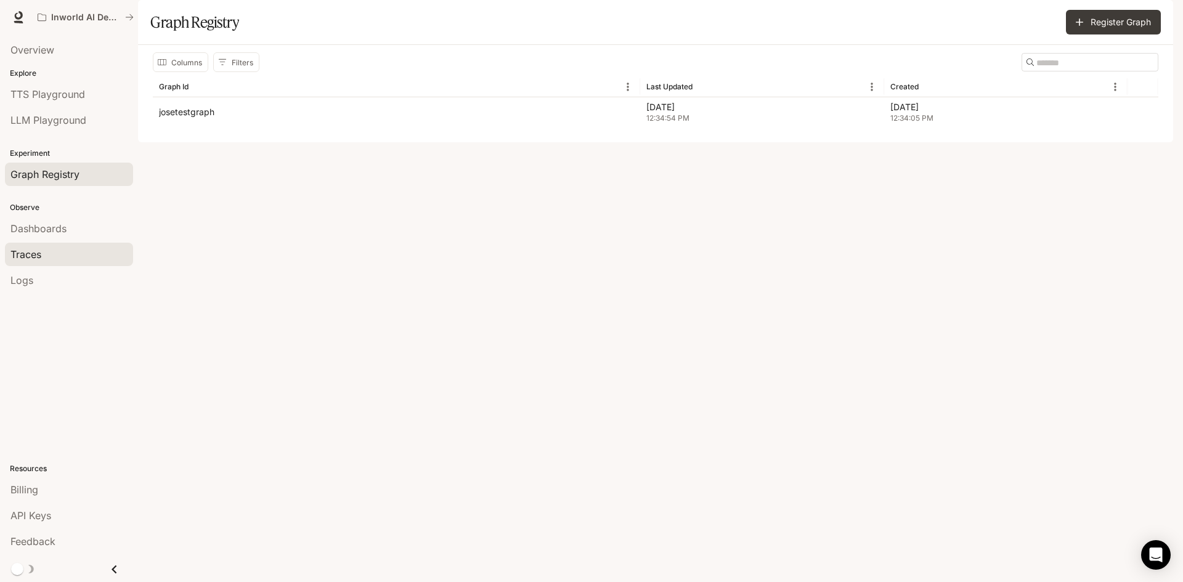
click at [41, 251] on span "Traces" at bounding box center [25, 254] width 31 height 15
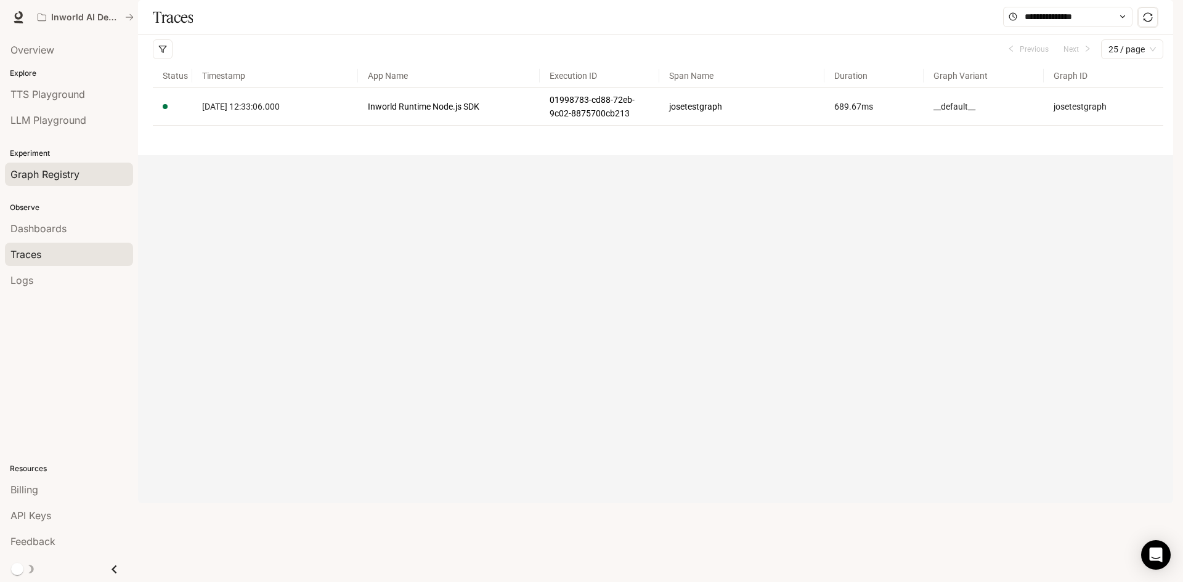
click at [51, 175] on span "Graph Registry" at bounding box center [44, 174] width 69 height 15
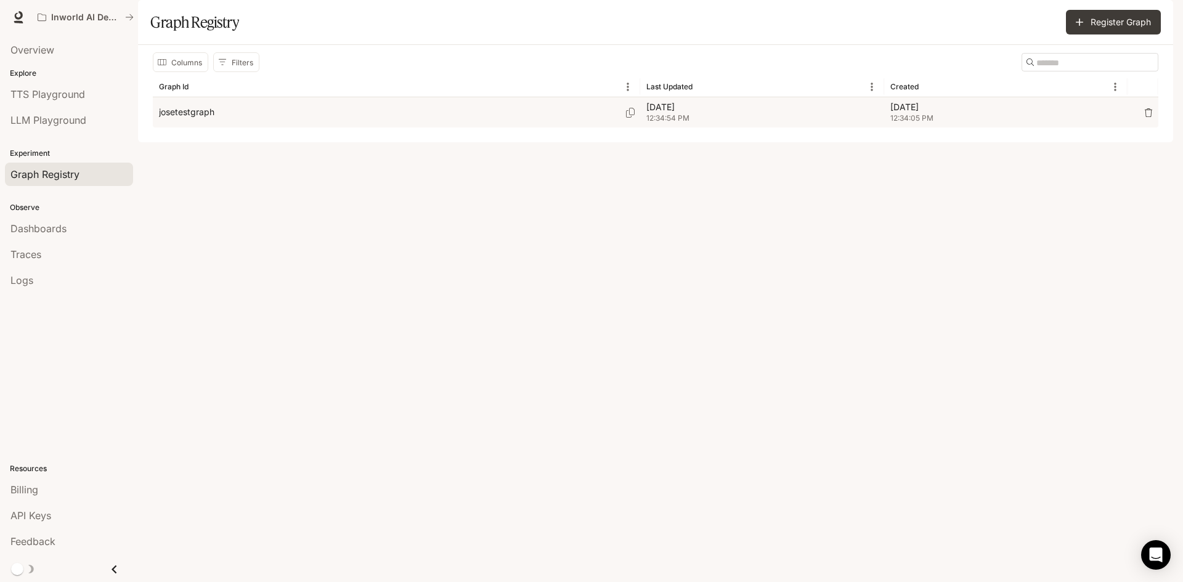
click at [1066, 113] on p "[DATE]" at bounding box center [1006, 107] width 232 height 12
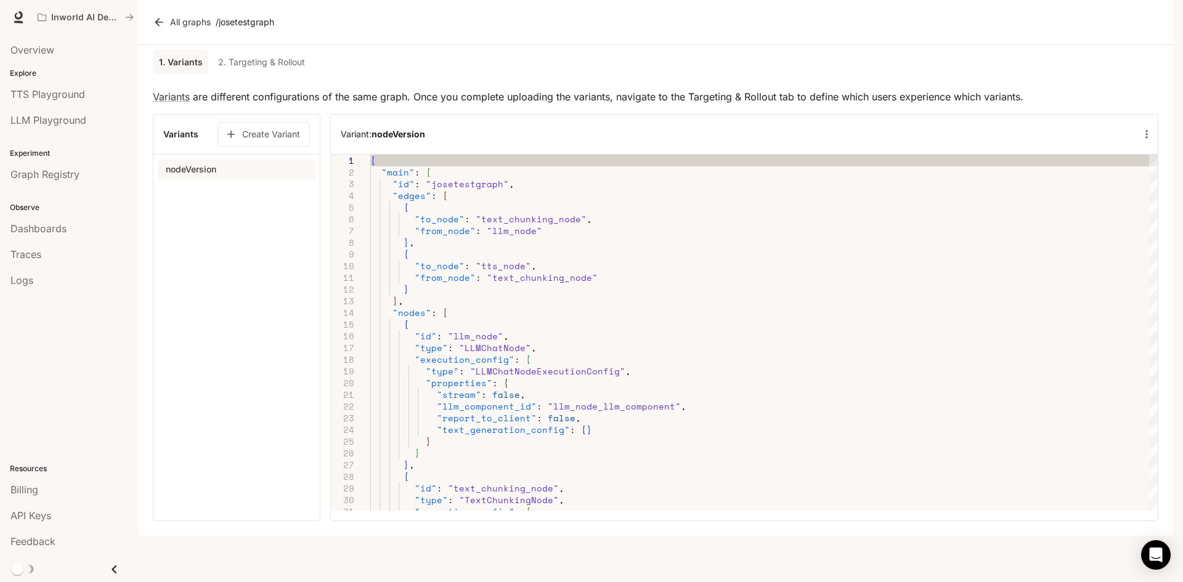
click at [255, 75] on link "2. Targeting & Rollout" at bounding box center [261, 62] width 97 height 25
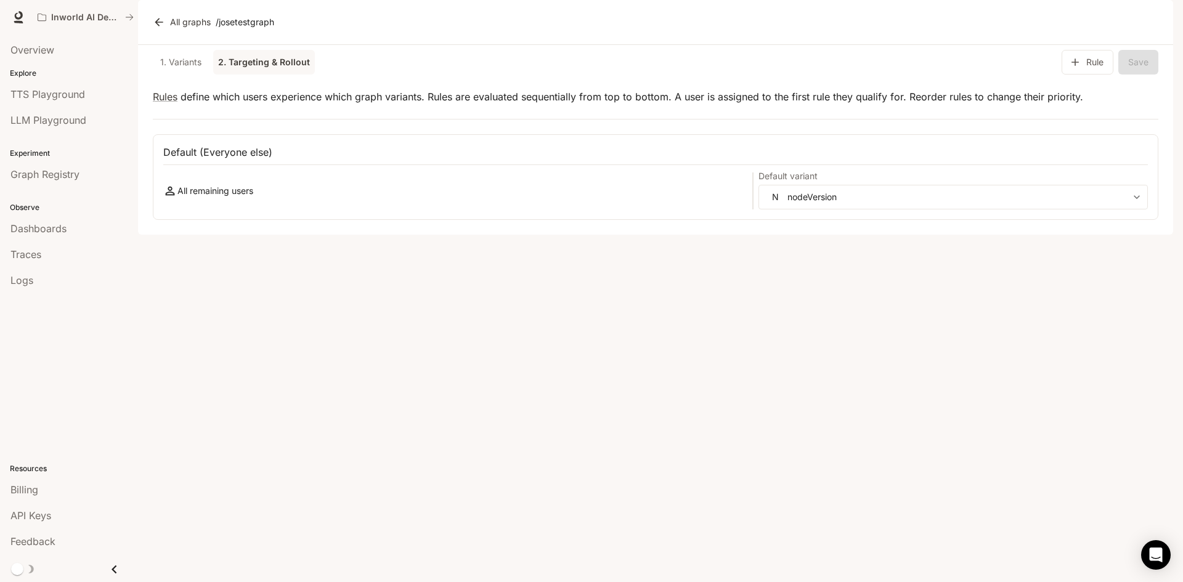
click at [192, 75] on link "1. Variants" at bounding box center [180, 62] width 55 height 25
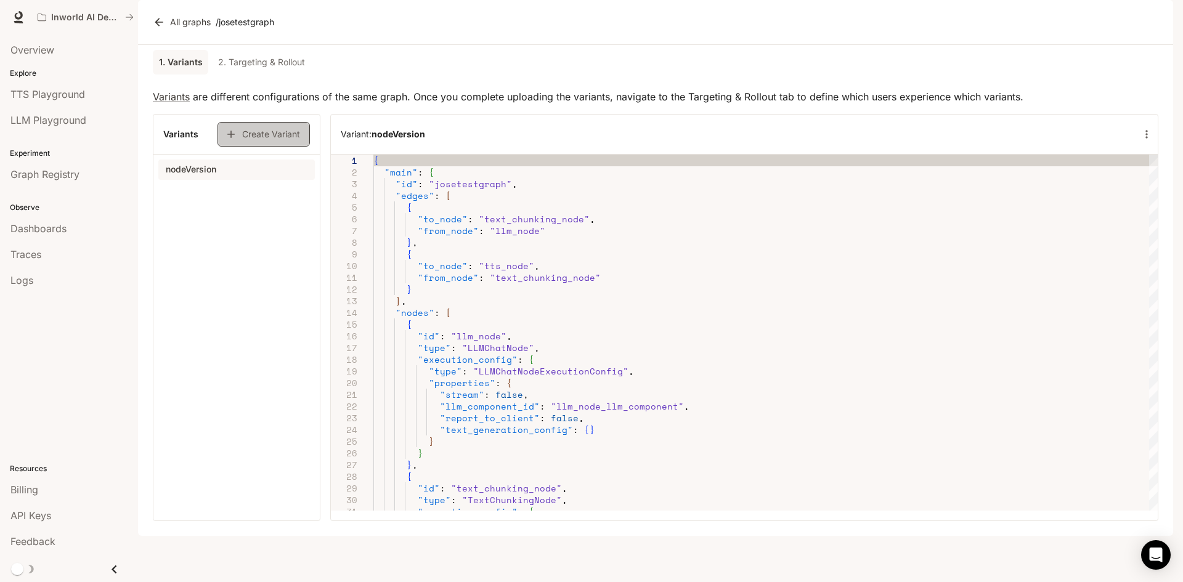
click at [228, 140] on icon "button" at bounding box center [231, 134] width 12 height 12
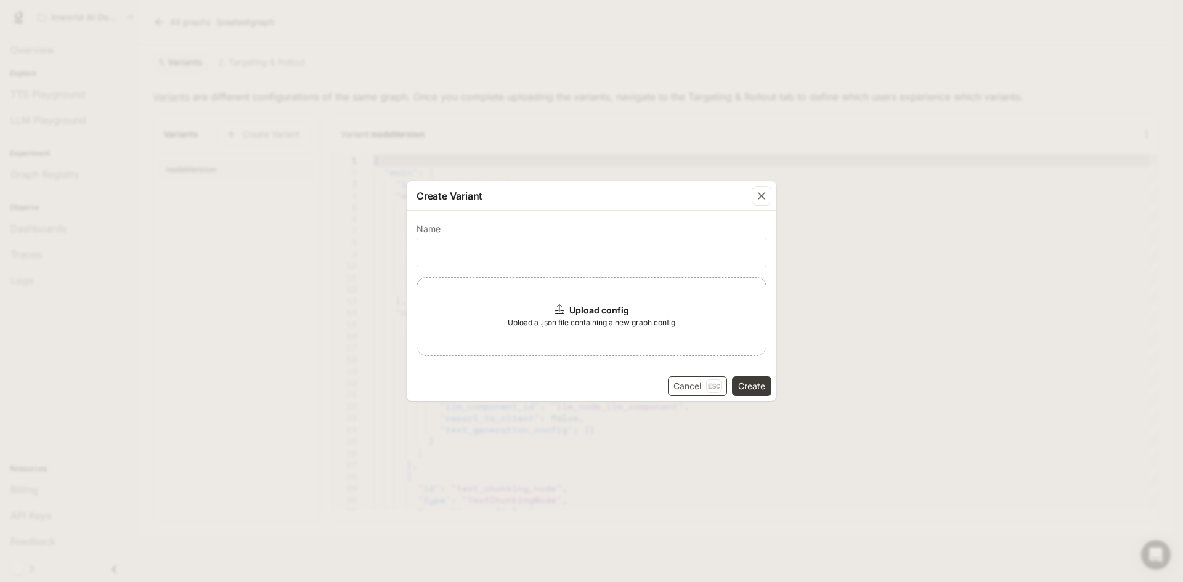
click at [698, 392] on button "Cancel Esc" at bounding box center [697, 386] width 59 height 20
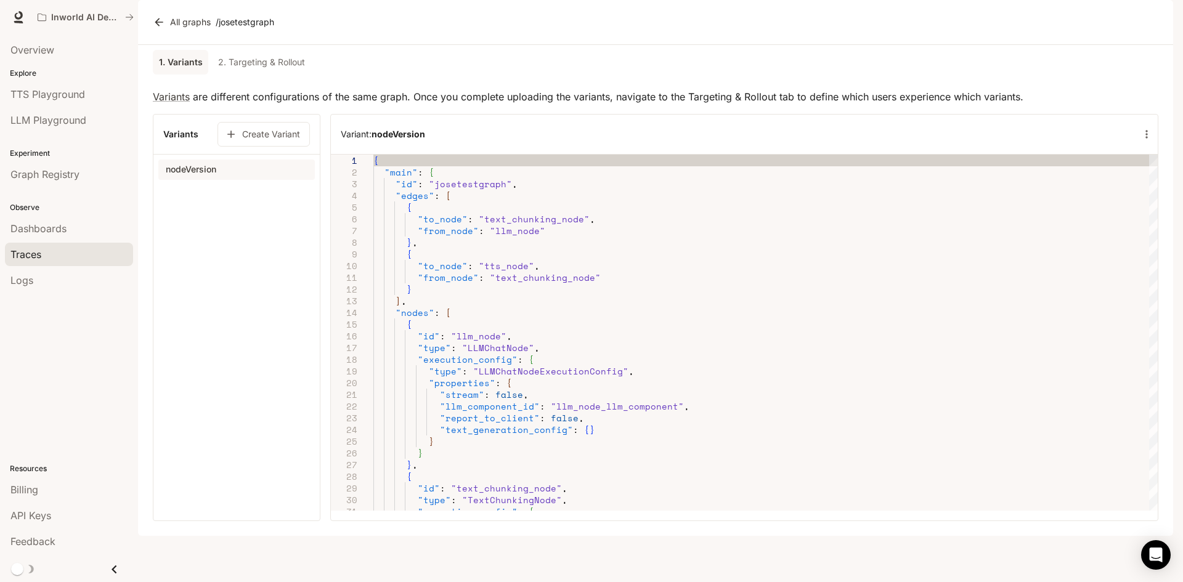
click at [28, 258] on span "Traces" at bounding box center [25, 254] width 31 height 15
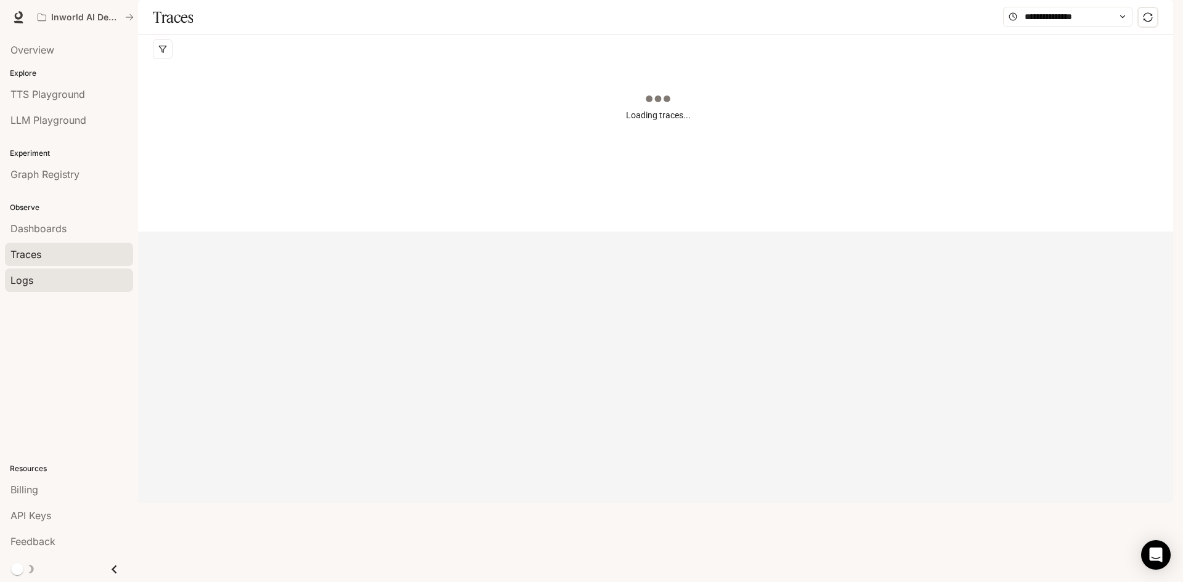
click at [31, 287] on span "Logs" at bounding box center [21, 280] width 23 height 15
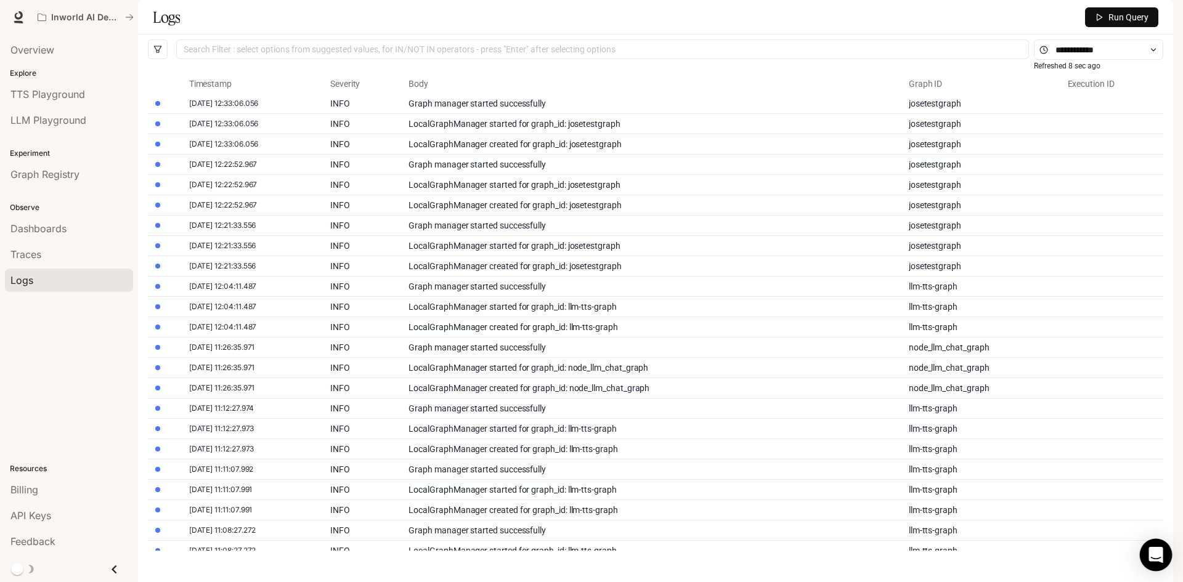
click at [1159, 550] on icon "Open Intercom Messenger" at bounding box center [1156, 555] width 14 height 16
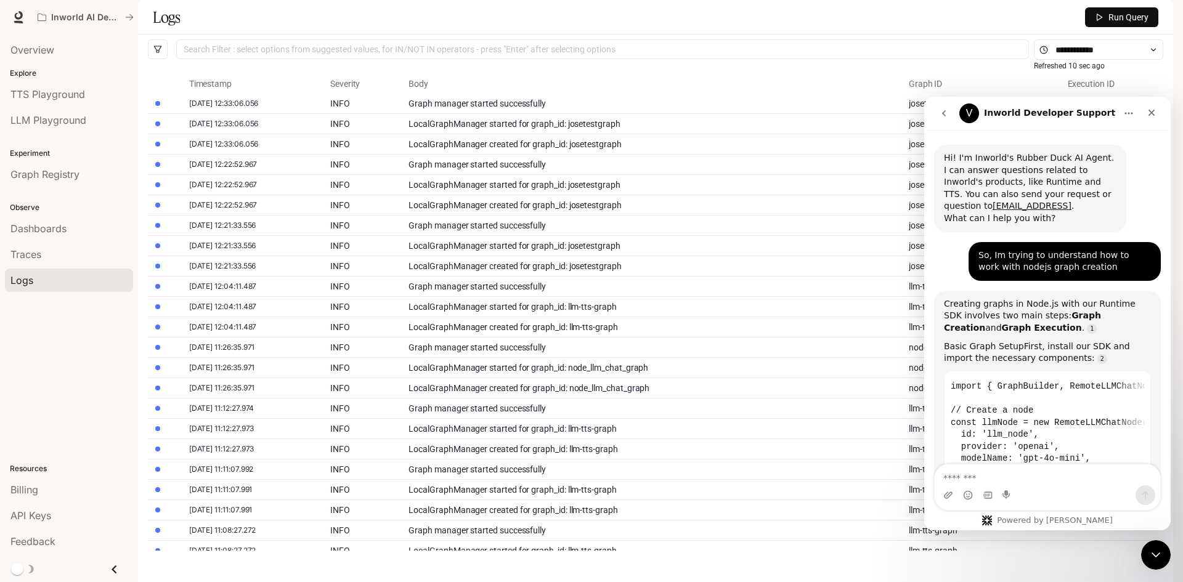
scroll to position [13051, 0]
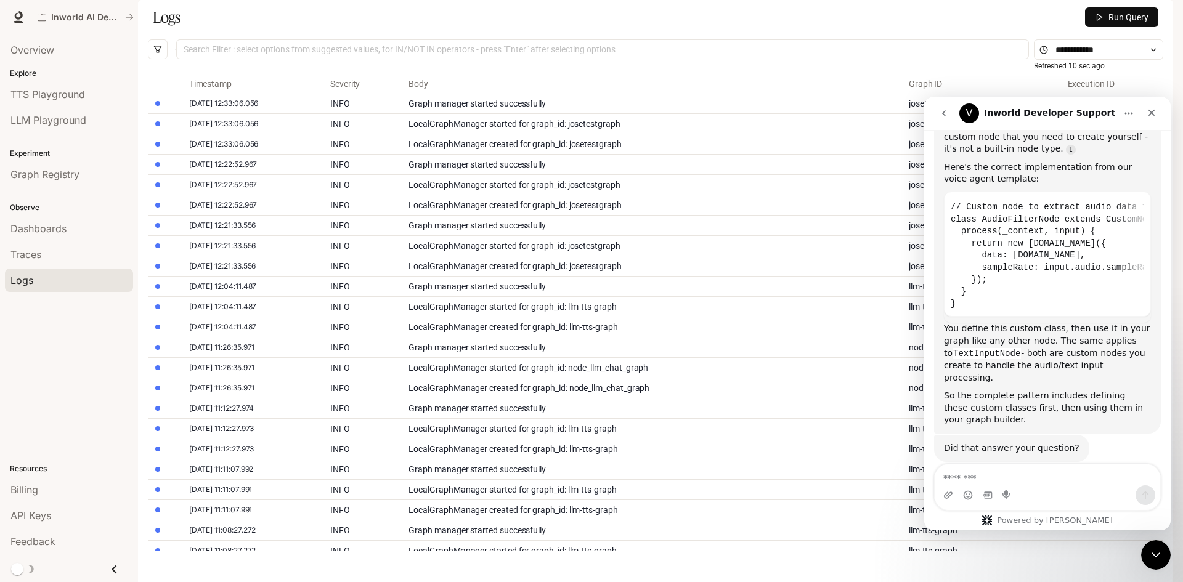
click at [1052, 484] on textarea "Message…" at bounding box center [1048, 475] width 226 height 21
type textarea "**********"
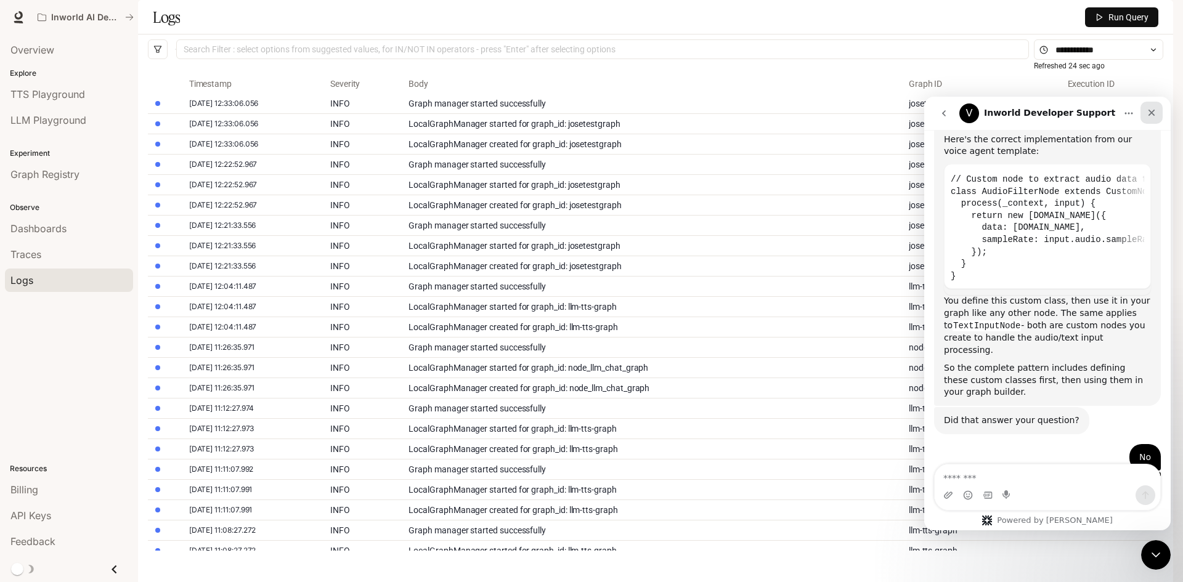
click at [1152, 112] on icon "Close" at bounding box center [1152, 113] width 7 height 7
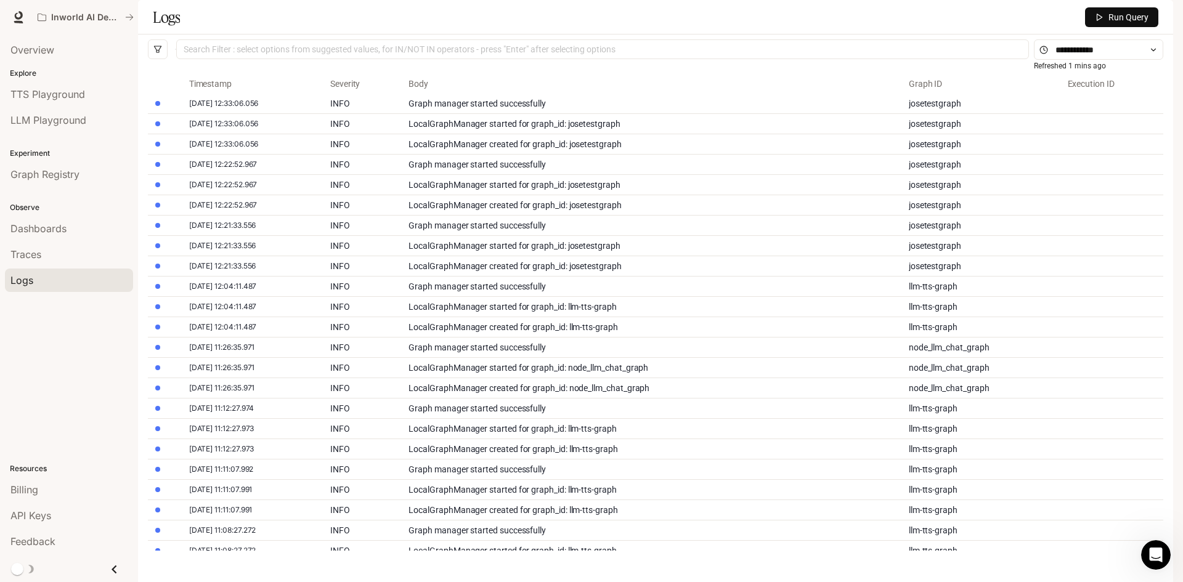
click at [315, 25] on div "Inworld AI Demos" at bounding box center [524, 17] width 985 height 25
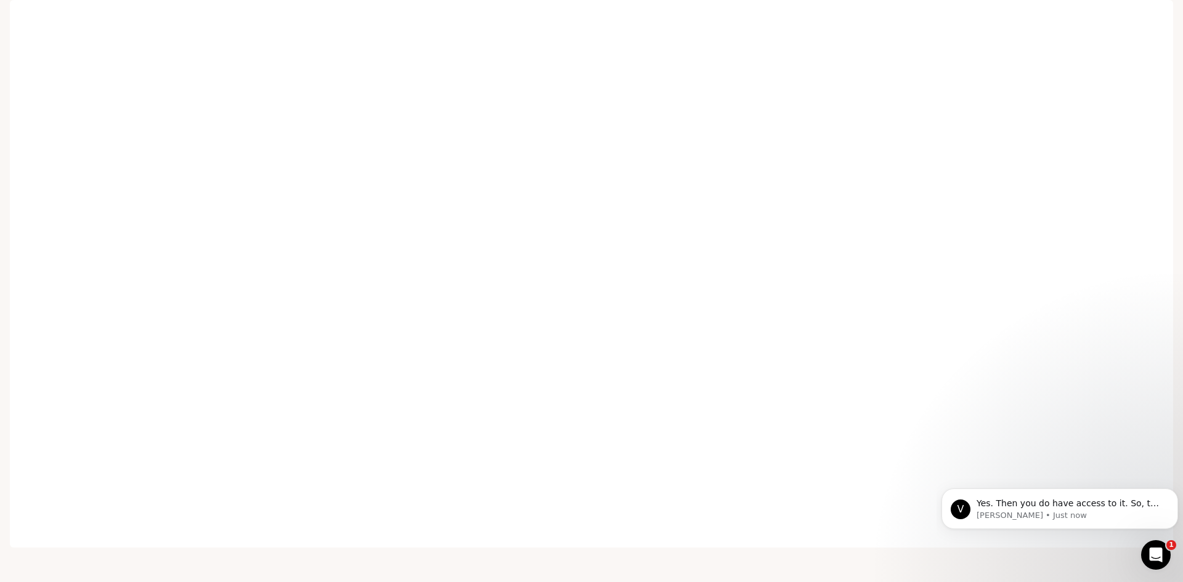
click at [1016, 475] on body "V Yes. Then you do have access to it. So, the problem is that you cannot update…" at bounding box center [1060, 506] width 237 height 76
click at [1007, 475] on body "V Yes. Then you do have access to it. So, the problem is that you cannot update…" at bounding box center [1060, 506] width 237 height 76
click at [1176, 495] on icon "Dismiss notification" at bounding box center [1174, 492] width 7 height 7
click at [995, 478] on body "V Please feel free to reach out with any questions or feedback. [EMAIL_ADDRESS]…" at bounding box center [1060, 506] width 237 height 76
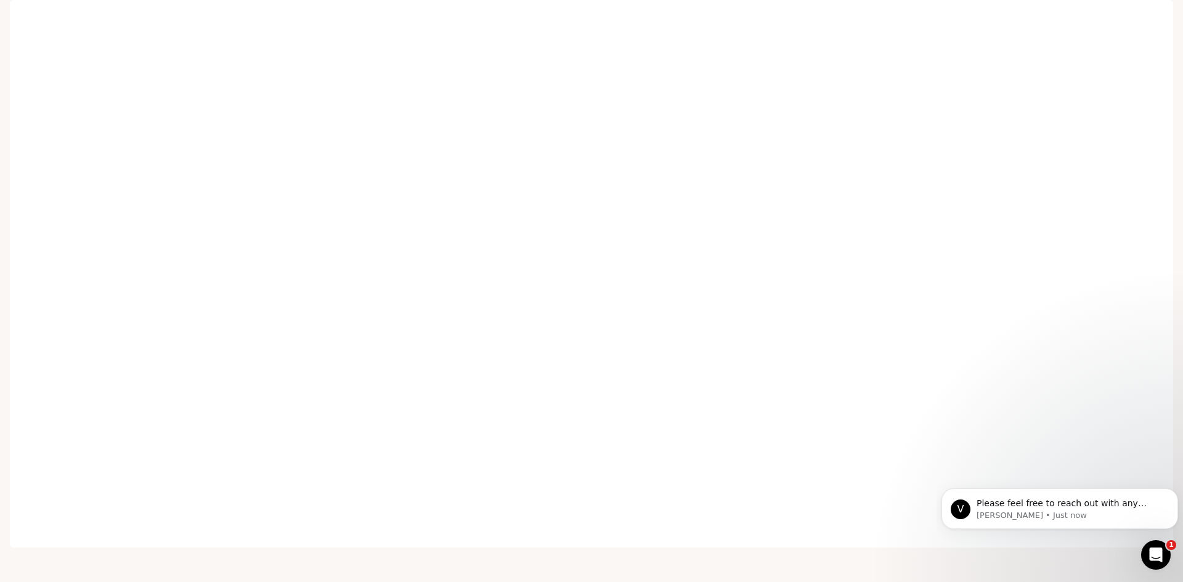
click at [989, 474] on body "V Please feel free to reach out with any questions or feedback. [EMAIL_ADDRESS]…" at bounding box center [1060, 506] width 237 height 76
click at [1173, 489] on icon "Dismiss notification" at bounding box center [1174, 492] width 7 height 7
click at [1009, 481] on body "V I'll make sure to reply to this question in an email later today. No need to …" at bounding box center [1060, 506] width 237 height 76
click at [1020, 471] on body "V I'll make sure to reply to this question in an email later today. No need to …" at bounding box center [1060, 506] width 237 height 76
click at [1176, 490] on icon "Dismiss notification" at bounding box center [1174, 492] width 7 height 7
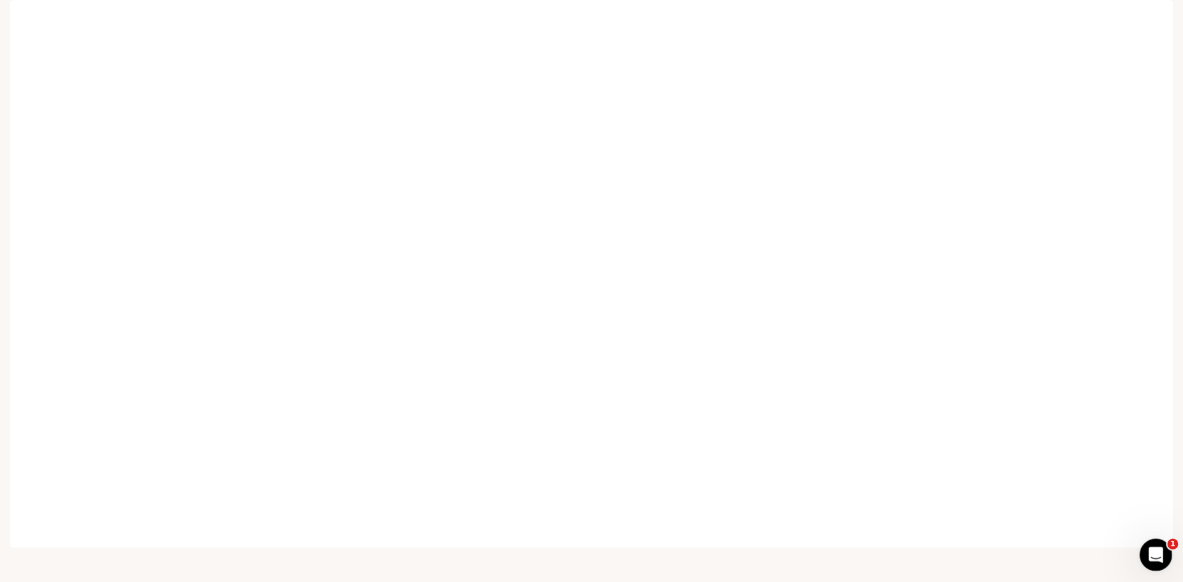
click at [1165, 558] on div "Open Intercom Messenger" at bounding box center [1154, 553] width 41 height 41
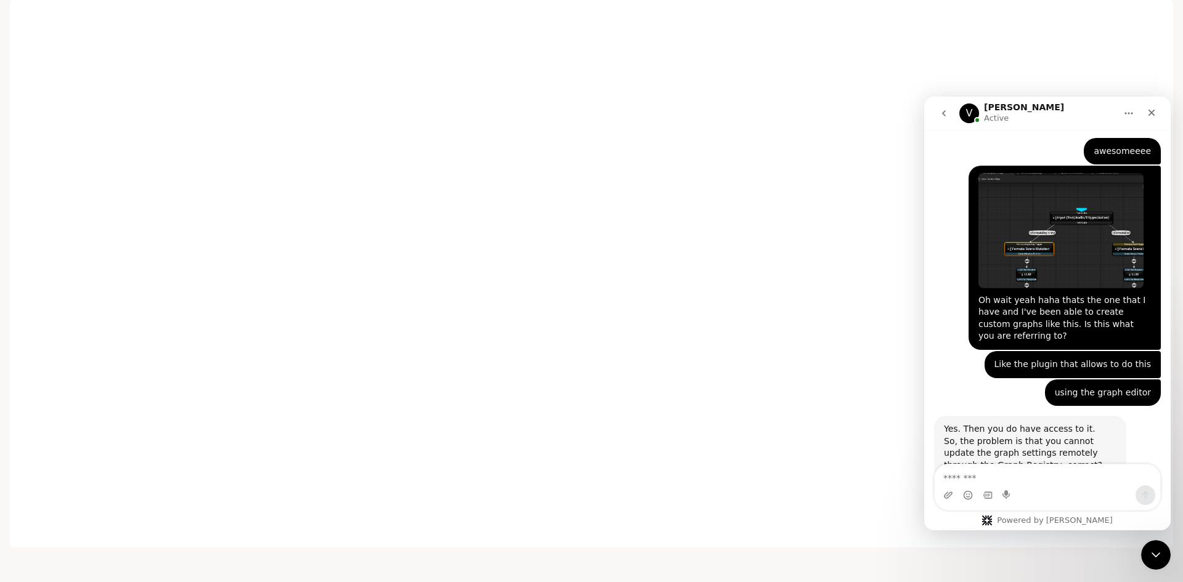
scroll to position [15265, 0]
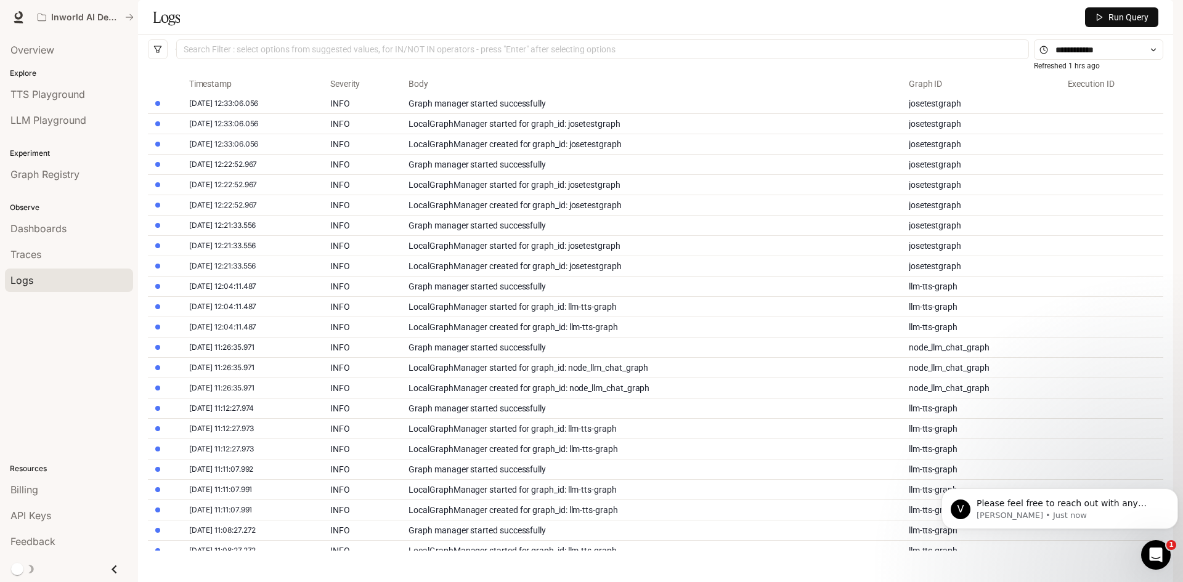
scroll to position [15169, 0]
